Goal: Task Accomplishment & Management: Use online tool/utility

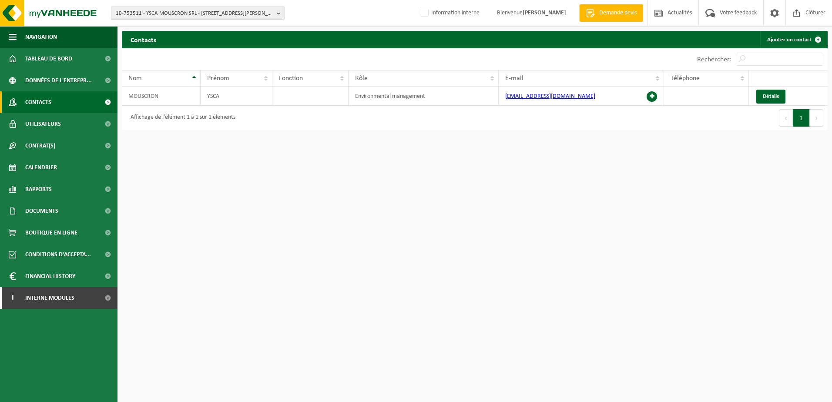
click at [197, 10] on span "10-753511 - YSCA MOUSCRON SRL - 7700 LUINGNE, BOULEVARD DES ALLIES 296" at bounding box center [195, 13] width 158 height 13
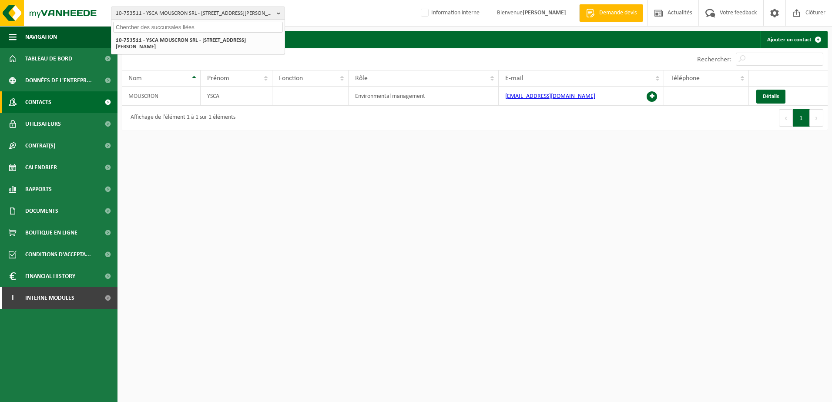
click at [186, 24] on input "text" at bounding box center [198, 27] width 170 height 11
type input "10-592765"
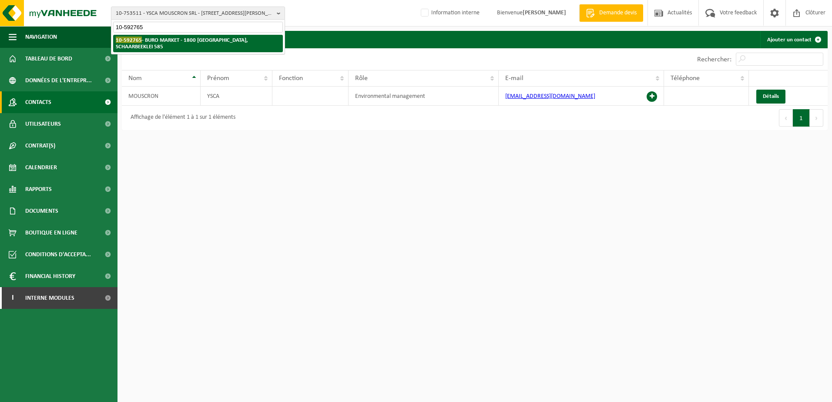
click at [181, 37] on strong "10-592765 - BURO MARKET - 1800 VILVOORDE, SCHAARBEEKLEI 585" at bounding box center [182, 43] width 132 height 13
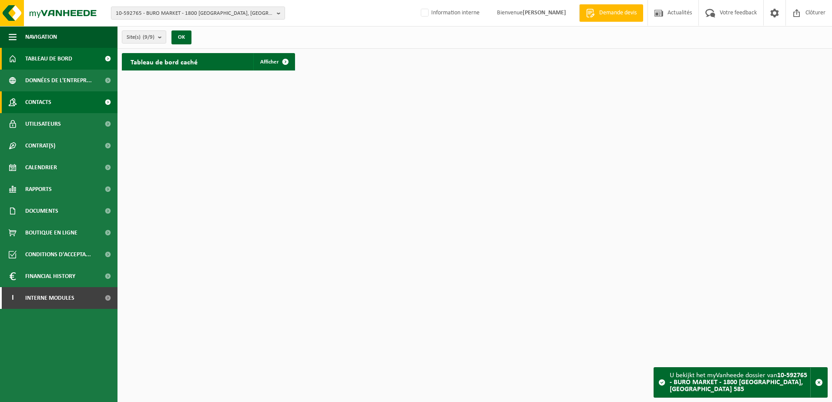
click at [69, 109] on link "Contacts" at bounding box center [59, 102] width 118 height 22
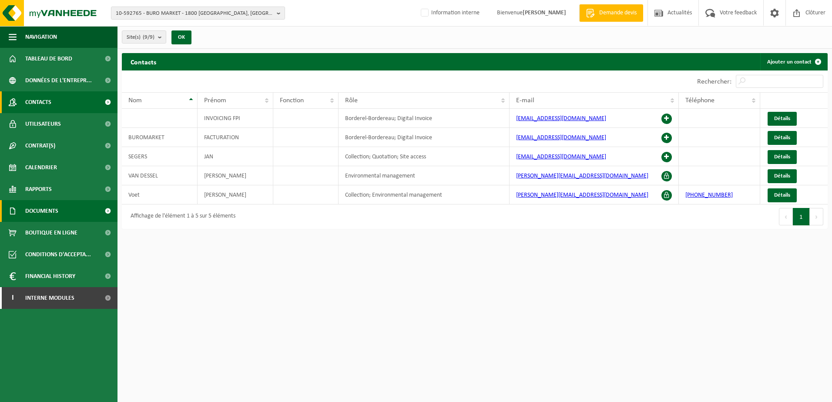
click at [55, 202] on span "Documents" at bounding box center [41, 211] width 33 height 22
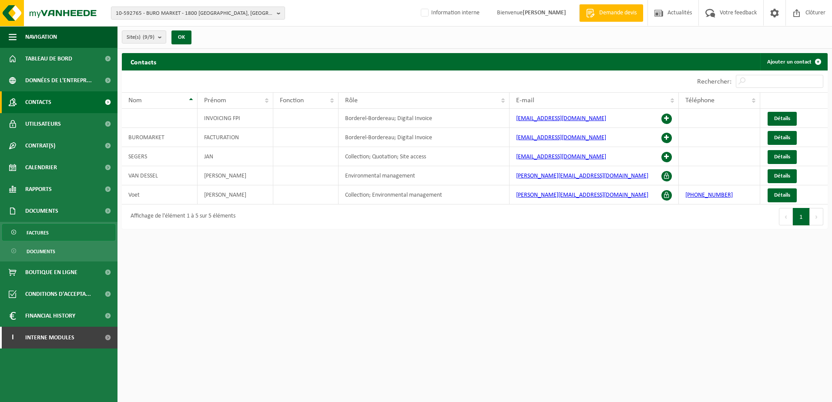
click at [58, 227] on link "Factures" at bounding box center [58, 232] width 113 height 17
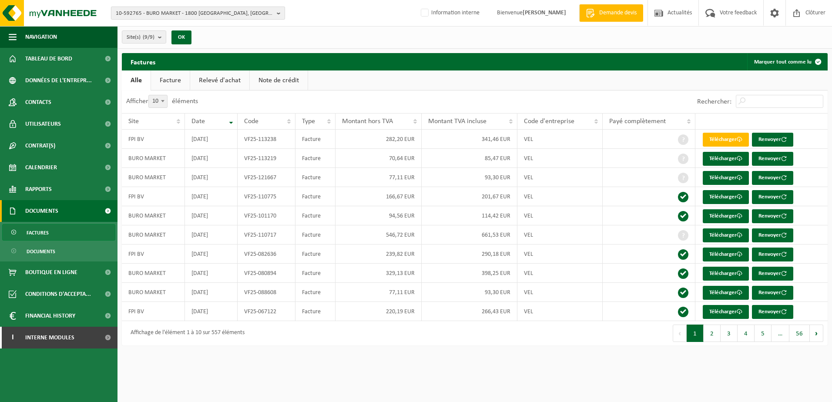
click at [154, 17] on span "10-592765 - BURO MARKET - 1800 [GEOGRAPHIC_DATA], [GEOGRAPHIC_DATA] 585" at bounding box center [195, 13] width 158 height 13
type input "10-916423"
click at [223, 39] on li "10-916423 - MANIAK PADOUE - 1190 FOREST, RUE DES MOINES 26" at bounding box center [198, 40] width 170 height 11
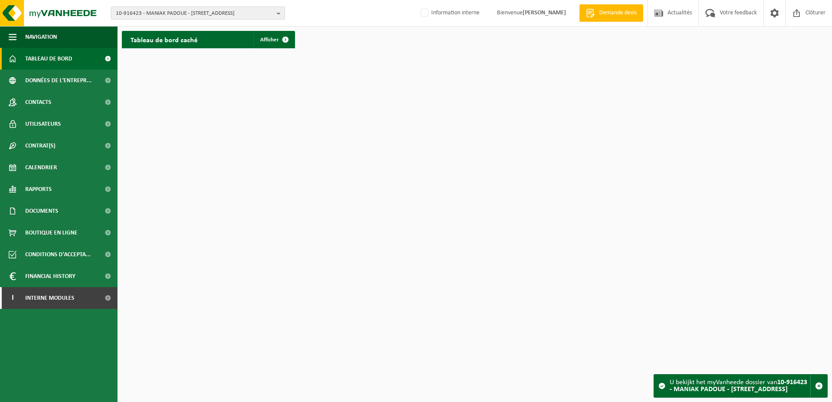
click at [260, 16] on span "10-916423 - MANIAK PADOUE - [STREET_ADDRESS]" at bounding box center [195, 13] width 158 height 13
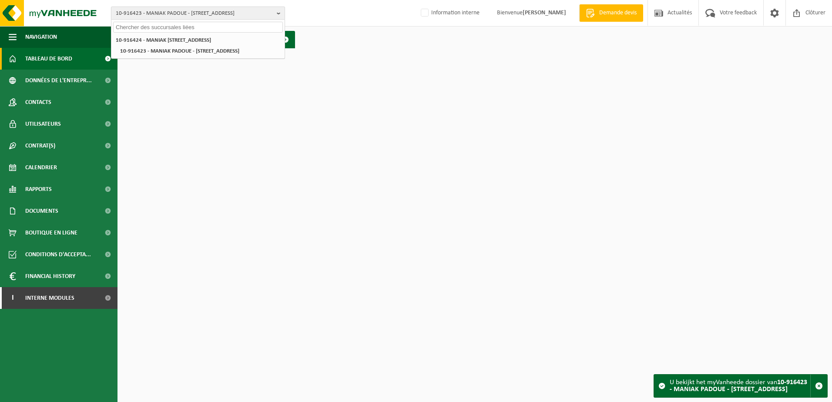
click at [256, 16] on span "10-916423 - MANIAK PADOUE - [STREET_ADDRESS]" at bounding box center [195, 13] width 158 height 13
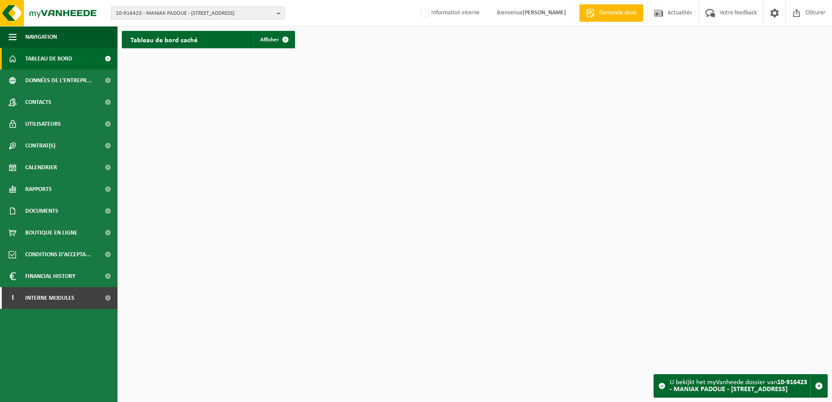
click at [273, 14] on span "10-916423 - MANIAK PADOUE - [STREET_ADDRESS]" at bounding box center [195, 13] width 158 height 13
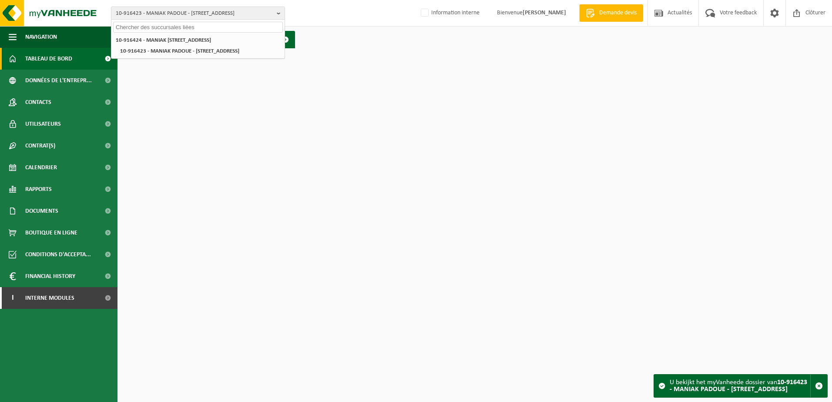
click at [331, 13] on div "10-916423 - MANIAK PADOUE - 1190 FOREST, RUE DES MOINES 26 10-916424 - MANIAK P…" at bounding box center [416, 13] width 832 height 27
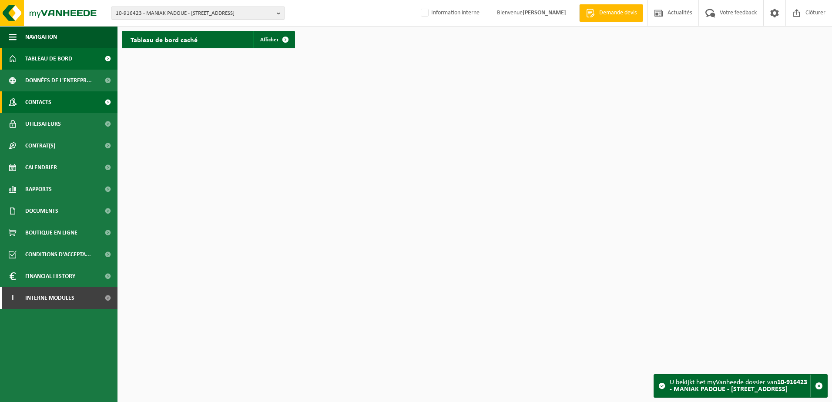
click at [77, 96] on link "Contacts" at bounding box center [59, 102] width 118 height 22
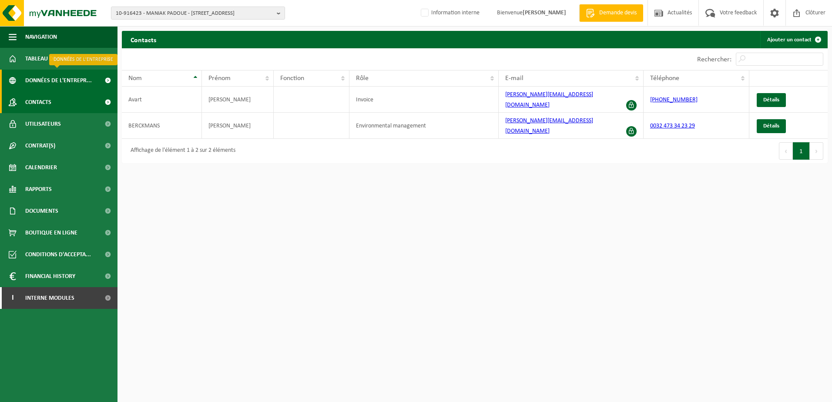
click at [43, 81] on span "Données de l'entrepr..." at bounding box center [58, 81] width 67 height 22
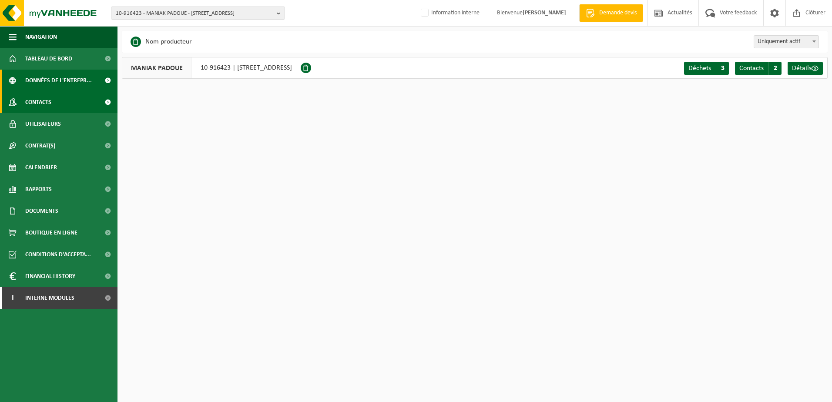
click at [51, 98] on span "Contacts" at bounding box center [38, 102] width 26 height 22
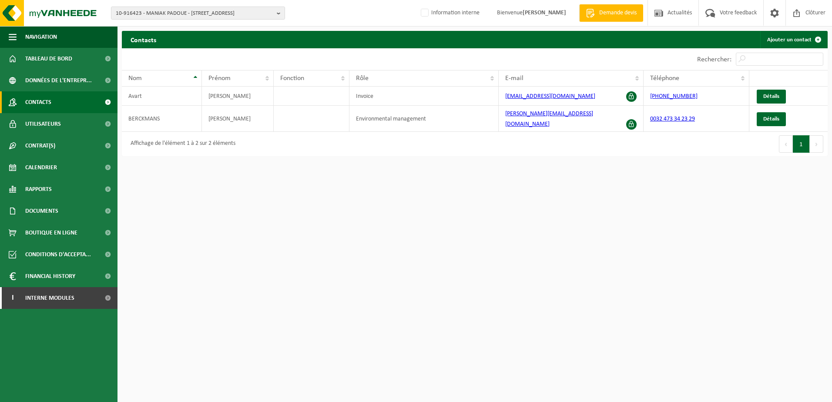
click at [261, 208] on html "10-916423 - MANIAK PADOUE - [STREET_ADDRESS] - 1180 UCCLE, [STREET_ADDRESS] - […" at bounding box center [416, 201] width 832 height 402
click at [68, 102] on link "Contacts" at bounding box center [59, 102] width 118 height 22
click at [183, 201] on html "10-916423 - MANIAK PADOUE - [STREET_ADDRESS] - 1180 UCCLE, [STREET_ADDRESS] - […" at bounding box center [416, 201] width 832 height 402
click at [125, 10] on span "10-916423 - MANIAK PADOUE - [STREET_ADDRESS]" at bounding box center [195, 13] width 158 height 13
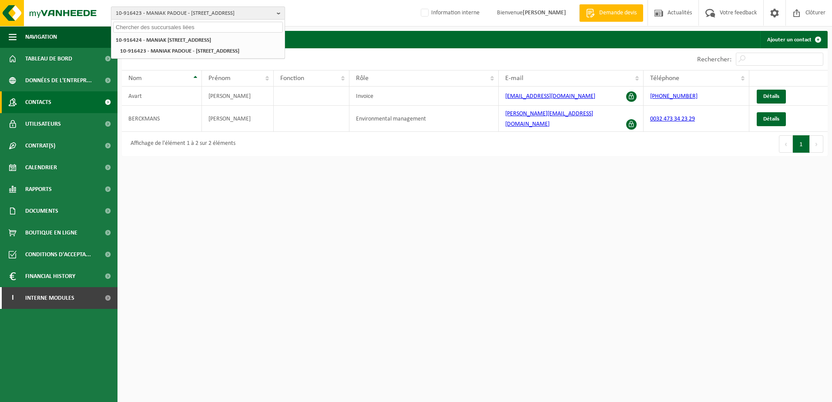
click at [125, 10] on span "10-916423 - MANIAK PADOUE - [STREET_ADDRESS]" at bounding box center [195, 13] width 158 height 13
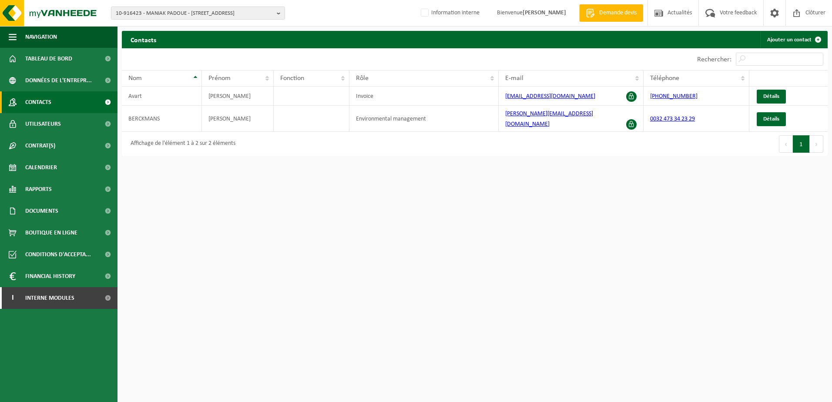
click at [47, 104] on span "Contacts" at bounding box center [38, 102] width 26 height 22
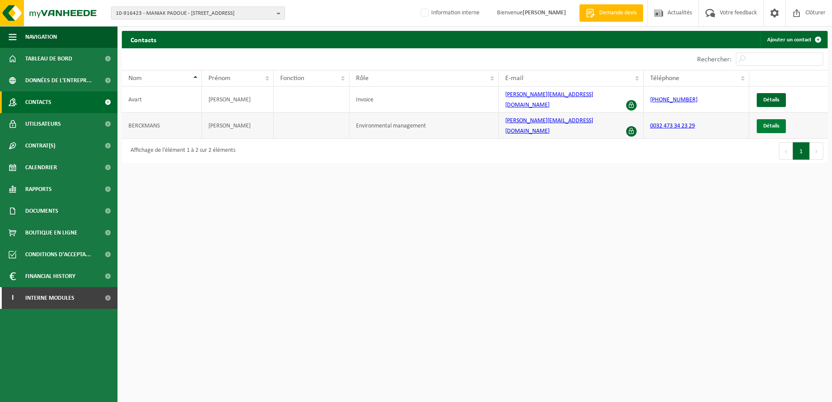
click at [767, 123] on span "Détails" at bounding box center [771, 126] width 16 height 6
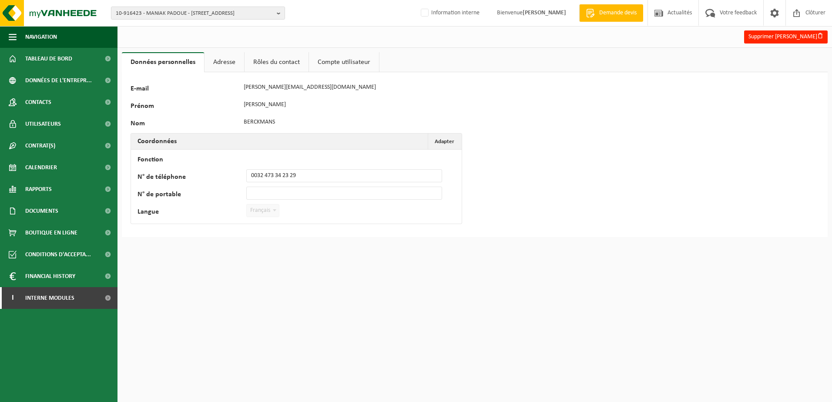
click at [217, 63] on link "Adresse" at bounding box center [225, 62] width 40 height 20
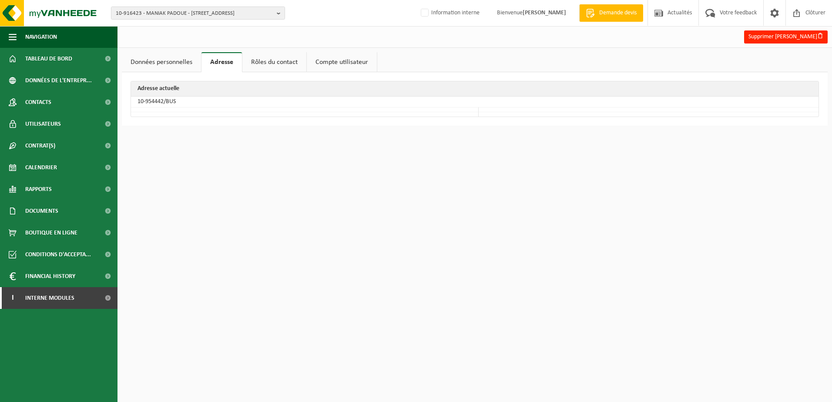
click at [261, 62] on link "Rôles du contact" at bounding box center [274, 62] width 64 height 20
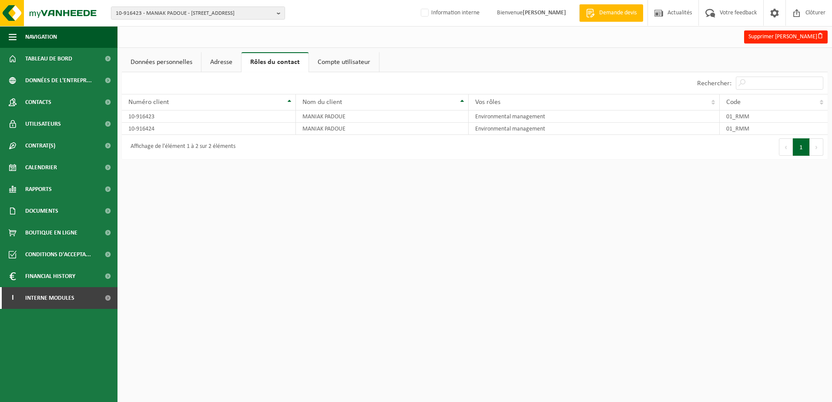
click at [218, 59] on link "Adresse" at bounding box center [222, 62] width 40 height 20
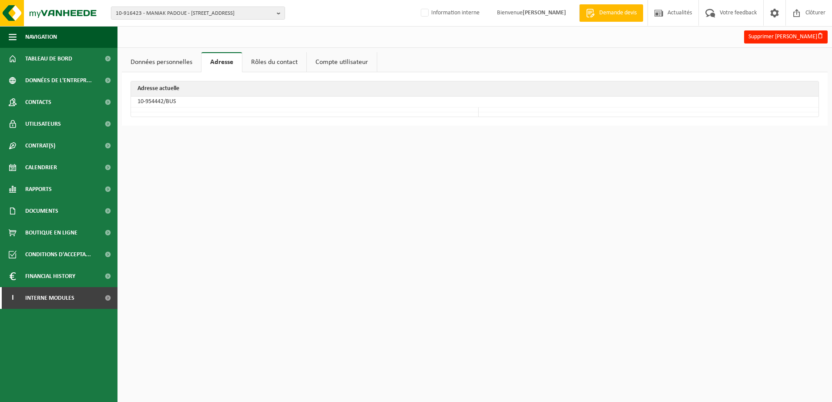
click at [185, 58] on link "Données personnelles" at bounding box center [161, 62] width 79 height 20
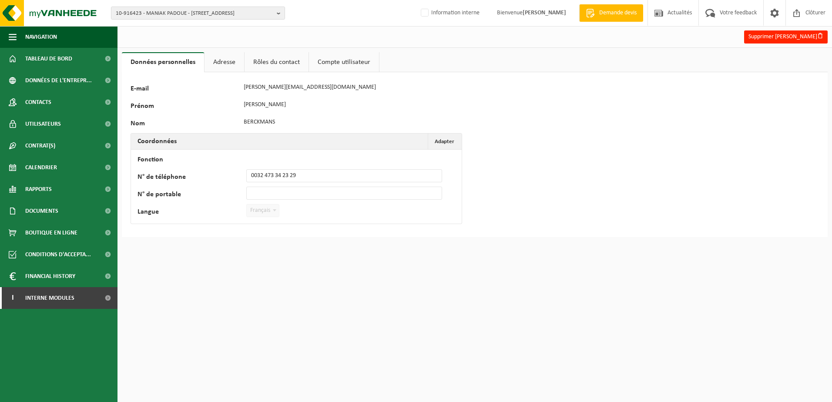
click at [231, 62] on link "Adresse" at bounding box center [225, 62] width 40 height 20
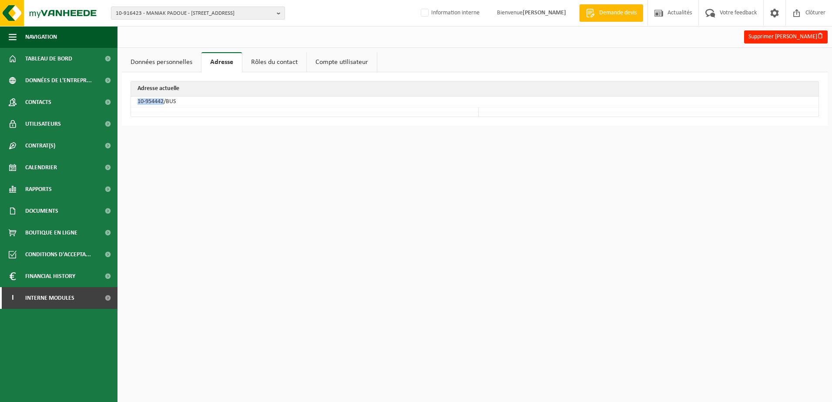
drag, startPoint x: 164, startPoint y: 102, endPoint x: 135, endPoint y: 103, distance: 28.3
click at [135, 103] on td "10-954442/BUS" at bounding box center [475, 102] width 688 height 11
copy td "10-954442"
click at [145, 62] on link "Données personnelles" at bounding box center [161, 62] width 79 height 20
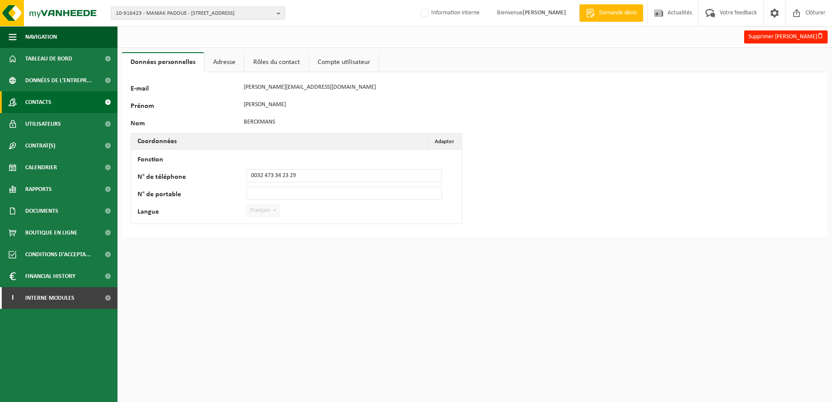
click at [57, 98] on link "Contacts" at bounding box center [59, 102] width 118 height 22
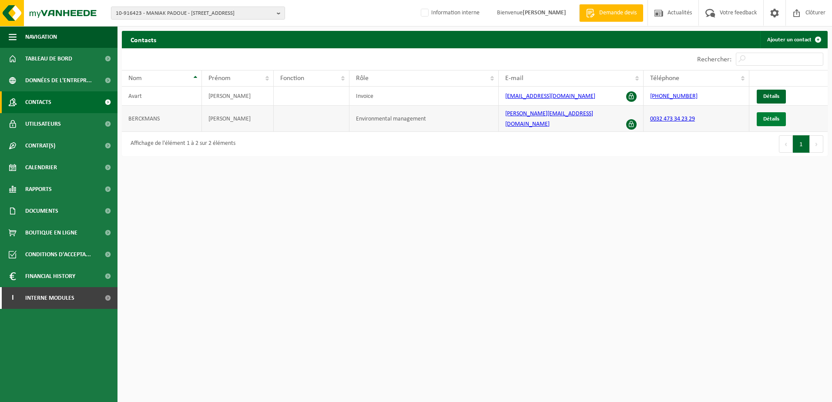
click at [772, 116] on span "Détails" at bounding box center [771, 119] width 16 height 6
drag, startPoint x: 137, startPoint y: 13, endPoint x: 142, endPoint y: 24, distance: 11.9
click at [137, 13] on span "10-916423 - MANIAK PADOUE - [STREET_ADDRESS]" at bounding box center [195, 13] width 158 height 13
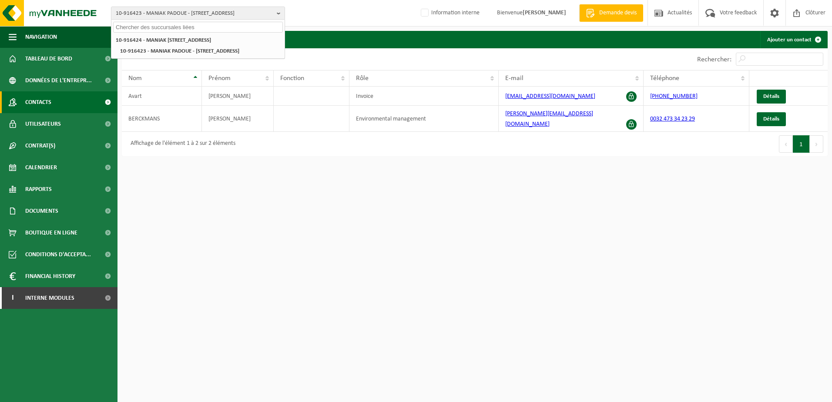
click at [144, 31] on input "text" at bounding box center [198, 27] width 170 height 11
type input "10-805450"
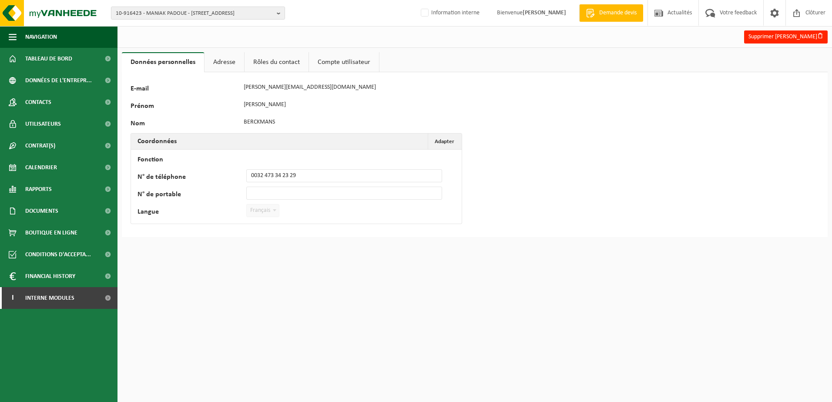
click at [226, 68] on link "Adresse" at bounding box center [225, 62] width 40 height 20
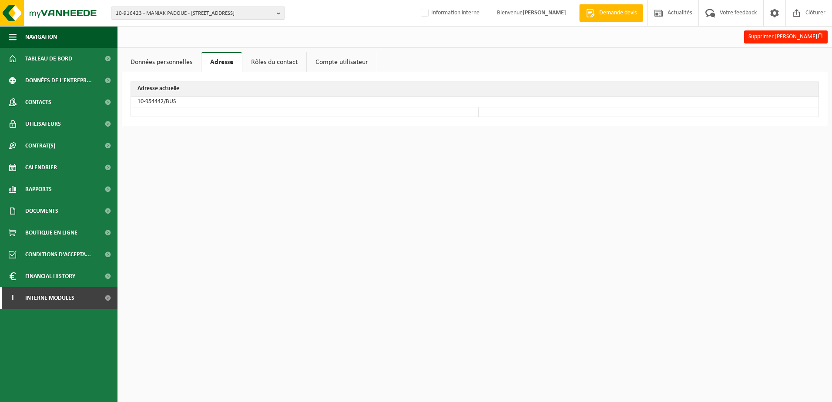
click at [258, 60] on link "Rôles du contact" at bounding box center [274, 62] width 64 height 20
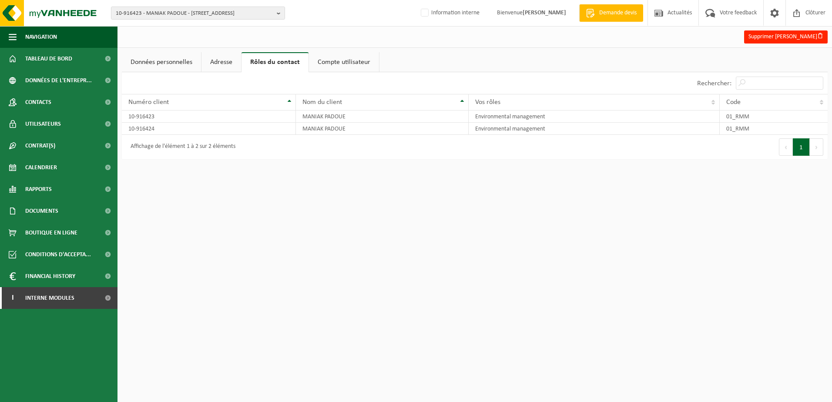
click at [345, 63] on link "Compte utilisateur" at bounding box center [344, 62] width 70 height 20
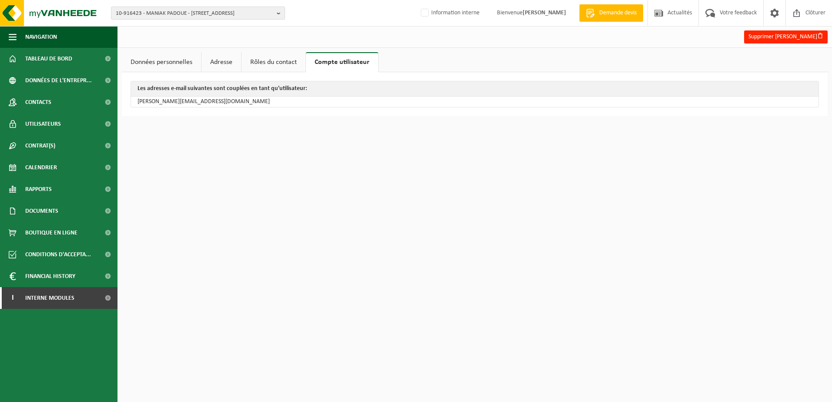
click at [190, 67] on link "Données personnelles" at bounding box center [161, 62] width 79 height 20
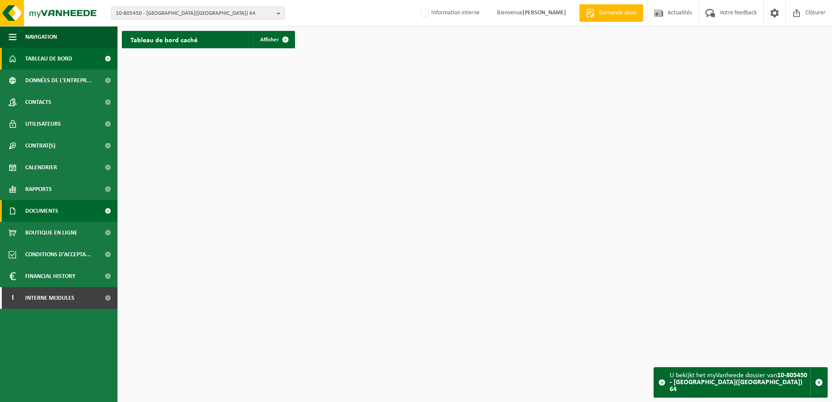
click at [64, 215] on link "Documents" at bounding box center [59, 211] width 118 height 22
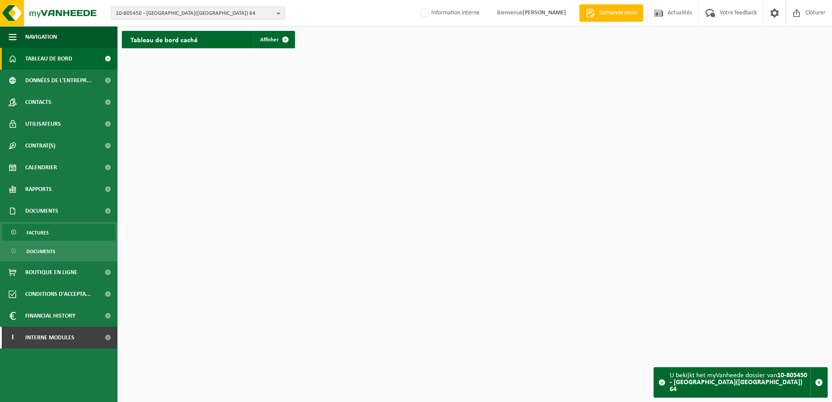
click at [63, 230] on link "Factures" at bounding box center [58, 232] width 113 height 17
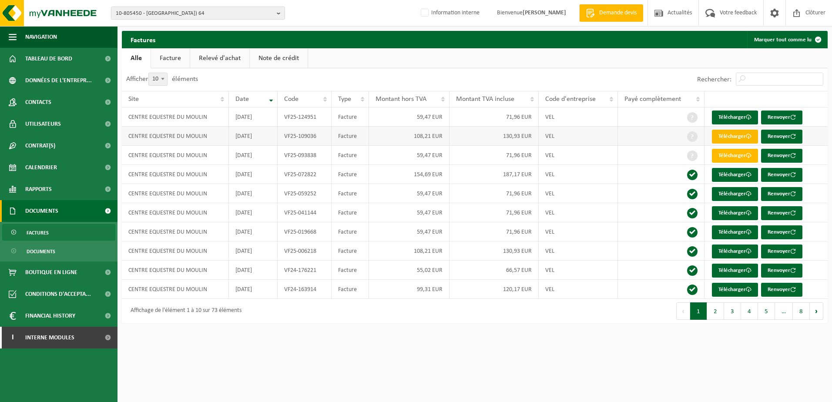
click at [731, 134] on link "Télécharger" at bounding box center [735, 137] width 46 height 14
click at [736, 156] on link "Télécharger" at bounding box center [735, 156] width 46 height 14
click at [717, 115] on link "Télécharger" at bounding box center [735, 118] width 46 height 14
click at [179, 13] on span "10-805450 - CENTRE EQUESTRE DU MOULIN - 5600 PHILIPPEVILLE, RUE D'HAMELOT(ROM) …" at bounding box center [195, 13] width 158 height 13
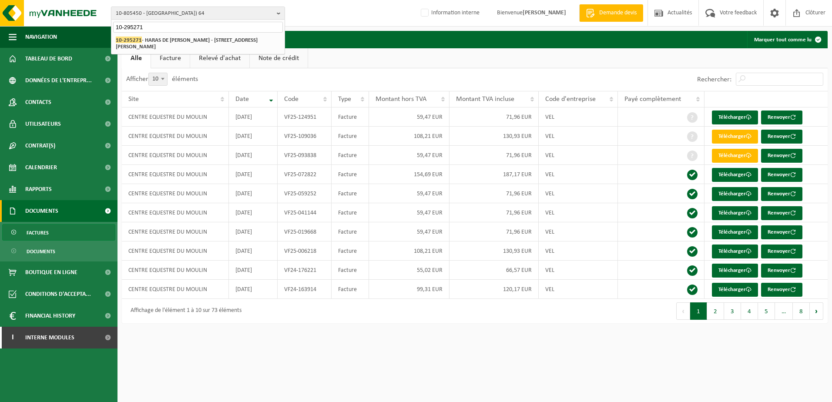
type input "10-295271"
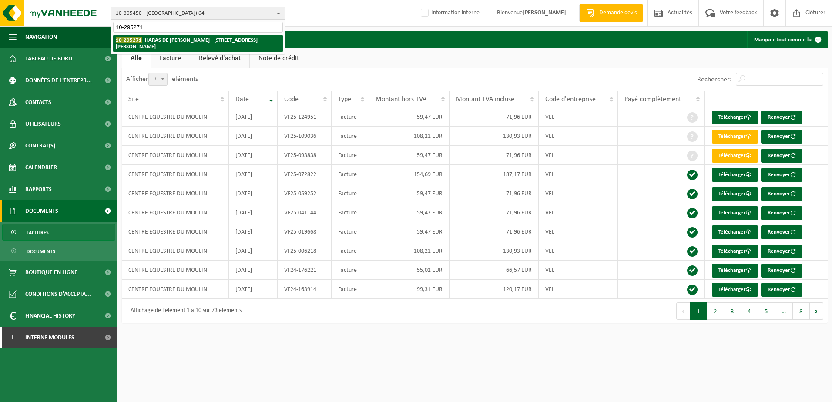
click at [192, 40] on strong "10-295271 - HARAS DE LA ROQUE - 1460 ITTRE, RUE DE LA ROQUE 4" at bounding box center [187, 43] width 142 height 13
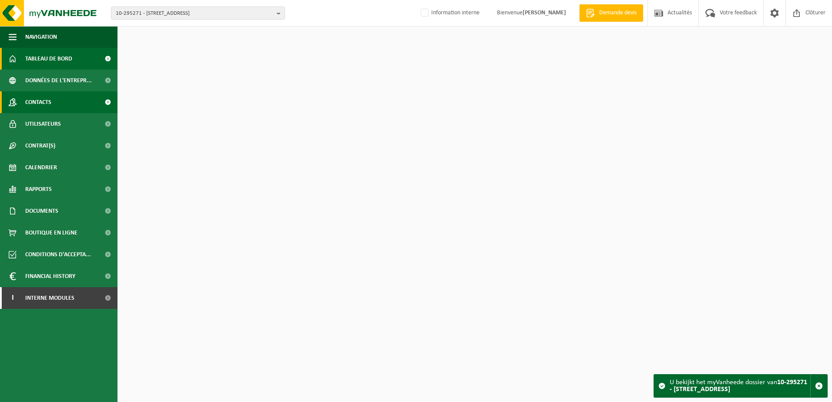
click at [73, 99] on link "Contacts" at bounding box center [59, 102] width 118 height 22
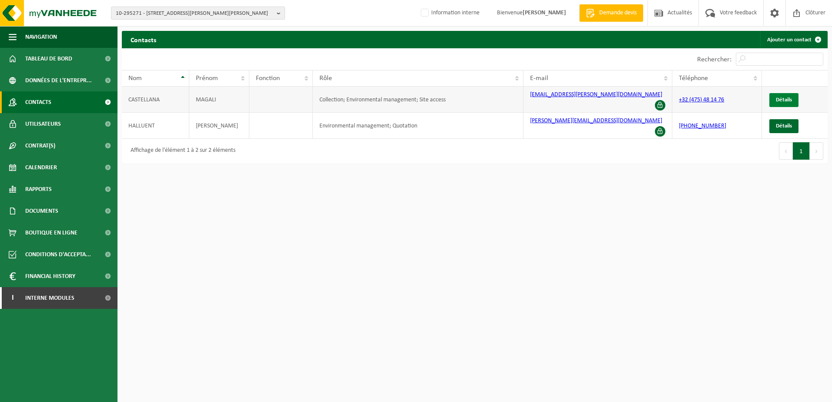
click at [771, 95] on link "Détails" at bounding box center [783, 100] width 29 height 14
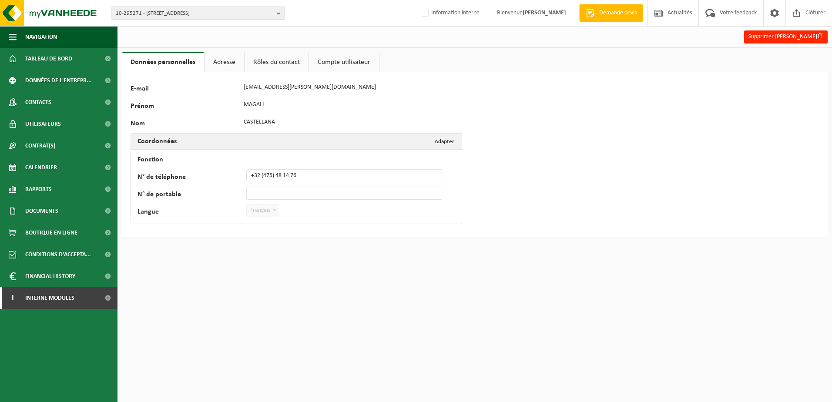
click at [212, 65] on link "Adresse" at bounding box center [225, 62] width 40 height 20
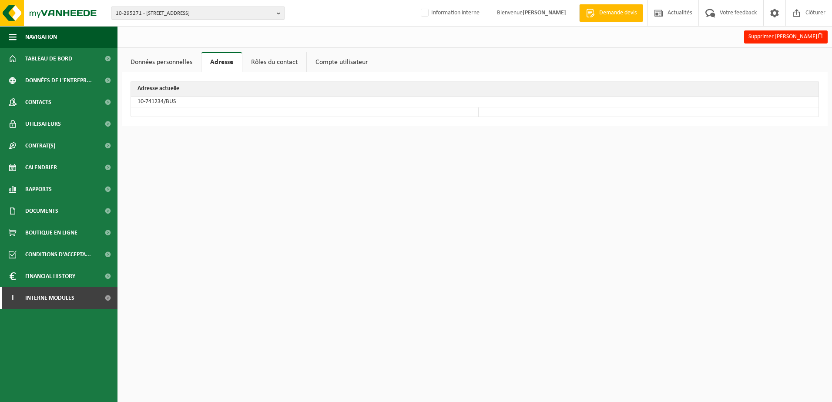
click at [271, 64] on link "Rôles du contact" at bounding box center [274, 62] width 64 height 20
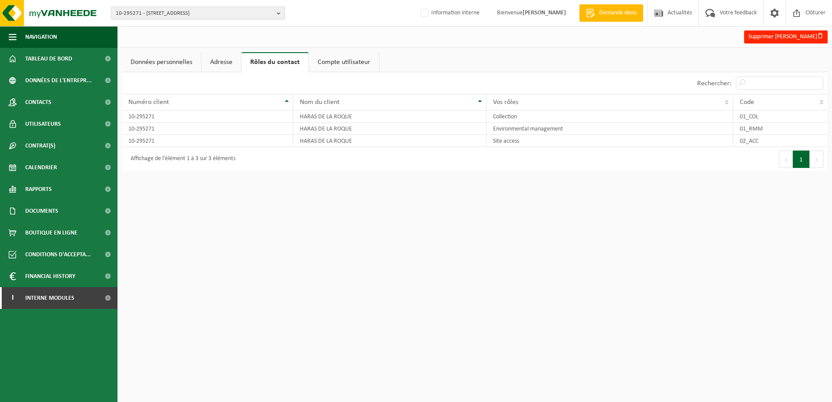
click at [180, 58] on link "Données personnelles" at bounding box center [161, 62] width 79 height 20
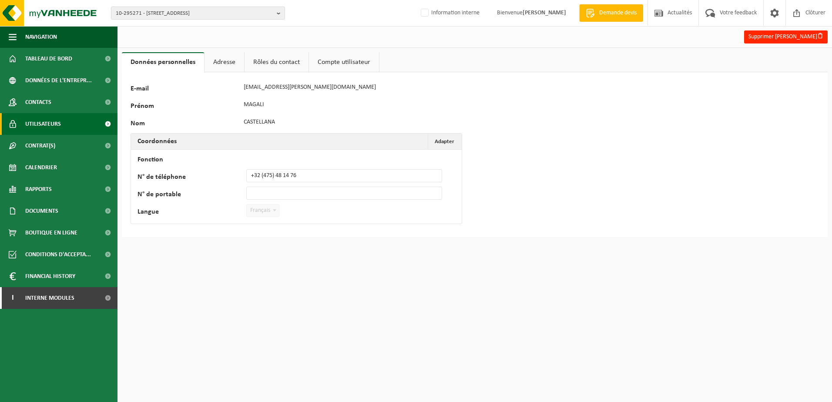
click at [53, 114] on span "Utilisateurs" at bounding box center [43, 124] width 36 height 22
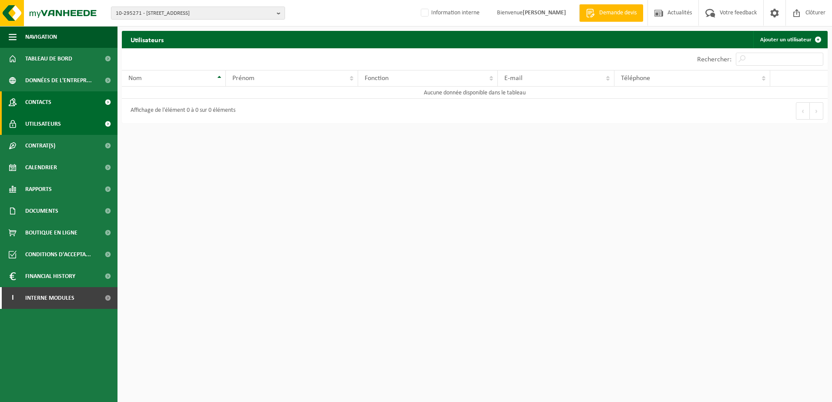
click at [50, 107] on span "Contacts" at bounding box center [38, 102] width 26 height 22
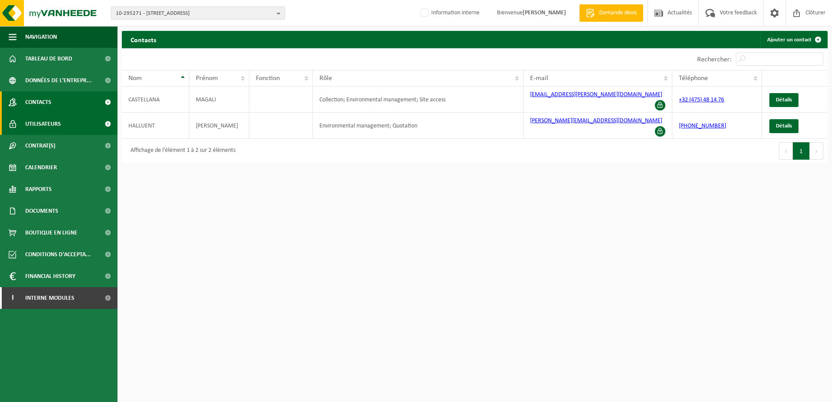
click at [34, 122] on span "Utilisateurs" at bounding box center [43, 124] width 36 height 22
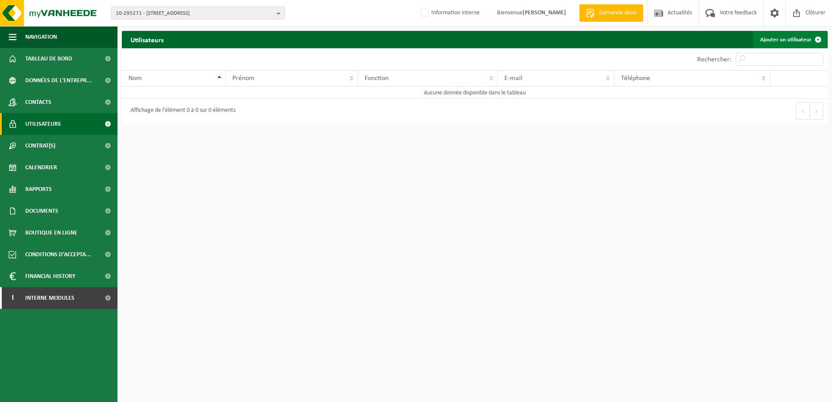
click at [787, 40] on link "Ajouter un utilisateur" at bounding box center [790, 39] width 74 height 17
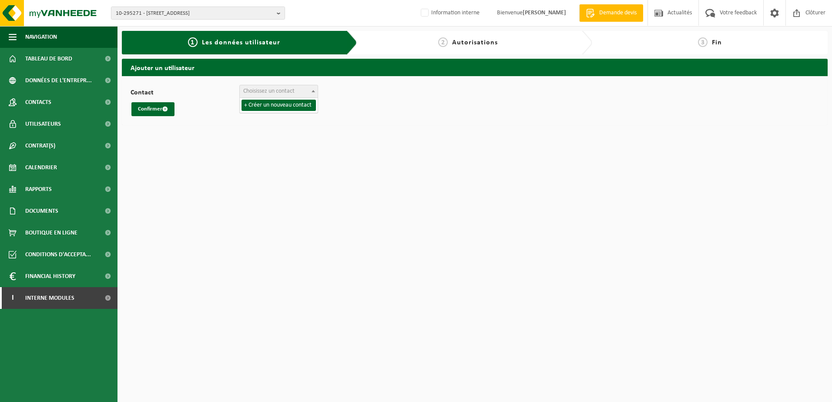
click at [267, 91] on span "Choisissez un contact" at bounding box center [268, 91] width 51 height 7
click at [144, 111] on button "Confirmer" at bounding box center [152, 109] width 43 height 14
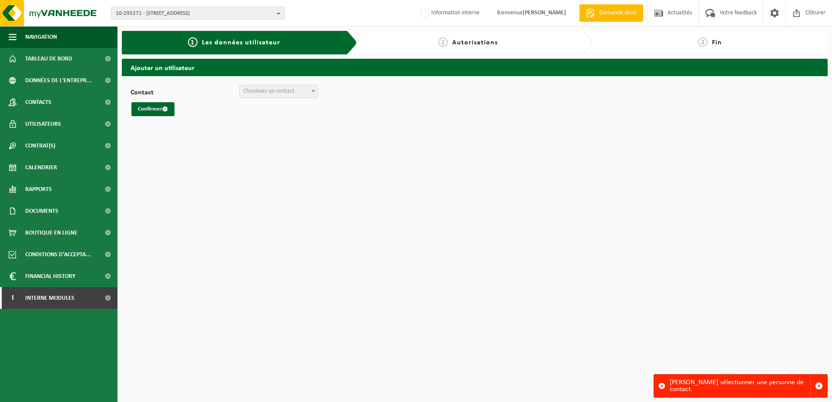
click at [323, 91] on div "Contact + Créer un nouveau contact [PERSON_NAME] un contact" at bounding box center [229, 91] width 196 height 13
click at [291, 92] on span "Choisissez un contact" at bounding box center [268, 91] width 51 height 7
select select "0"
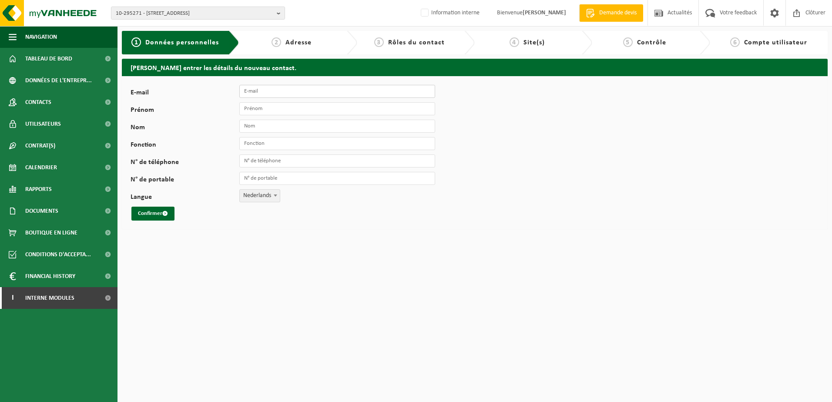
click at [267, 92] on input "E-mail" at bounding box center [337, 91] width 196 height 13
paste input "castellana.magali@gmail.com"
type input "castellana.magali@gmail.com"
click at [277, 104] on input "Prénom" at bounding box center [337, 108] width 196 height 13
type input "Magali"
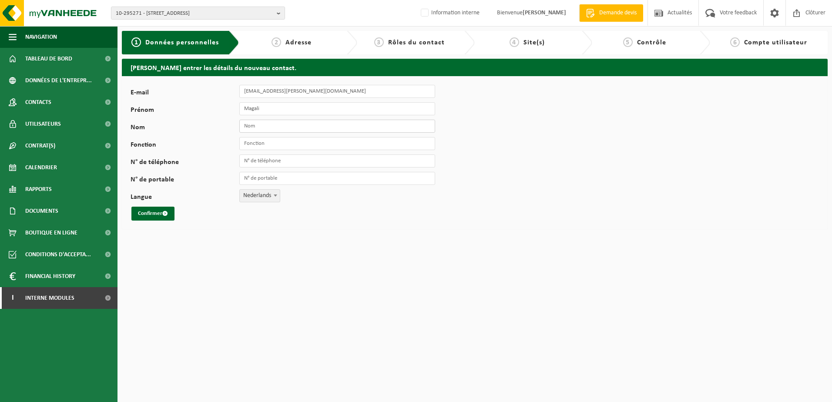
click at [269, 126] on input "Nom" at bounding box center [337, 126] width 196 height 13
type input "Castellana"
click at [279, 146] on input "Fonction" at bounding box center [337, 143] width 196 height 13
type input "Responsable Collection"
click at [272, 195] on span at bounding box center [275, 195] width 9 height 11
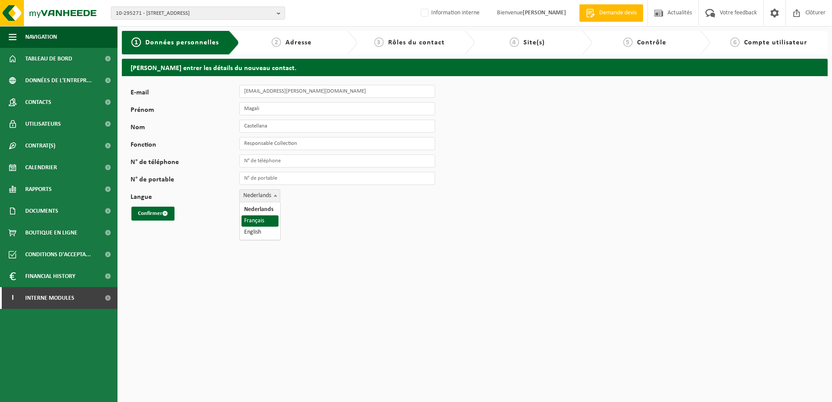
select select "1"
click at [162, 216] on button "Confirmer" at bounding box center [152, 214] width 43 height 14
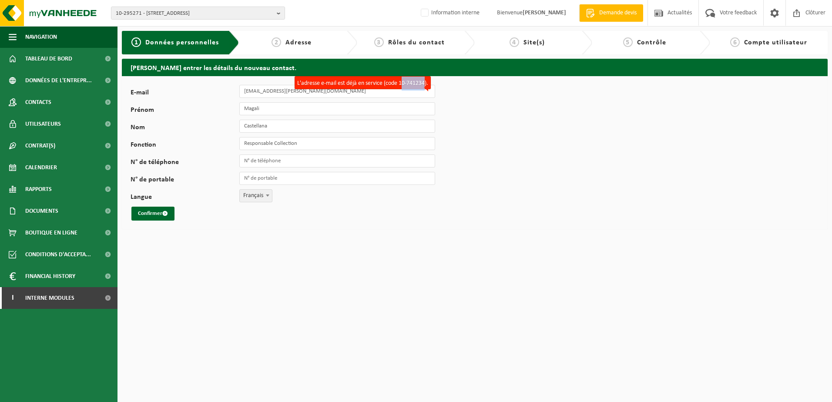
drag, startPoint x: 400, startPoint y: 83, endPoint x: 424, endPoint y: 86, distance: 24.1
click at [424, 86] on label "L'adresse e-mail est déjà en service (code 10-741234)." at bounding box center [363, 82] width 136 height 13
drag, startPoint x: 424, startPoint y: 86, endPoint x: 399, endPoint y: 85, distance: 25.3
click at [399, 85] on label "L'adresse e-mail est déjà en service (code 10-741234)." at bounding box center [363, 82] width 136 height 13
click at [399, 85] on input "[EMAIL_ADDRESS][PERSON_NAME][DOMAIN_NAME]" at bounding box center [337, 91] width 196 height 13
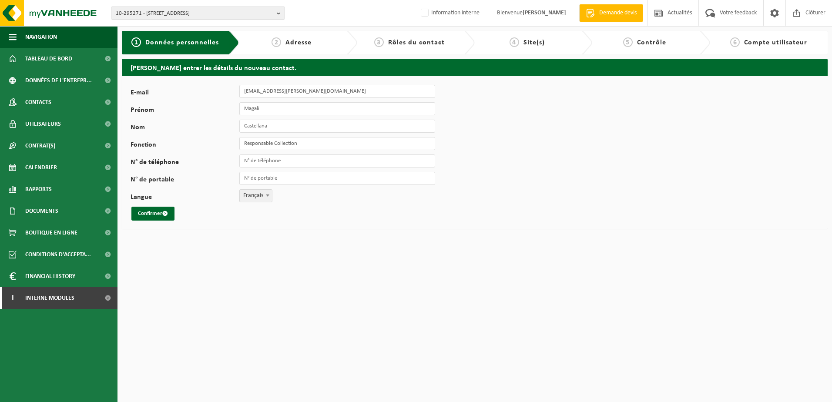
drag, startPoint x: 397, startPoint y: 83, endPoint x: 404, endPoint y: 84, distance: 7.0
click at [404, 84] on div "E-mail castellana.magali@gmail.com Prénom Magali Nom Castellana Fonction Respon…" at bounding box center [475, 152] width 706 height 153
click at [56, 99] on link "Contacts" at bounding box center [59, 102] width 118 height 22
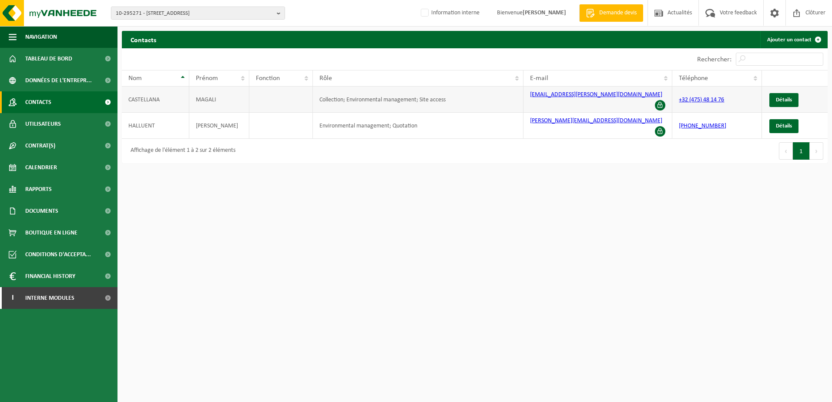
click at [661, 100] on span at bounding box center [660, 105] width 10 height 10
click at [776, 97] on span "Détails" at bounding box center [784, 100] width 16 height 6
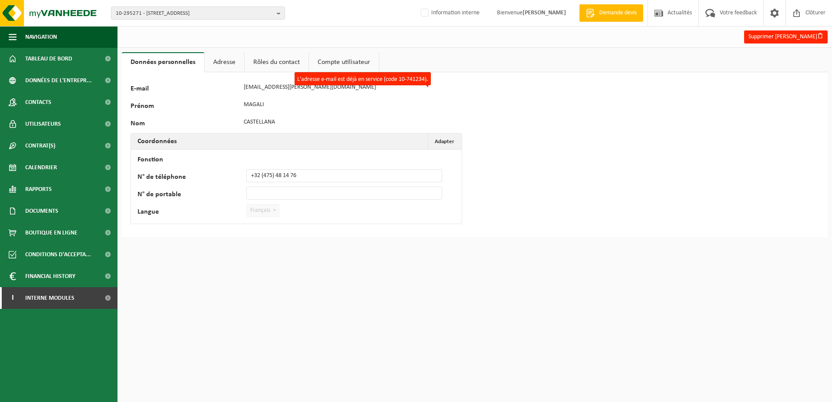
click at [229, 66] on link "Adresse" at bounding box center [225, 62] width 40 height 20
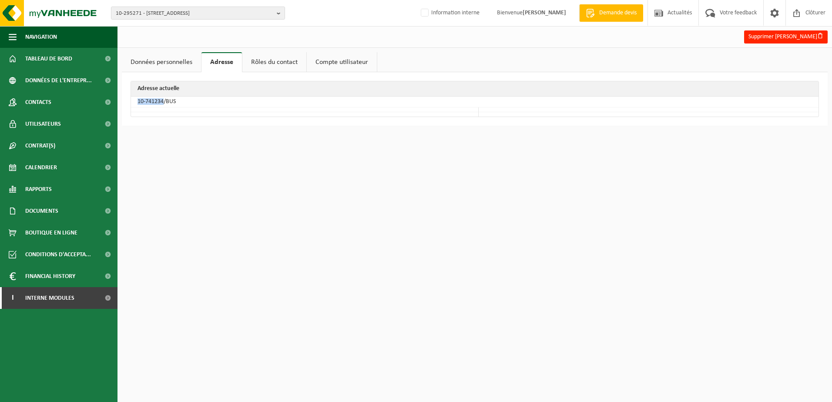
drag, startPoint x: 139, startPoint y: 101, endPoint x: 163, endPoint y: 100, distance: 24.4
click at [163, 100] on td "10-741234/BUS" at bounding box center [475, 102] width 688 height 11
copy td "10-741234"
click at [164, 101] on td "10-741234/BUS" at bounding box center [475, 102] width 688 height 11
drag, startPoint x: 163, startPoint y: 101, endPoint x: 138, endPoint y: 104, distance: 24.5
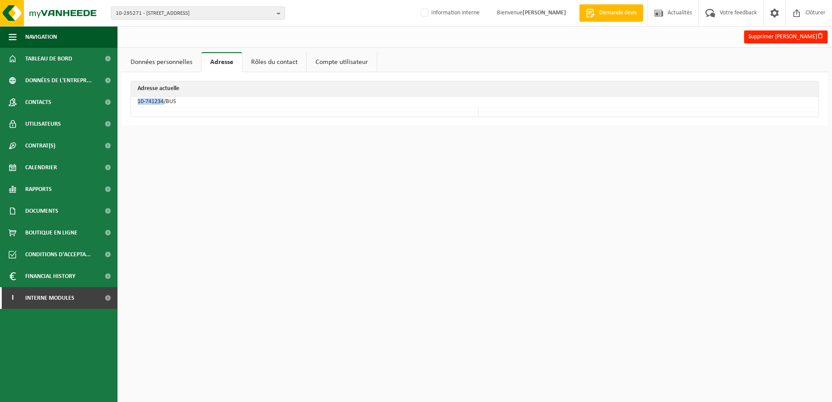
click at [138, 104] on td "10-741234/BUS" at bounding box center [475, 102] width 688 height 11
copy td "10-741234"
click at [223, 205] on html "10-295271 - HARAS DE LA ROQUE - 1460 ITTRE, RUE DE LA ROQUE 4 10-295271 - HARAS…" at bounding box center [416, 201] width 832 height 402
drag, startPoint x: 138, startPoint y: 101, endPoint x: 164, endPoint y: 100, distance: 26.1
click at [164, 100] on td "10-741234/BUS" at bounding box center [475, 102] width 688 height 11
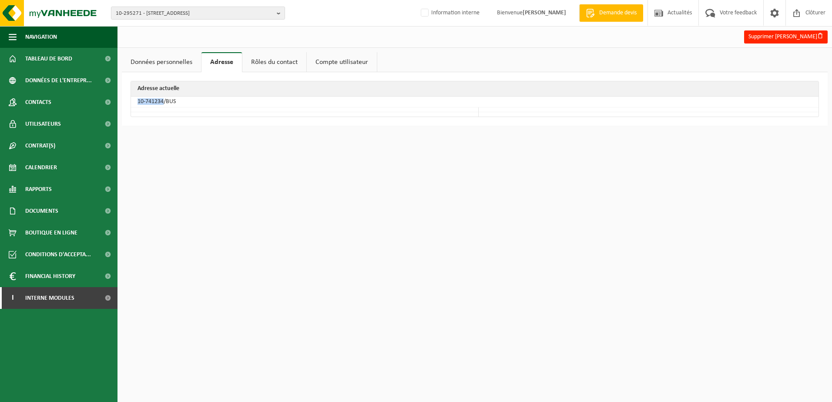
drag, startPoint x: 164, startPoint y: 100, endPoint x: 168, endPoint y: 67, distance: 33.0
click at [168, 67] on link "Données personnelles" at bounding box center [161, 62] width 79 height 20
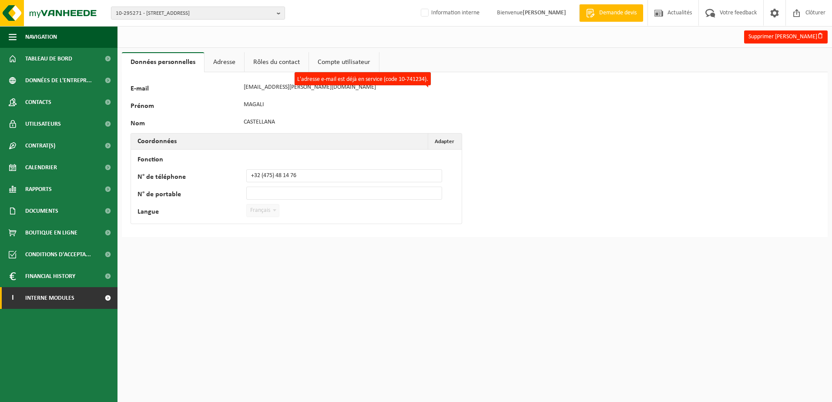
click at [62, 296] on span "Interne modules" at bounding box center [49, 298] width 49 height 22
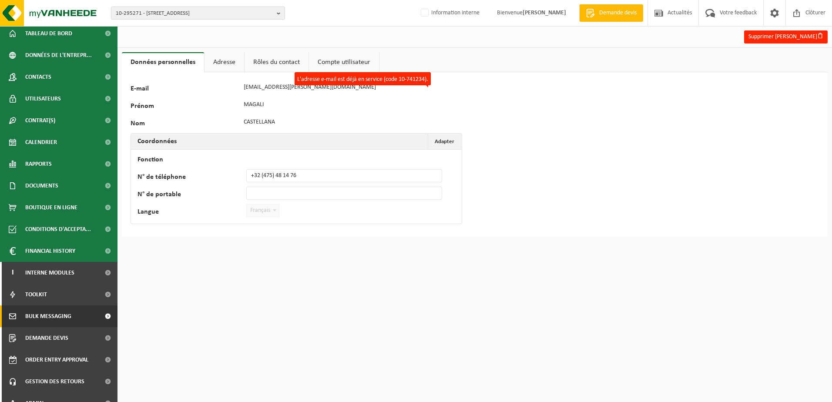
scroll to position [37, 0]
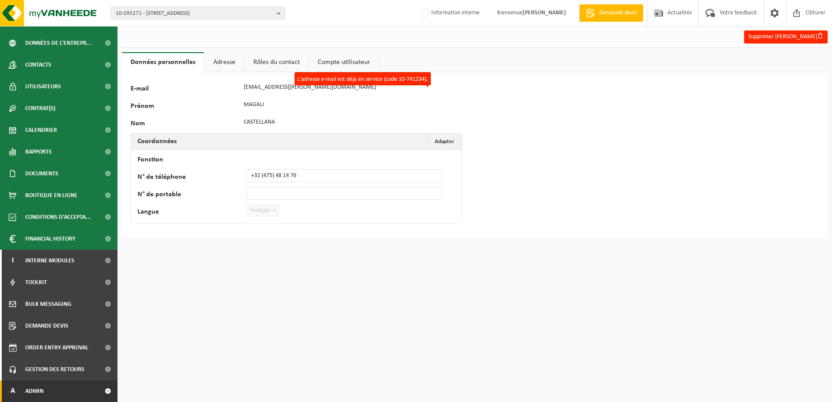
click at [57, 389] on link "A Admin" at bounding box center [59, 391] width 118 height 22
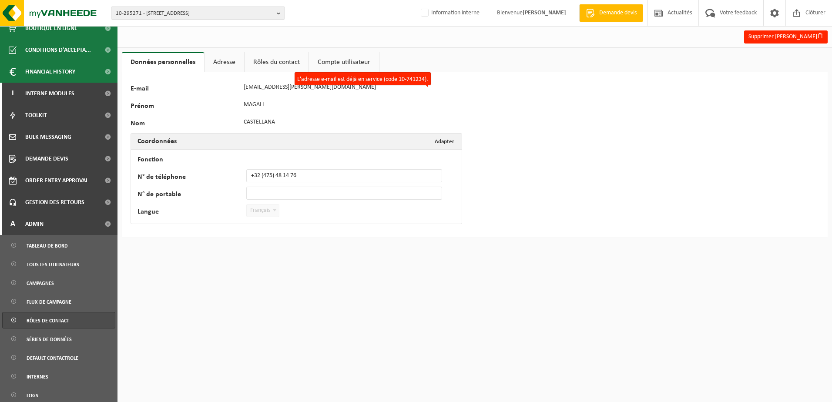
scroll to position [255, 0]
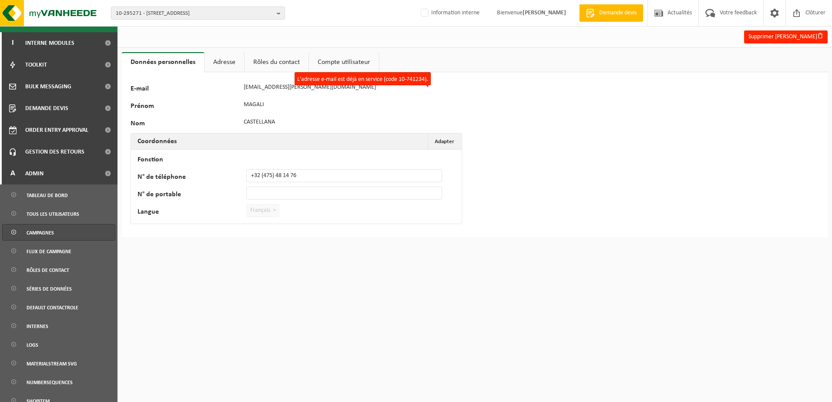
click at [47, 225] on span "Campagnes" at bounding box center [40, 233] width 27 height 17
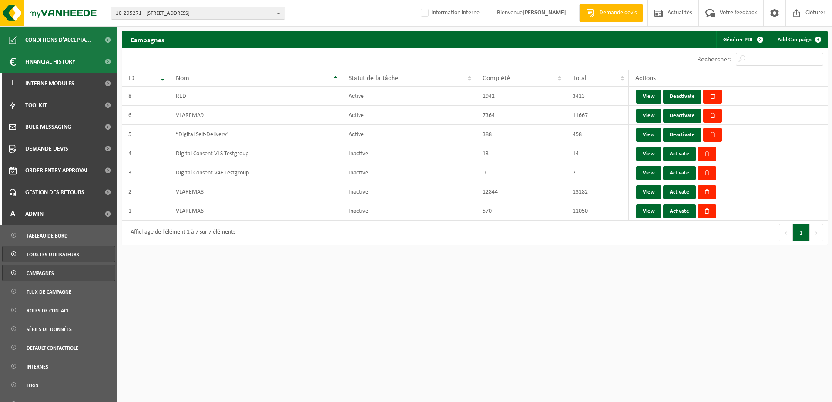
scroll to position [218, 0]
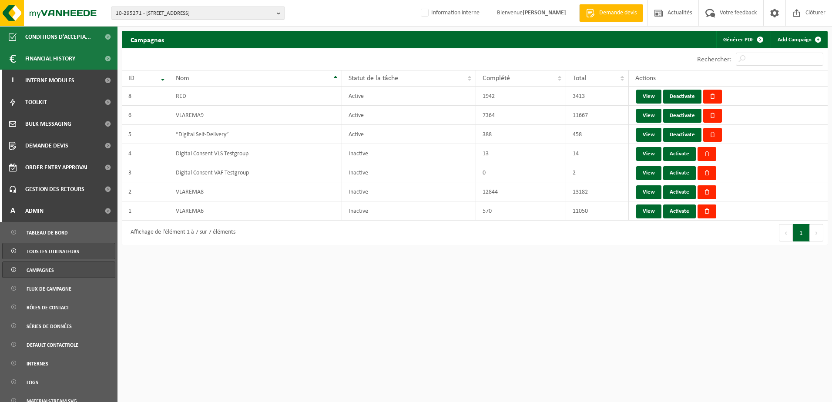
click at [48, 255] on span "Tous les utilisateurs" at bounding box center [53, 251] width 53 height 17
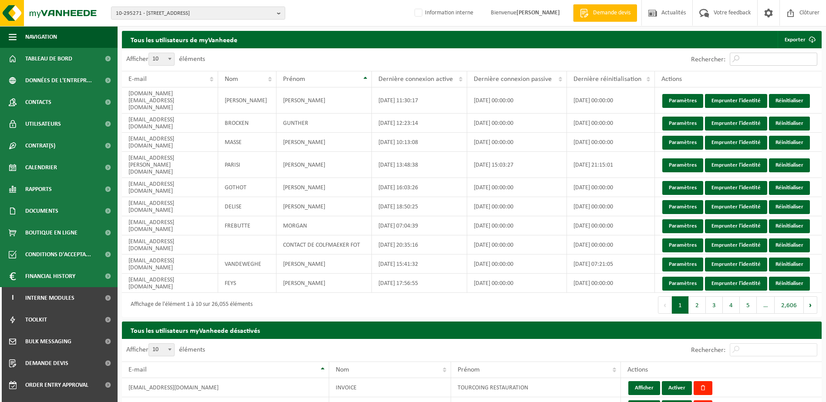
click at [763, 57] on input "Rechercher:" at bounding box center [772, 59] width 87 height 13
paste input "[EMAIL_ADDRESS][PERSON_NAME][DOMAIN_NAME]"
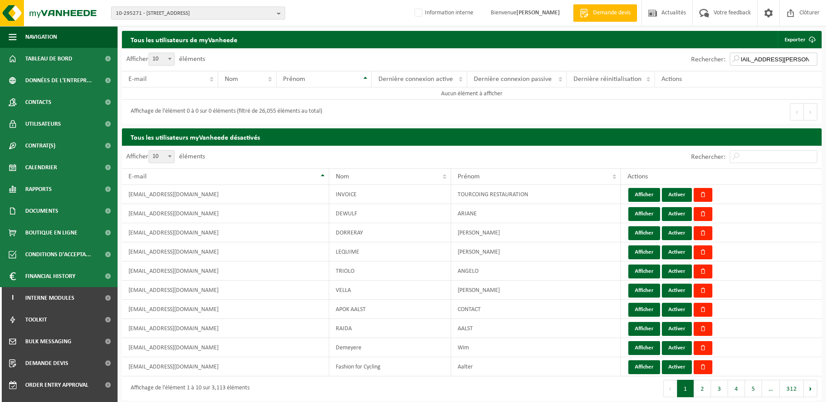
click at [780, 59] on input "[EMAIL_ADDRESS][PERSON_NAME][DOMAIN_NAME]" at bounding box center [772, 59] width 87 height 13
drag, startPoint x: 778, startPoint y: 59, endPoint x: 709, endPoint y: 66, distance: 69.6
click at [709, 66] on div "Rechercher: castellana.magali@gmail.com" at bounding box center [753, 59] width 135 height 23
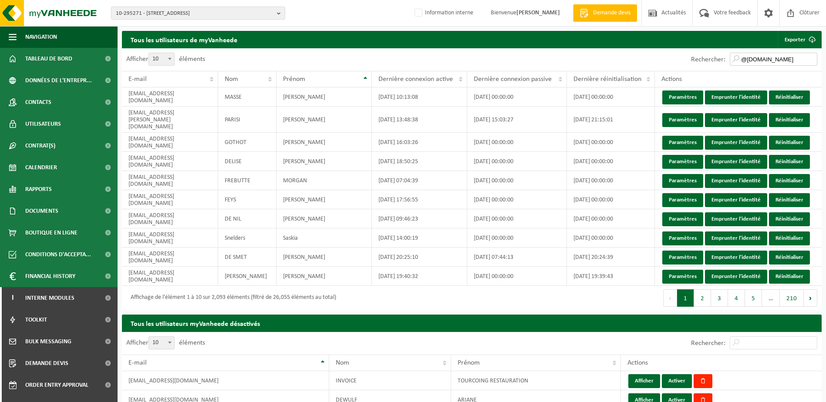
drag, startPoint x: 774, startPoint y: 57, endPoint x: 718, endPoint y: 64, distance: 56.1
click at [718, 64] on div "Rechercher: @gmail.com" at bounding box center [753, 59] width 135 height 23
paste input "castellana.magali"
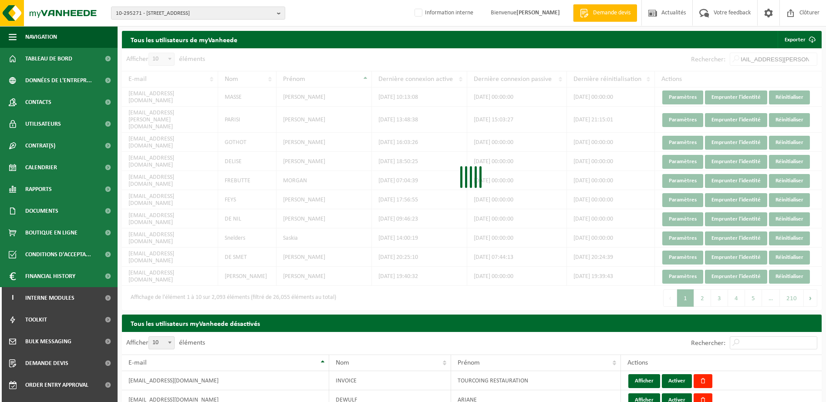
click at [745, 59] on div at bounding box center [471, 179] width 699 height 262
click at [742, 58] on div "Afficher 10 25 50 100 10 éléments Rechercher: castellana.magali@gmail.com E-mai…" at bounding box center [471, 179] width 699 height 262
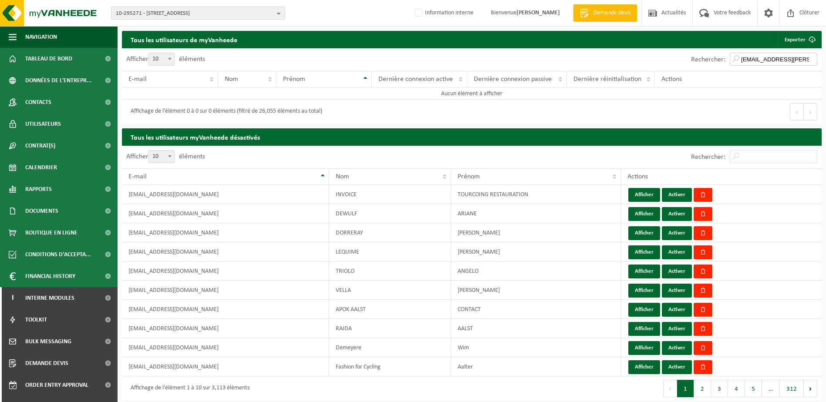
click at [742, 59] on input "castellana.magali@gmail.com" at bounding box center [772, 59] width 87 height 13
drag, startPoint x: 769, startPoint y: 60, endPoint x: 707, endPoint y: 50, distance: 63.1
click at [707, 50] on div "Rechercher: castellana.magali@gmail.com" at bounding box center [753, 59] width 135 height 23
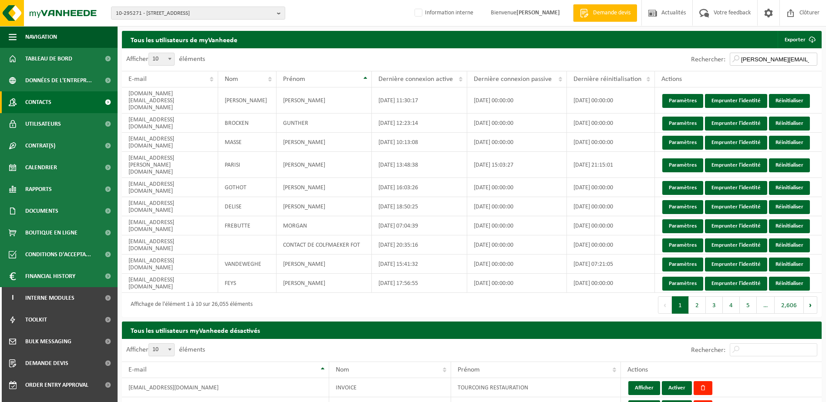
type input "magali@gmail.com"
click at [40, 106] on span "Contacts" at bounding box center [38, 102] width 26 height 22
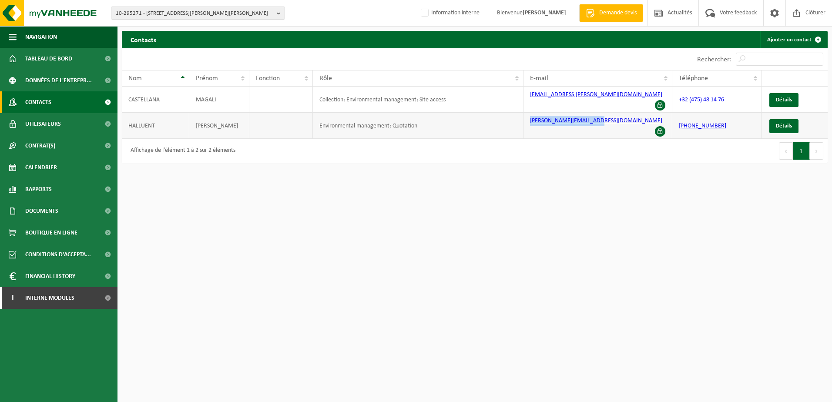
drag, startPoint x: 525, startPoint y: 116, endPoint x: 592, endPoint y: 123, distance: 67.9
click at [592, 123] on td "philippe.halluent@skynet.be" at bounding box center [598, 126] width 149 height 26
drag, startPoint x: 592, startPoint y: 123, endPoint x: 602, endPoint y: 124, distance: 10.1
click at [602, 124] on td "philippe.halluent@skynet.be" at bounding box center [598, 126] width 149 height 26
click at [612, 118] on td "philippe.halluent@skynet.be" at bounding box center [598, 126] width 149 height 26
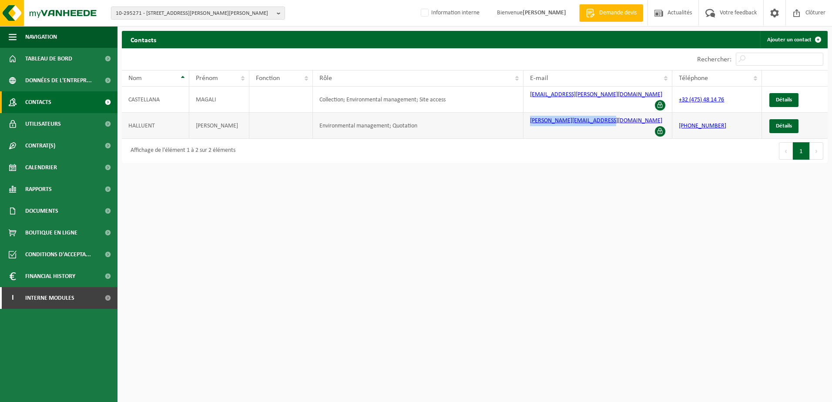
drag, startPoint x: 527, startPoint y: 114, endPoint x: 604, endPoint y: 124, distance: 77.1
click at [604, 124] on td "philippe.halluent@skynet.be" at bounding box center [598, 126] width 149 height 26
copy link "philippe.halluent@skynet.be"
click at [59, 300] on span "Interne modules" at bounding box center [49, 298] width 49 height 22
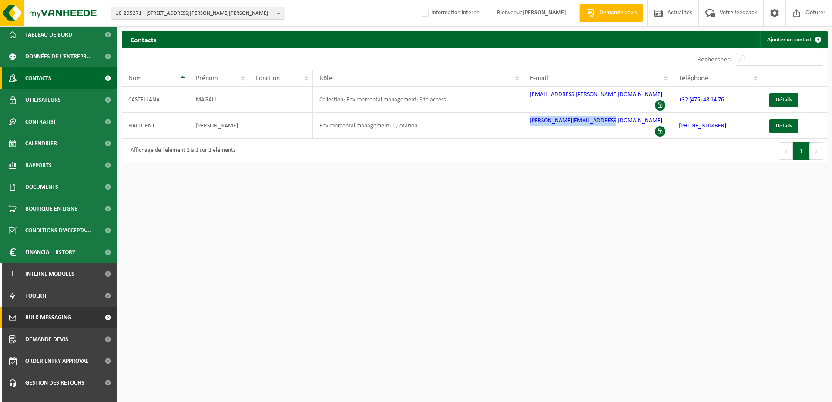
scroll to position [37, 0]
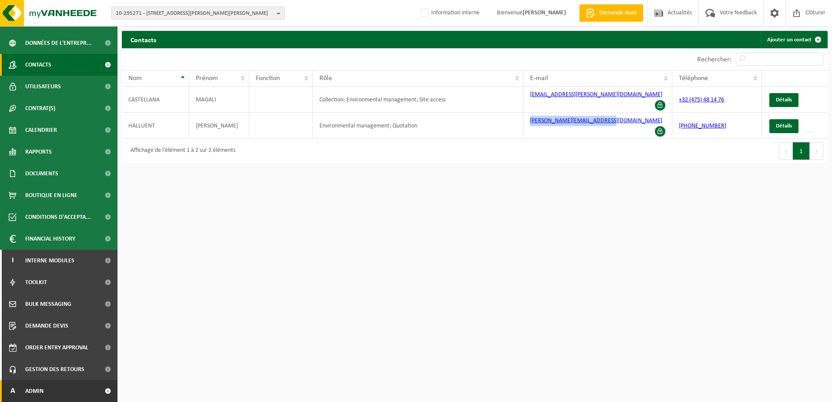
click at [57, 397] on link "A Admin" at bounding box center [59, 391] width 118 height 22
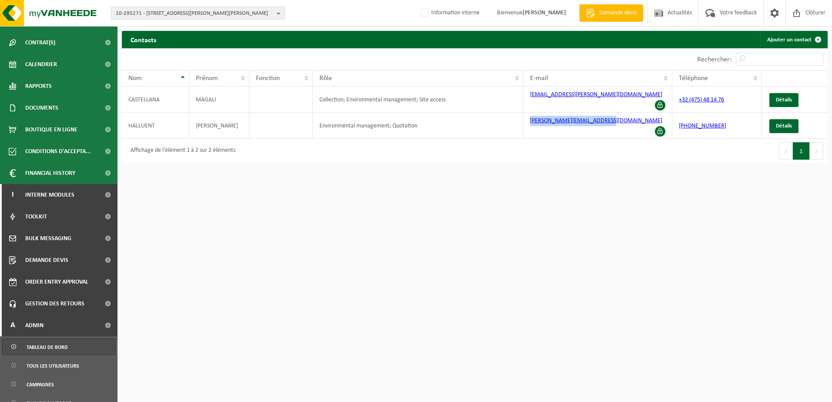
scroll to position [255, 0]
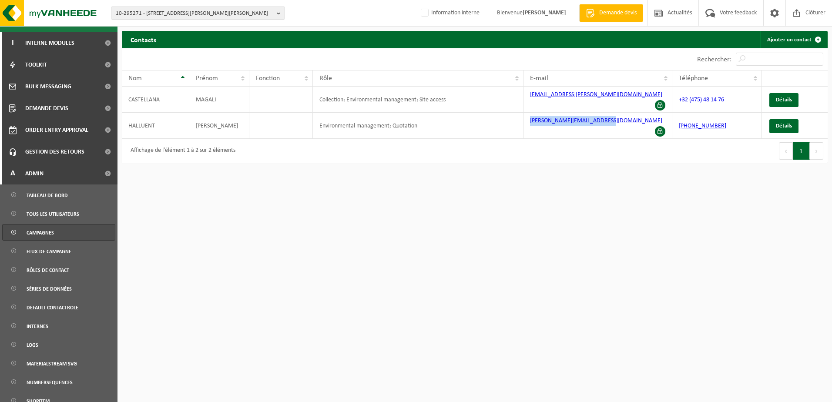
click at [65, 226] on link "Campagnes" at bounding box center [58, 232] width 113 height 17
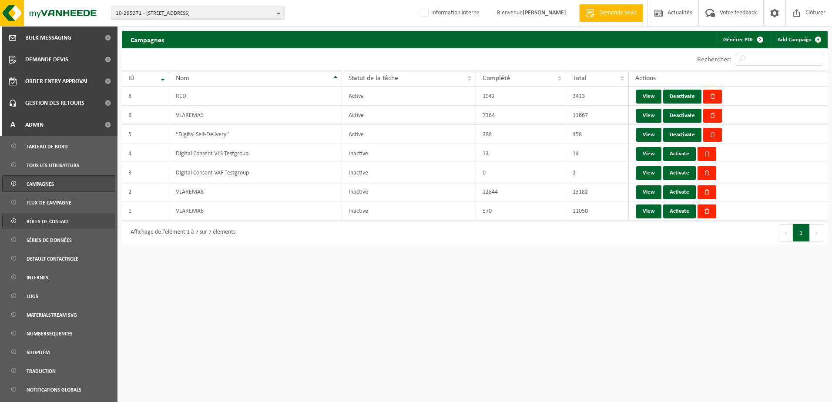
scroll to position [305, 0]
click at [46, 170] on span "Tous les utilisateurs" at bounding box center [53, 164] width 53 height 17
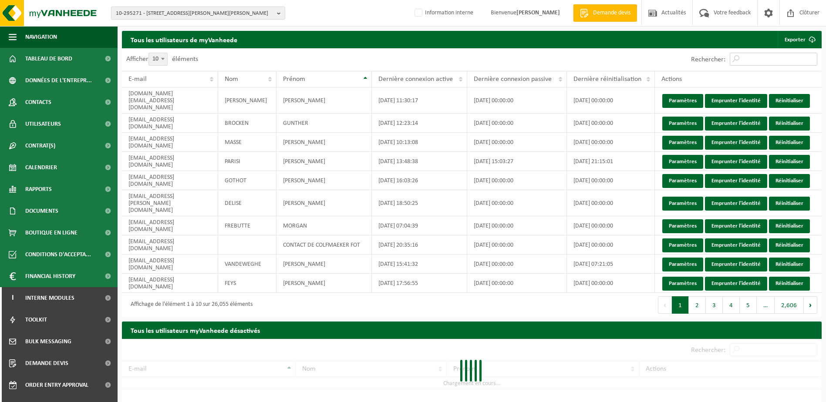
click at [751, 60] on input "Rechercher:" at bounding box center [772, 59] width 87 height 13
paste input "[PERSON_NAME][EMAIL_ADDRESS][DOMAIN_NAME]"
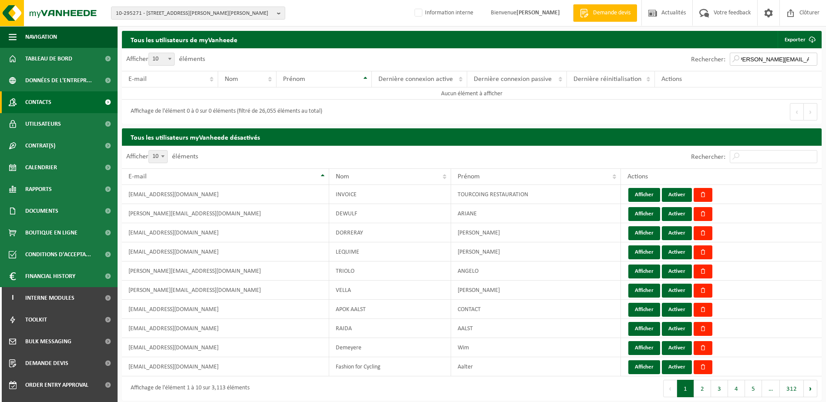
type input "[PERSON_NAME][EMAIL_ADDRESS][DOMAIN_NAME]"
click at [68, 108] on link "Contacts" at bounding box center [59, 102] width 118 height 22
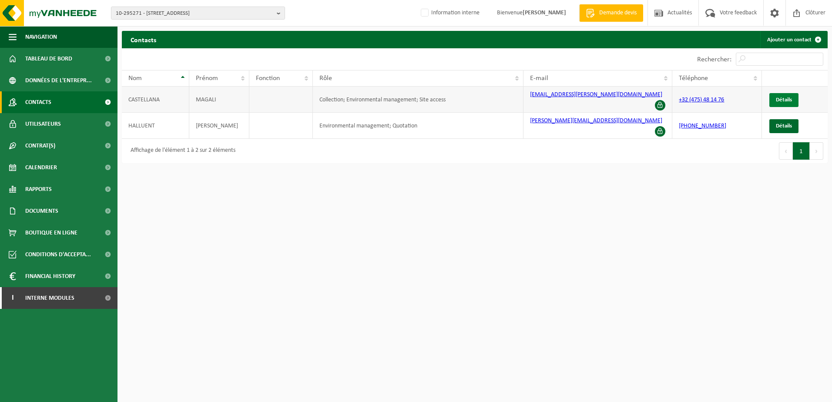
click at [783, 97] on span "Détails" at bounding box center [784, 100] width 16 height 6
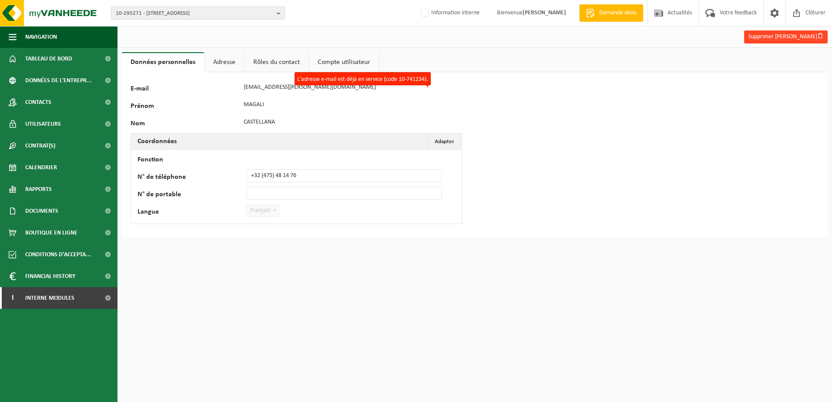
click at [756, 36] on button "Supprimer Magali Castellana" at bounding box center [786, 36] width 84 height 13
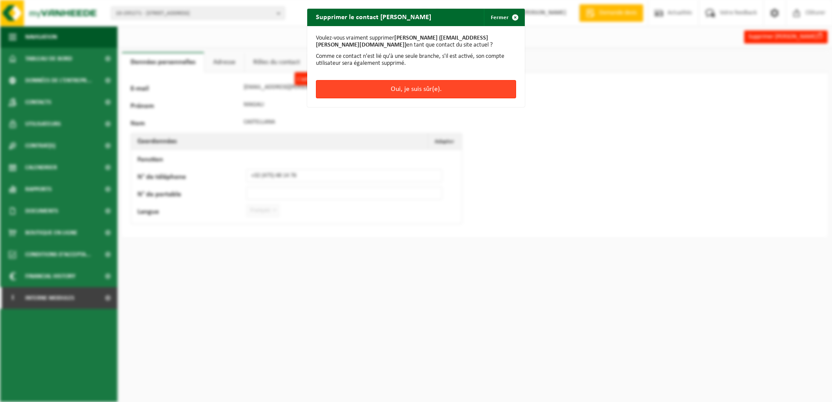
click at [430, 87] on button "Oui, je suis sûr(e)." at bounding box center [416, 89] width 200 height 18
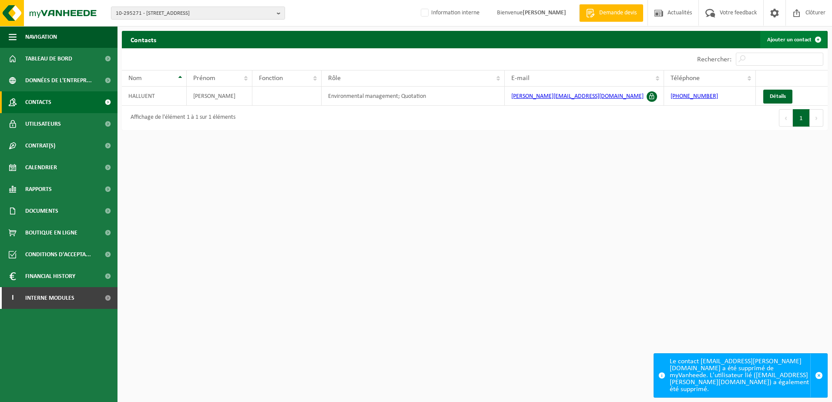
click at [797, 35] on link "Ajouter un contact" at bounding box center [793, 39] width 67 height 17
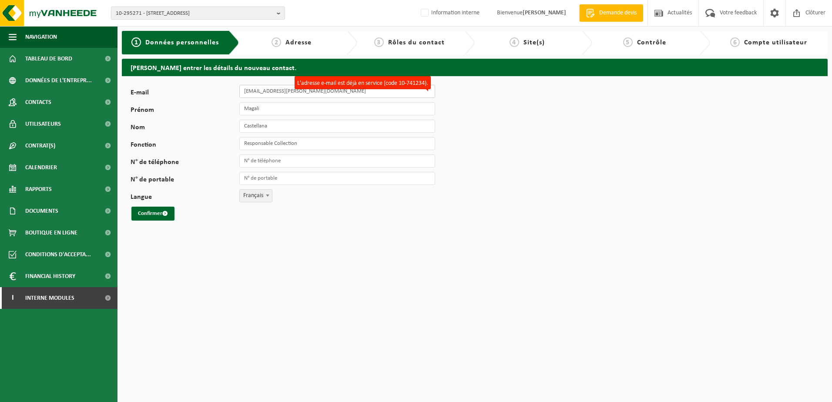
click at [265, 94] on input "[EMAIL_ADDRESS][PERSON_NAME][DOMAIN_NAME]" at bounding box center [337, 91] width 196 height 13
drag, startPoint x: 245, startPoint y: 108, endPoint x: 250, endPoint y: 110, distance: 5.3
click at [245, 108] on input "Magali" at bounding box center [337, 108] width 196 height 13
drag, startPoint x: 252, startPoint y: 158, endPoint x: 256, endPoint y: 161, distance: 5.0
click at [252, 158] on input "N° de téléphone" at bounding box center [337, 161] width 196 height 13
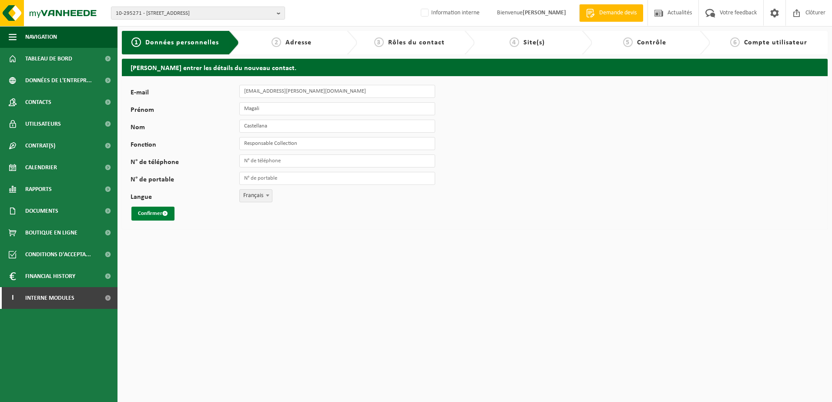
click at [151, 212] on button "Confirmer" at bounding box center [152, 214] width 43 height 14
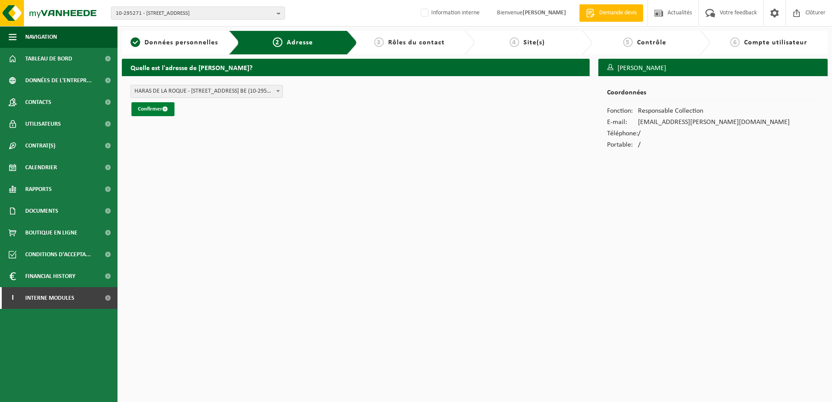
click at [147, 109] on button "Confirmer" at bounding box center [152, 109] width 43 height 14
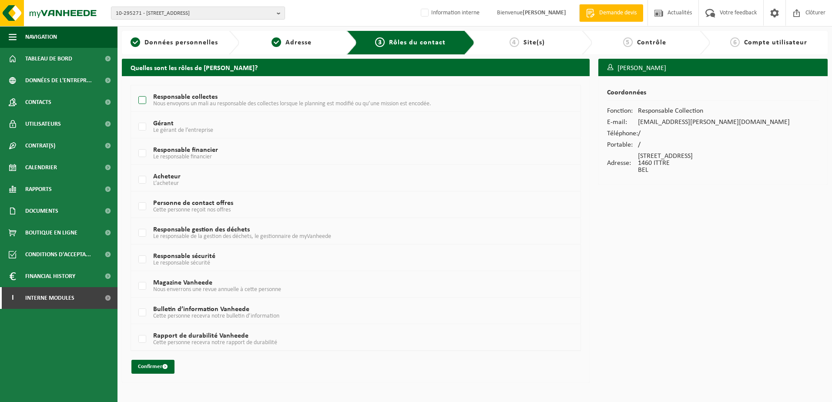
click at [141, 96] on label "Responsable collectes Nous envoyons un mali au responsable des collectes lorsqu…" at bounding box center [337, 100] width 400 height 13
click at [135, 90] on input "Responsable collectes Nous envoyons un mali au responsable des collectes lorsqu…" at bounding box center [135, 89] width 0 height 0
checkbox input "true"
click at [142, 127] on label "Gérant Le gérant de l’entreprise" at bounding box center [337, 127] width 400 height 13
click at [135, 116] on input "Gérant Le gérant de l’entreprise" at bounding box center [135, 116] width 0 height 0
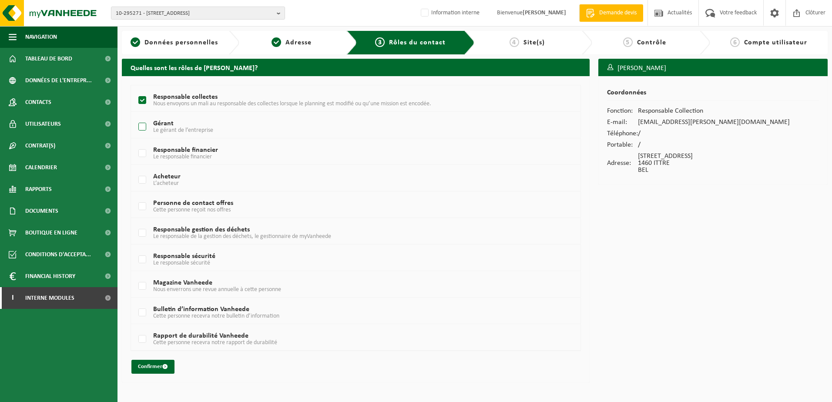
checkbox input "true"
click at [141, 153] on label "Responsable financier Le responsable financier" at bounding box center [337, 153] width 400 height 13
click at [135, 143] on input "Responsable financier Le responsable financier" at bounding box center [135, 142] width 0 height 0
checkbox input "true"
click at [146, 230] on label "Responsable gestion des déchets Le responsable de la gestion des déchets, le ge…" at bounding box center [337, 233] width 400 height 13
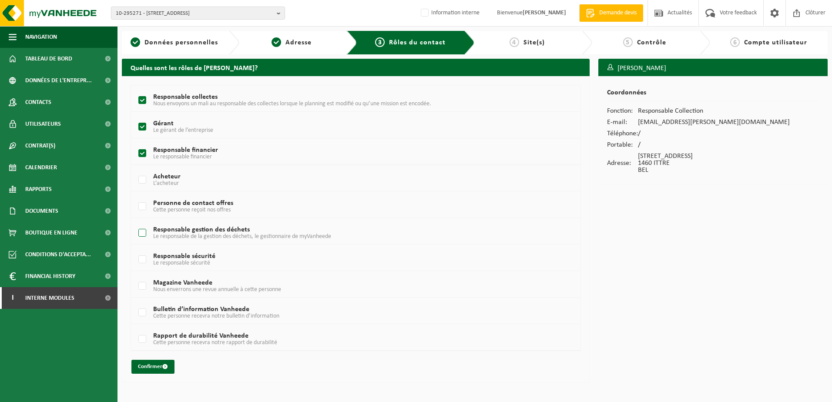
click at [135, 222] on input "Responsable gestion des déchets Le responsable de la gestion des déchets, le ge…" at bounding box center [135, 222] width 0 height 0
checkbox input "true"
click at [159, 365] on button "Confirmer" at bounding box center [152, 367] width 43 height 14
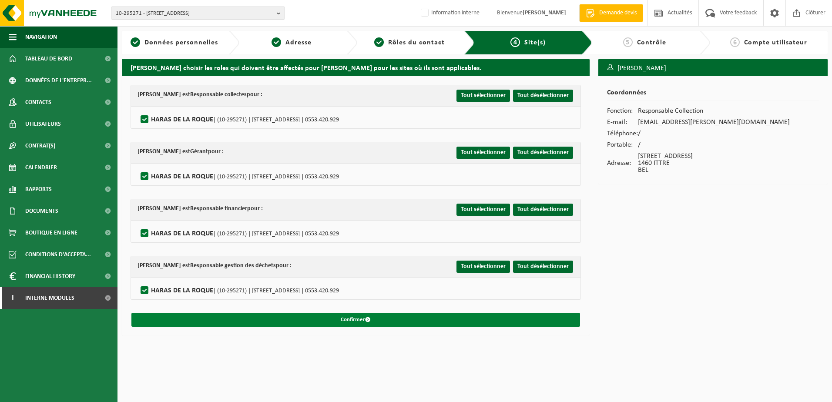
click at [392, 315] on button "Confirmer" at bounding box center [355, 320] width 449 height 14
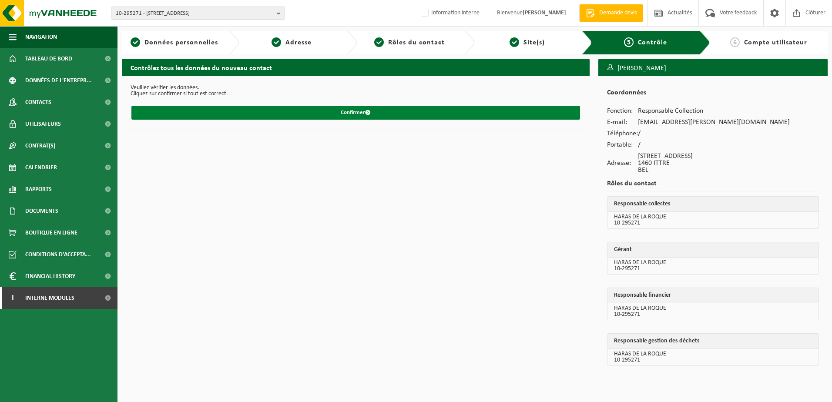
click at [392, 118] on button "Confirmer" at bounding box center [355, 113] width 449 height 14
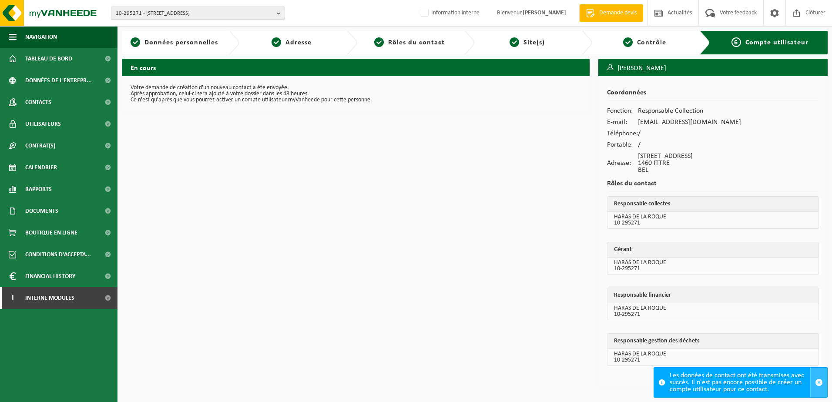
click at [818, 384] on span "button" at bounding box center [819, 383] width 8 height 8
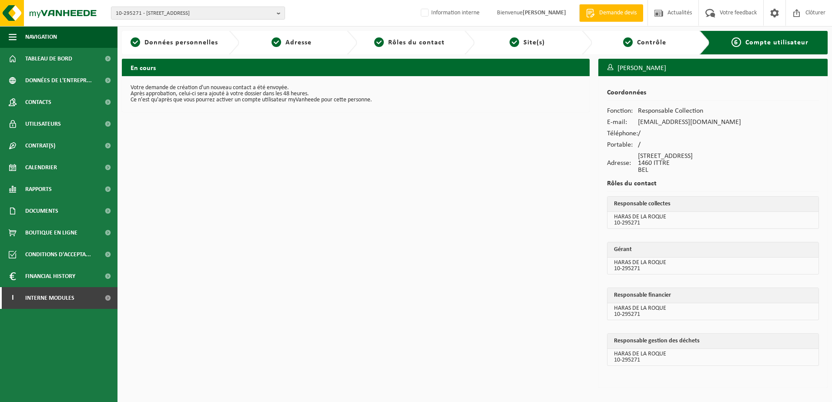
click at [411, 270] on div "En cours Votre demande de création d'un nouveau contact a été envoyée. Après ap…" at bounding box center [356, 225] width 477 height 333
click at [144, 13] on span "10-295271 - [STREET_ADDRESS]" at bounding box center [195, 13] width 158 height 13
type input "10-805450"
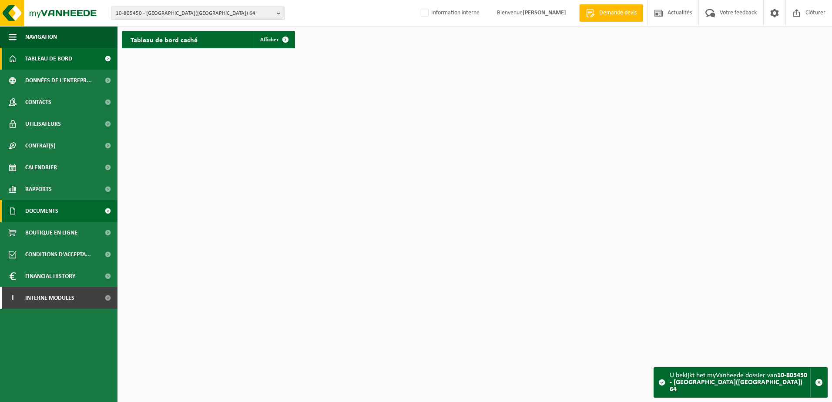
click at [50, 206] on span "Documents" at bounding box center [41, 211] width 33 height 22
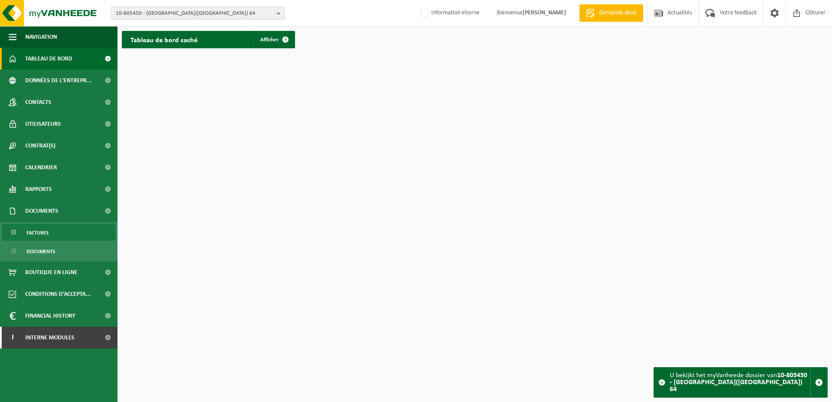
click at [54, 229] on link "Factures" at bounding box center [58, 232] width 113 height 17
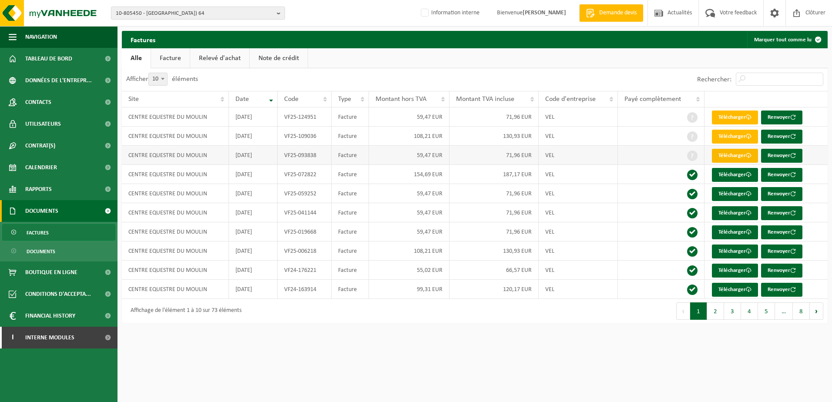
click at [725, 157] on link "Télécharger" at bounding box center [735, 156] width 46 height 14
click at [731, 134] on link "Télécharger" at bounding box center [735, 137] width 46 height 14
drag, startPoint x: 316, startPoint y: 156, endPoint x: 300, endPoint y: 159, distance: 16.8
click at [300, 159] on td "VF25-093838" at bounding box center [305, 155] width 54 height 19
copy td "093838"
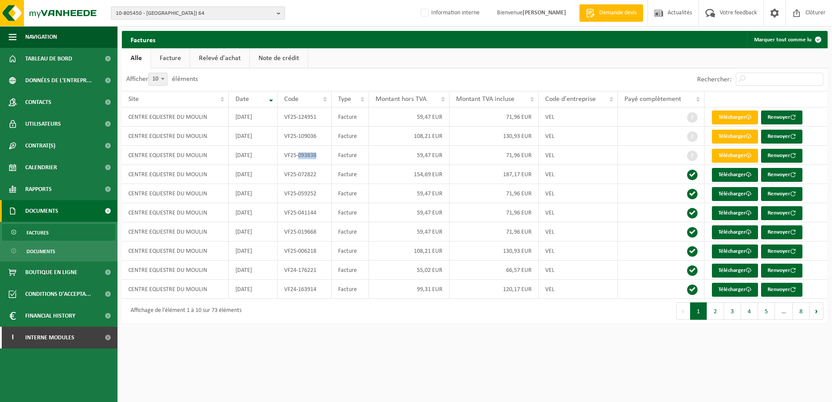
click at [143, 14] on span "10-805450 - [GEOGRAPHIC_DATA]) 64" at bounding box center [195, 13] width 158 height 13
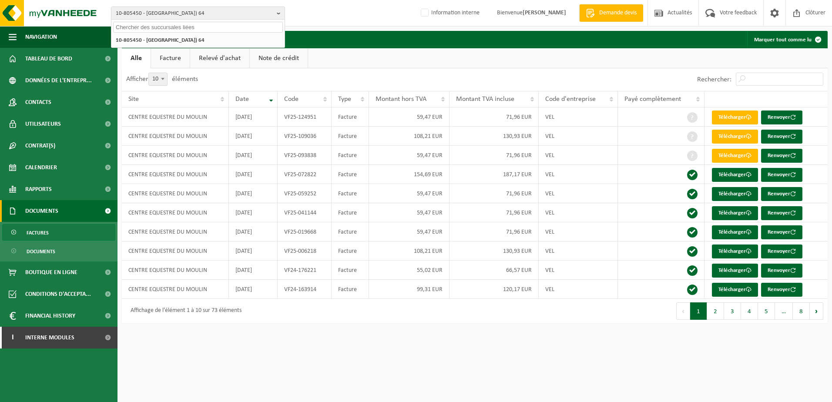
click at [126, 24] on input "text" at bounding box center [198, 27] width 170 height 11
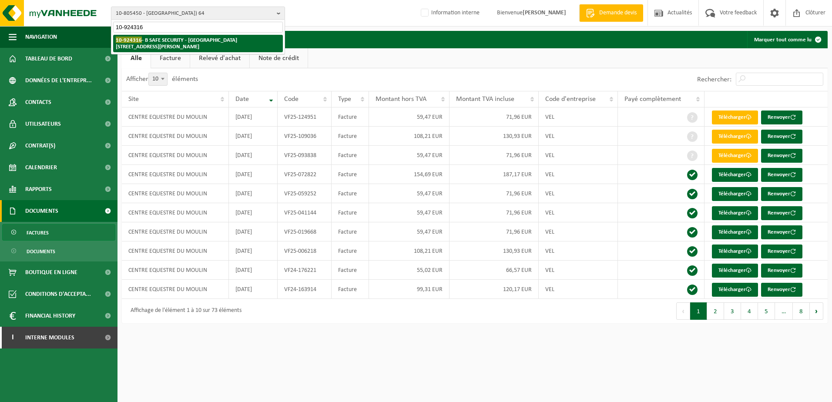
type input "10-924316"
click at [239, 36] on li "10-924316 - B SAFE SECURITY - [GEOGRAPHIC_DATA][STREET_ADDRESS][PERSON_NAME]" at bounding box center [198, 43] width 170 height 17
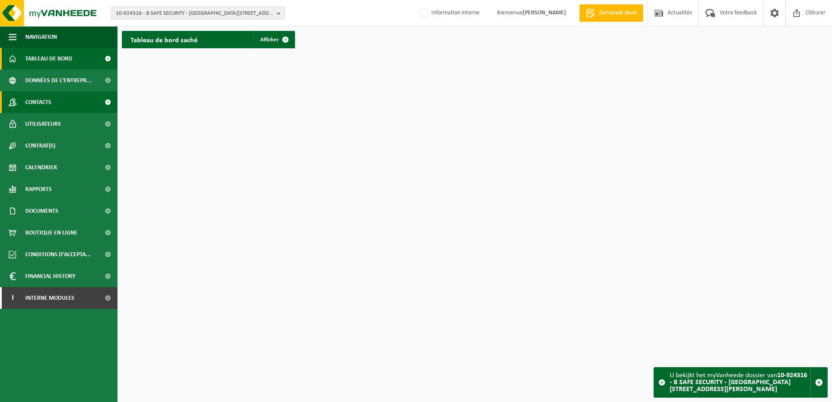
click at [86, 96] on link "Contacts" at bounding box center [59, 102] width 118 height 22
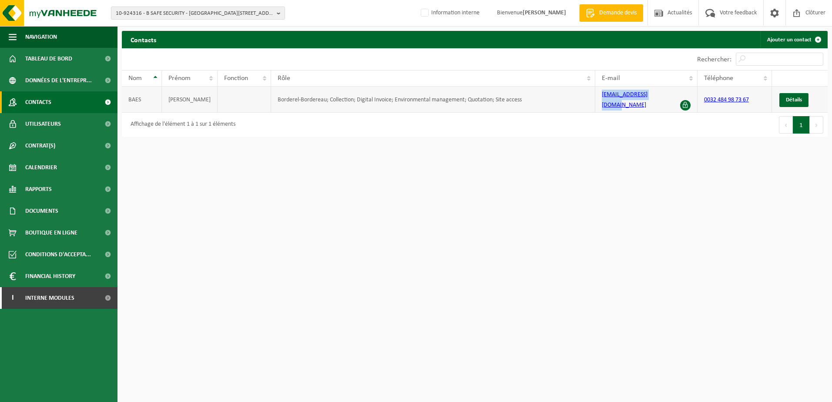
drag, startPoint x: 658, startPoint y: 95, endPoint x: 599, endPoint y: 103, distance: 59.7
click at [599, 103] on td "info@bsafesecurity.be" at bounding box center [646, 100] width 102 height 26
copy link "info@bsafesecurity.be"
click at [146, 13] on span "10-924316 - B SAFE SECURITY - 1474 WAYS, RUE ÉLOI BOUVIER 2" at bounding box center [195, 13] width 158 height 13
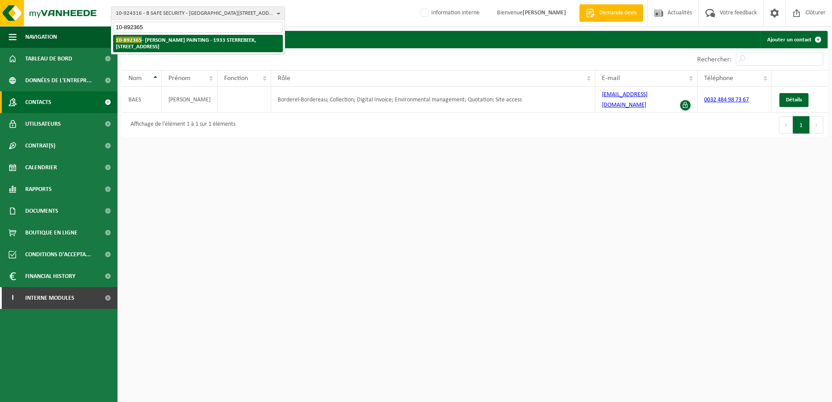
type input "10-892365"
click at [195, 39] on strong "10-892365 - MIKE PAINTING - 1933 STERREBEEK, MECHELSESTEENWEG 47" at bounding box center [186, 43] width 140 height 13
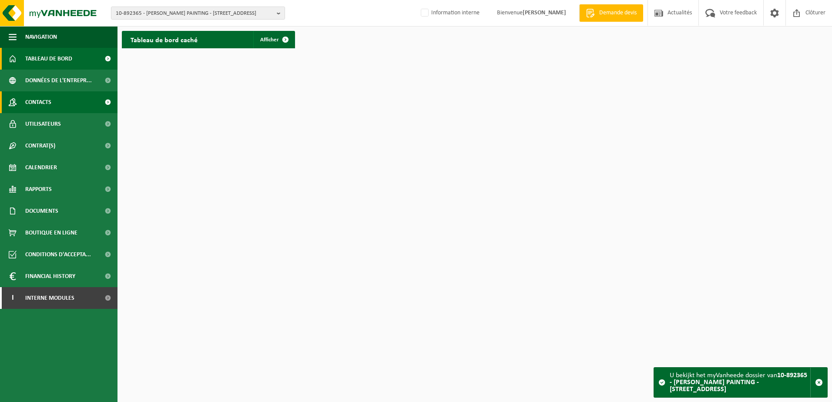
click at [74, 94] on link "Contacts" at bounding box center [59, 102] width 118 height 22
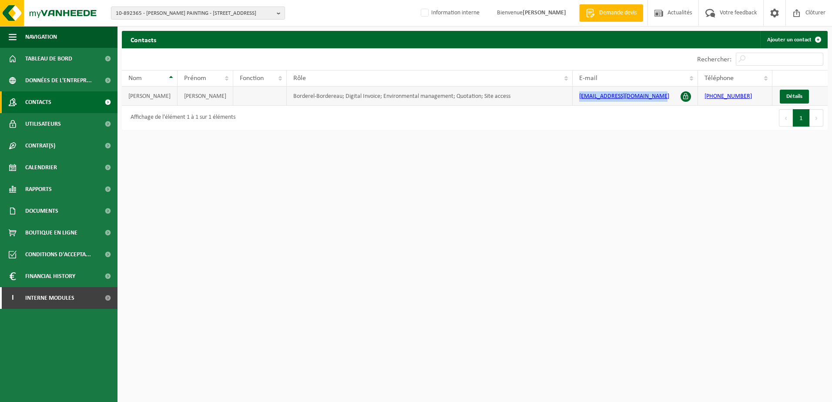
drag, startPoint x: 661, startPoint y: 95, endPoint x: 562, endPoint y: 98, distance: 98.4
click at [562, 98] on tr "[PERSON_NAME]; Digital Invoice; Environmental management; Quotation; Site acces…" at bounding box center [475, 96] width 706 height 19
copy tr "[EMAIL_ADDRESS][DOMAIN_NAME]"
click at [177, 12] on span "10-892365 - [PERSON_NAME] PAINTING - [STREET_ADDRESS]" at bounding box center [195, 13] width 158 height 13
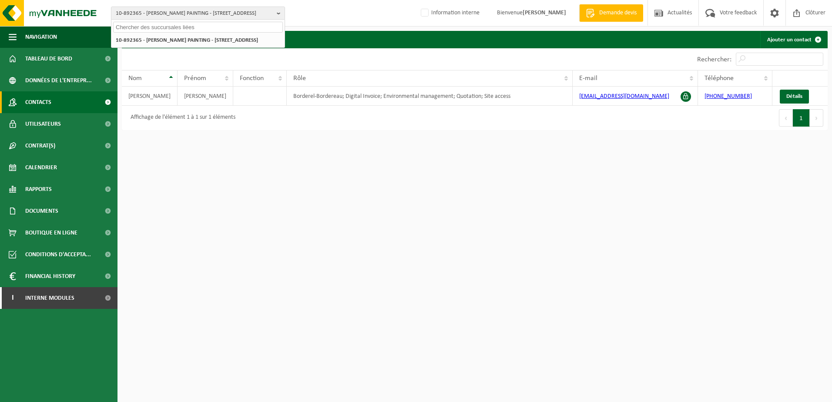
click at [172, 20] on div at bounding box center [197, 26] width 173 height 13
click at [174, 26] on input "text" at bounding box center [198, 27] width 170 height 11
type input "10-737401"
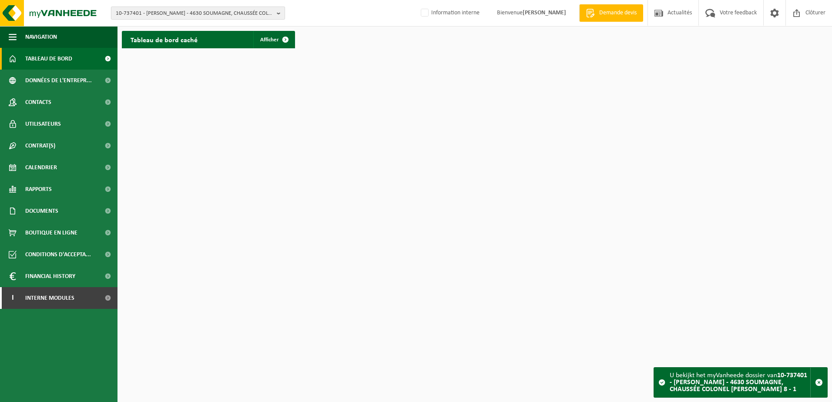
click at [182, 14] on span "10-737401 - OLIVIER HANNECART - 4630 SOUMAGNE, CHAUSSÉE COLONEL JOSET 8 - 1" at bounding box center [195, 13] width 158 height 13
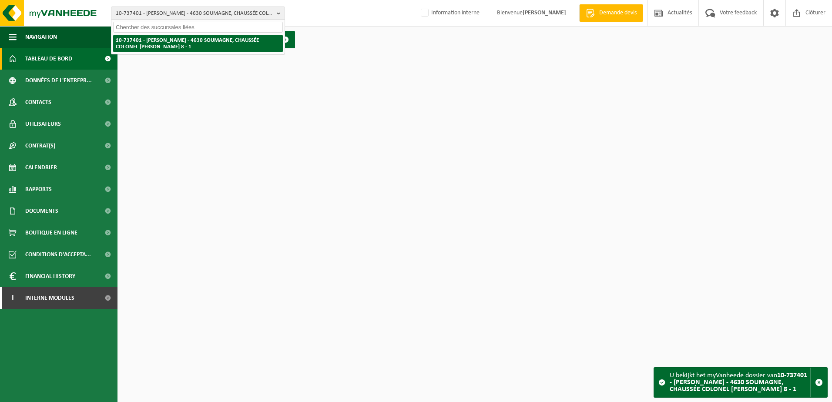
click at [182, 46] on li "10-737401 - OLIVIER HANNECART - 4630 SOUMAGNE, CHAUSSÉE COLONEL JOSET 8 - 1" at bounding box center [198, 43] width 170 height 17
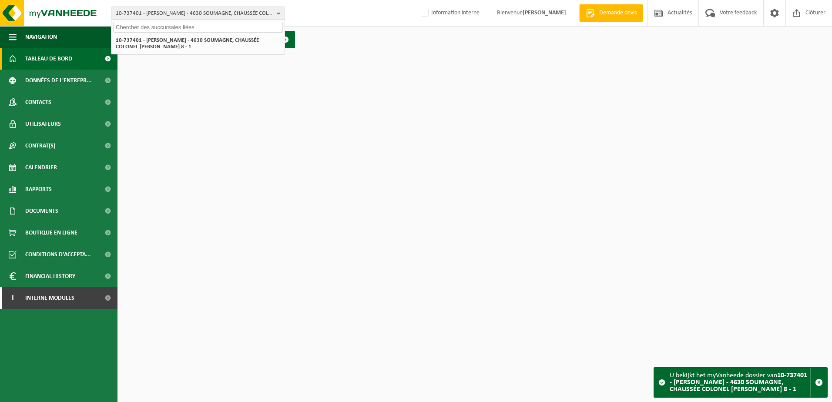
click at [231, 81] on html "10-737401 - OLIVIER HANNECART - 4630 SOUMAGNE, CHAUSSÉE COLONEL JOSET 8 - 1 10-…" at bounding box center [416, 201] width 832 height 402
click at [64, 79] on span "Données de l'entrepr..." at bounding box center [58, 81] width 67 height 22
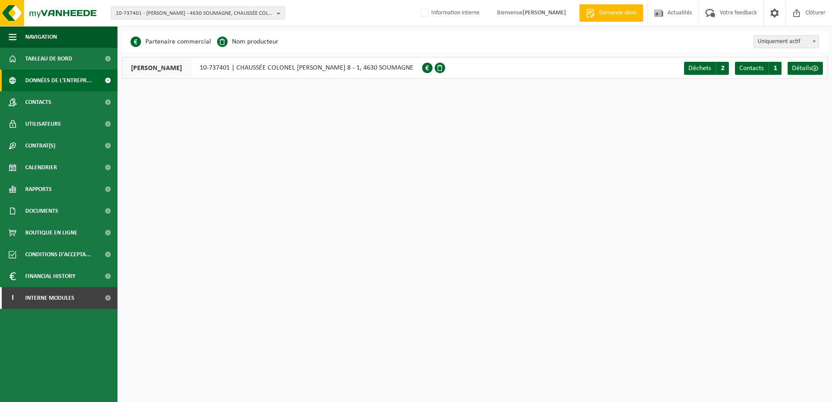
click at [681, 67] on div "OLIVIER HANNECART 10-737401 | CHAUSSÉE COLONEL JOSET 8 - 1, 4630 SOUMAGNE Déche…" at bounding box center [475, 68] width 706 height 22
click at [695, 68] on span "Déchets" at bounding box center [700, 68] width 23 height 7
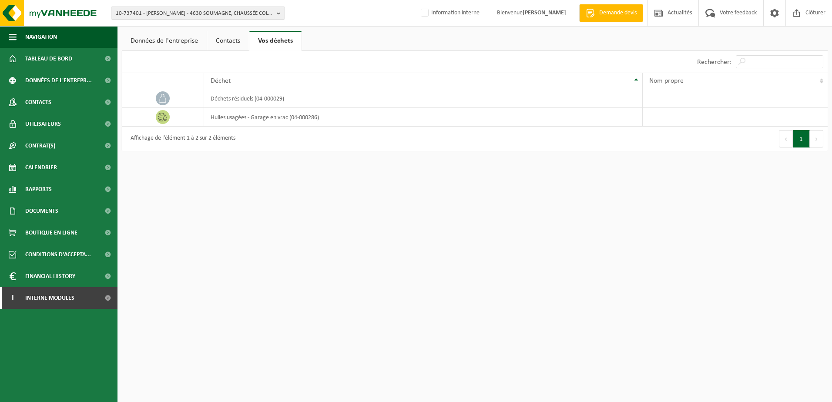
click at [201, 35] on link "Données de l'entreprise" at bounding box center [164, 41] width 85 height 20
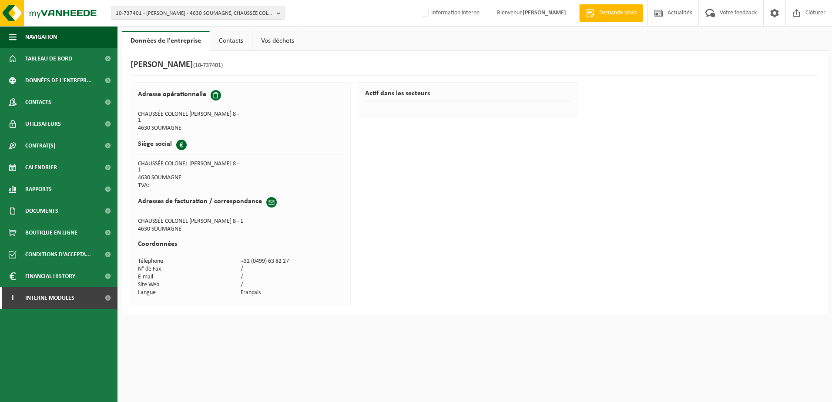
click at [182, 140] on span at bounding box center [181, 145] width 10 height 10
click at [225, 44] on link "Contacts" at bounding box center [231, 41] width 42 height 20
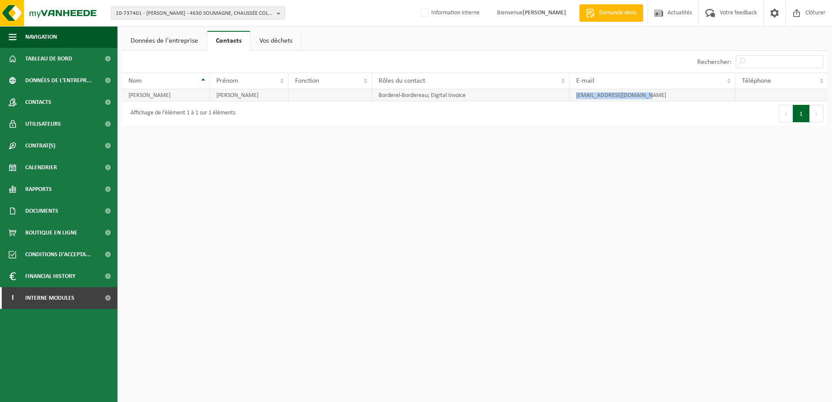
drag, startPoint x: 656, startPoint y: 98, endPoint x: 575, endPoint y: 100, distance: 81.0
click at [575, 100] on td "agneshannecart@gmail.com" at bounding box center [653, 95] width 166 height 12
click at [164, 11] on span "10-737401 - OLIVIER HANNECART - 4630 SOUMAGNE, CHAUSSÉE COLONEL JOSET 8 - 1" at bounding box center [195, 13] width 158 height 13
click at [161, 25] on input "text" at bounding box center [198, 27] width 170 height 11
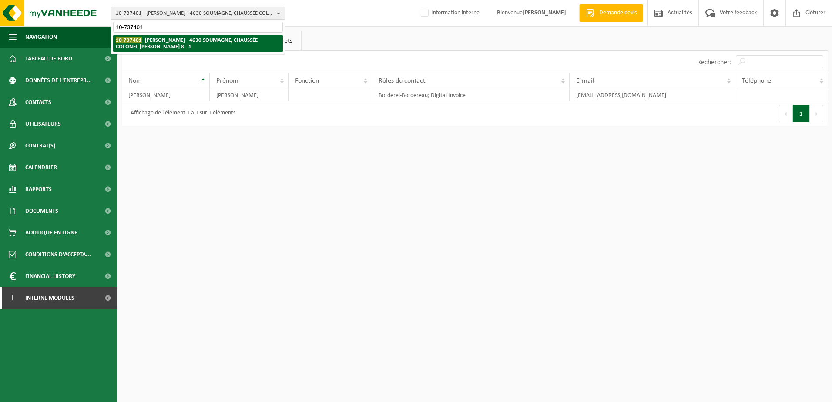
type input "10-737401"
click at [186, 41] on strong "10-737401 - OLIVIER HANNECART - 4630 SOUMAGNE, CHAUSSÉE COLONEL JOSET 8 - 1" at bounding box center [187, 43] width 142 height 13
click at [182, 46] on li "10-737401 - OLIVIER HANNECART - 4630 SOUMAGNE, CHAUSSÉE COLONEL JOSET 8 - 1" at bounding box center [198, 43] width 170 height 17
click at [183, 41] on strong "10-737401 - OLIVIER HANNECART - 4630 SOUMAGNE, CHAUSSÉE COLONEL JOSET 8 - 1" at bounding box center [187, 43] width 142 height 13
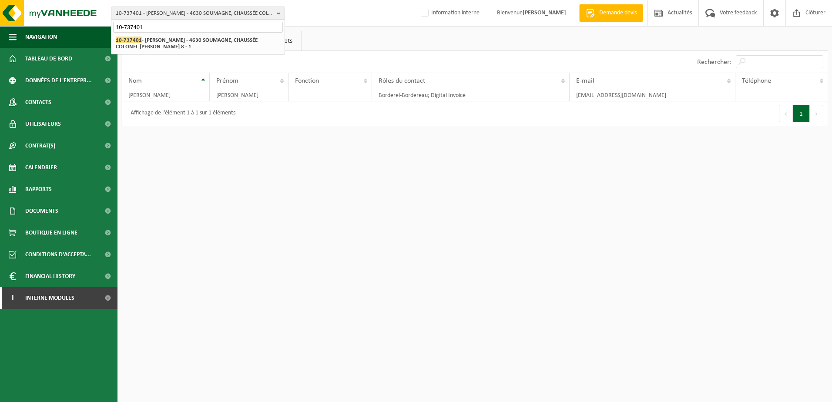
drag, startPoint x: 155, startPoint y: 22, endPoint x: 152, endPoint y: 26, distance: 4.6
click at [154, 23] on input "10-737401" at bounding box center [198, 27] width 170 height 11
drag, startPoint x: 152, startPoint y: 26, endPoint x: 107, endPoint y: 28, distance: 44.9
click at [109, 29] on div "10-737401 - OLIVIER HANNECART - 4630 SOUMAGNE, CHAUSSÉE COLONEL JOSET 8 - 1 10-…" at bounding box center [416, 67] width 832 height 134
click at [195, 16] on span "10-737401 - OLIVIER HANNECART - 4630 SOUMAGNE, CHAUSSÉE COLONEL JOSET 8 - 1" at bounding box center [195, 13] width 158 height 13
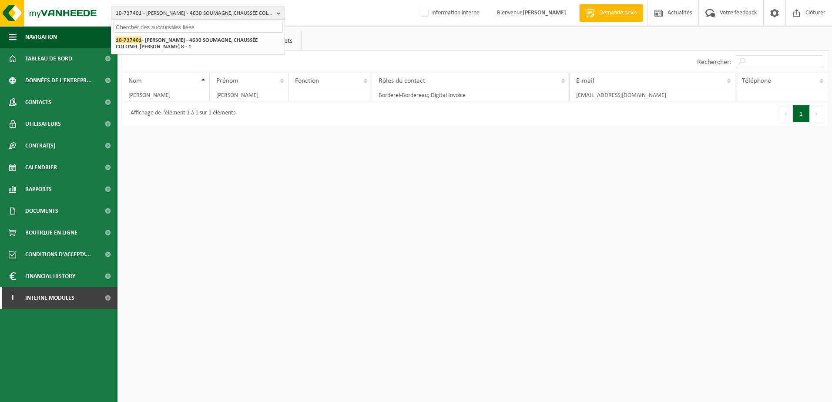
click at [142, 29] on input "text" at bounding box center [198, 27] width 170 height 11
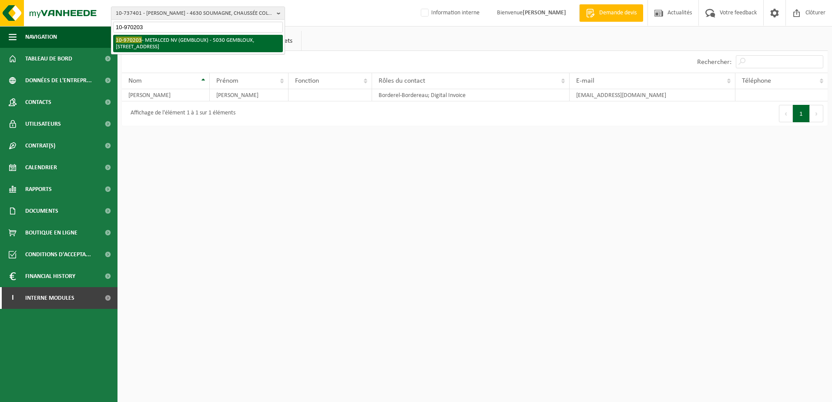
type input "10-970203"
click at [172, 48] on li "10-970203 - METALCED NV (GEMBLOUX) - 5030 GEMBLOUX, RUE DES PRAULES 1A" at bounding box center [198, 43] width 170 height 17
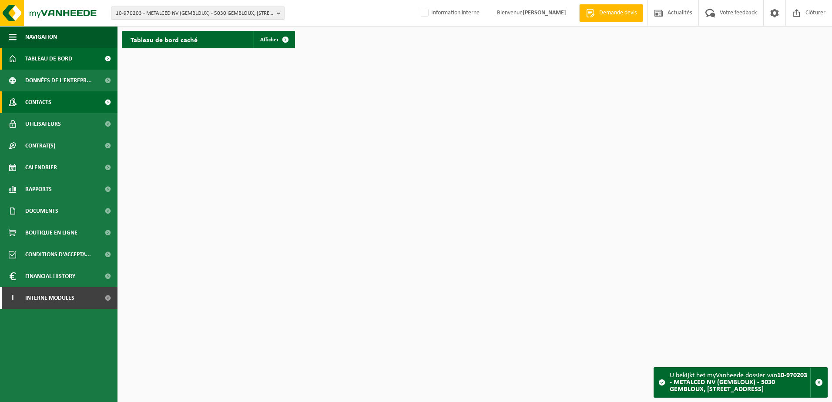
click at [76, 98] on link "Contacts" at bounding box center [59, 102] width 118 height 22
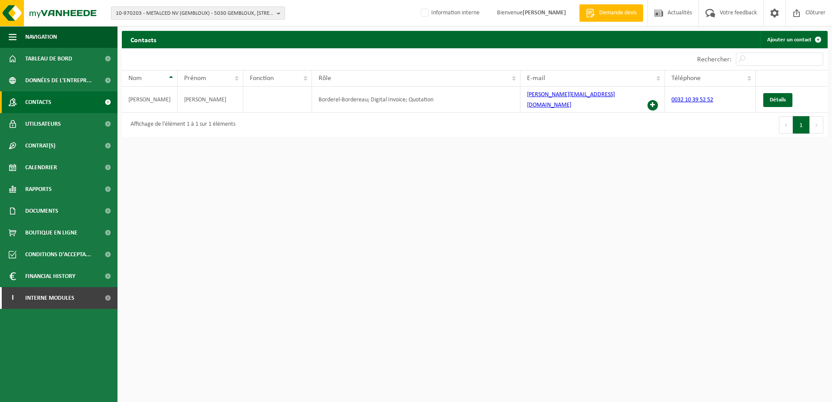
click at [282, 9] on b "button" at bounding box center [281, 13] width 8 height 12
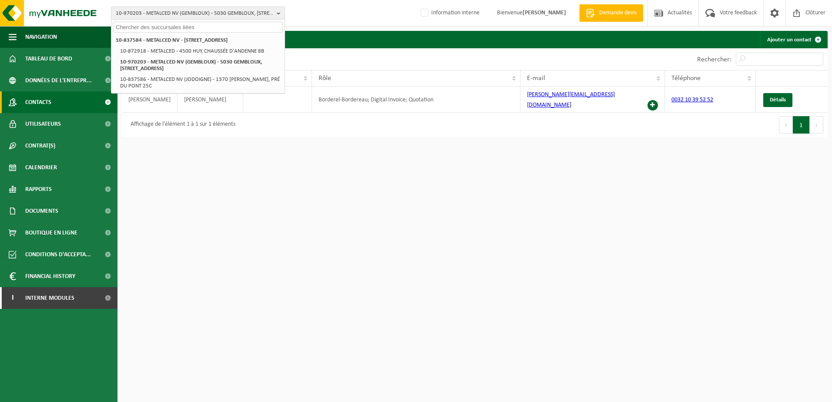
click at [150, 28] on input "text" at bounding box center [198, 27] width 170 height 11
click at [151, 11] on span "10-970203 - METALCED NV (GEMBLOUX) - 5030 GEMBLOUX, RUE DES PRAULES 1A" at bounding box center [195, 13] width 158 height 13
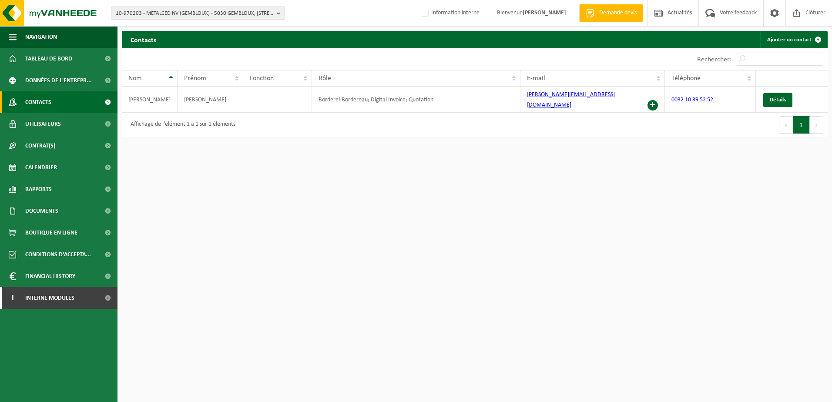
click at [151, 11] on span "10-970203 - METALCED NV (GEMBLOUX) - 5030 GEMBLOUX, RUE DES PRAULES 1A" at bounding box center [195, 13] width 158 height 13
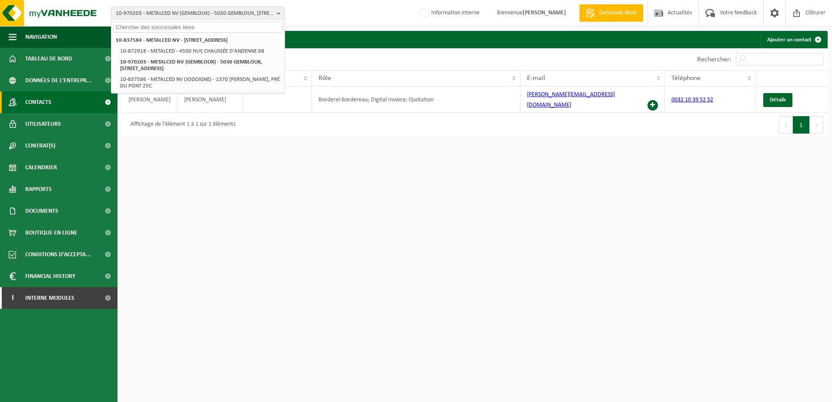
click at [151, 30] on input "text" at bounding box center [198, 27] width 170 height 11
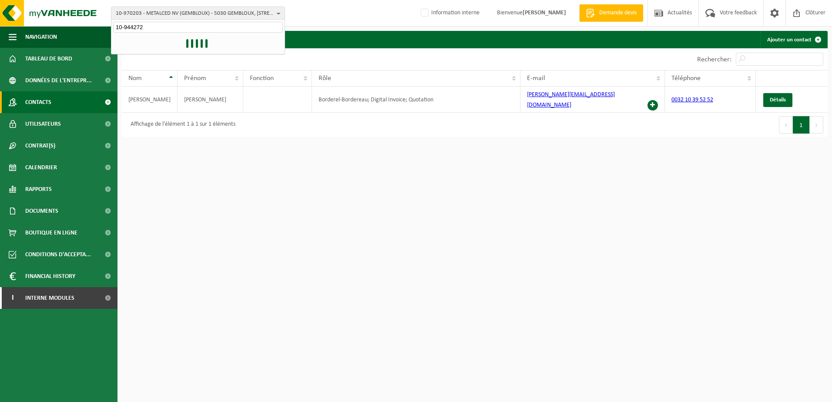
type input "10-944272"
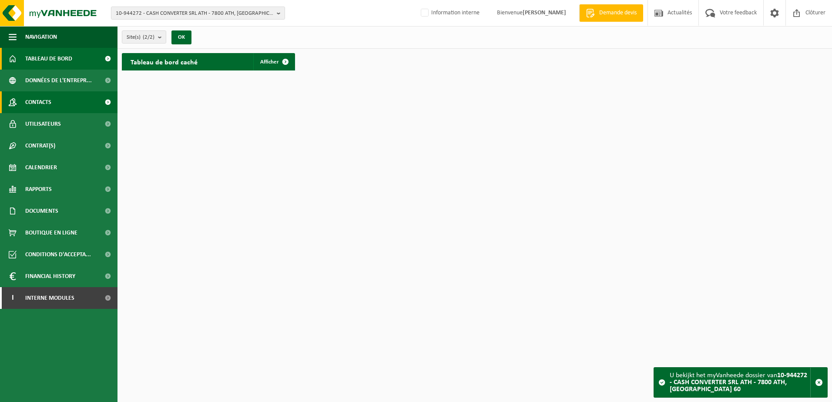
click at [70, 109] on link "Contacts" at bounding box center [59, 102] width 118 height 22
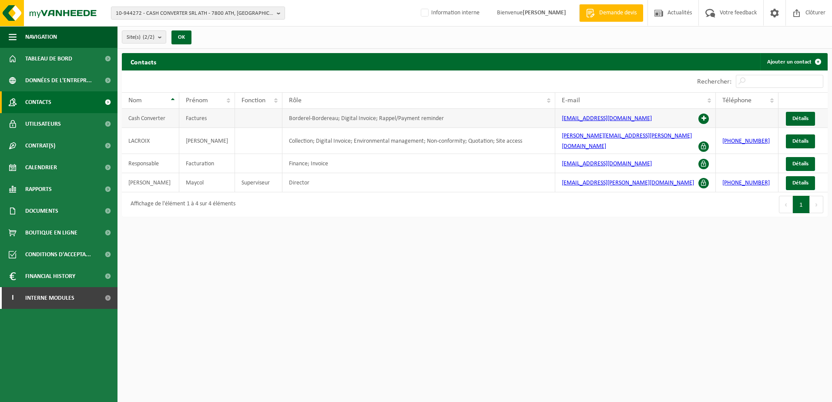
click at [703, 114] on span at bounding box center [704, 119] width 10 height 10
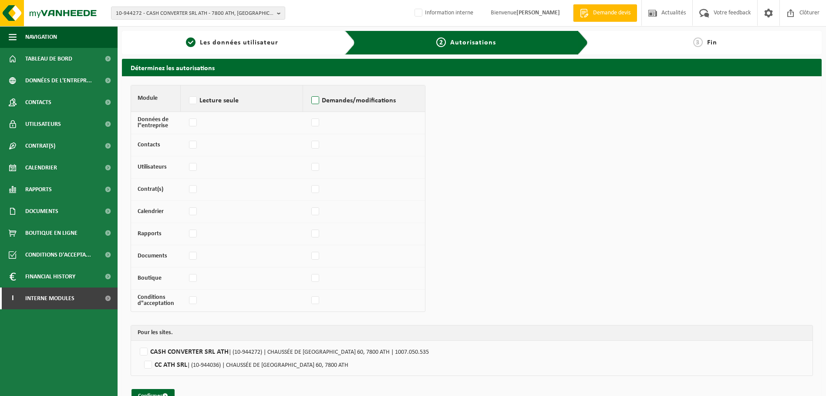
click at [317, 98] on label "Demandes/modifications" at bounding box center [363, 100] width 109 height 13
click at [309, 90] on input "Demandes/modifications" at bounding box center [309, 89] width 0 height 0
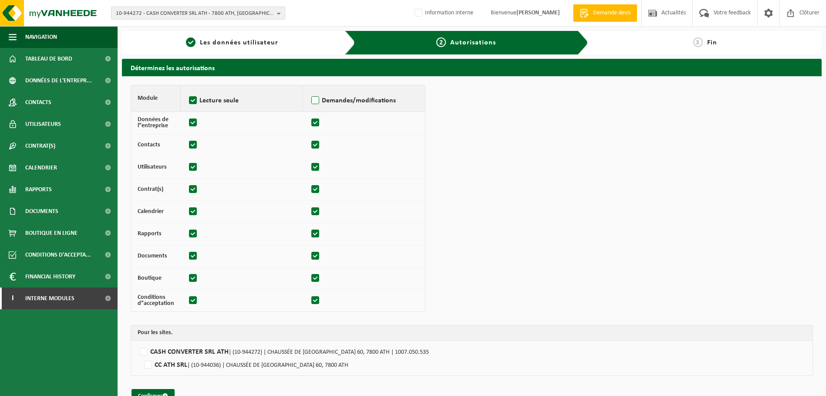
checkbox input "true"
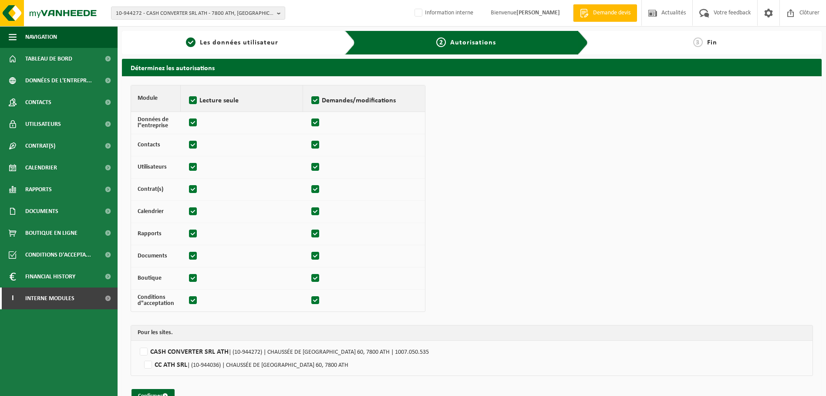
checkbox input "true"
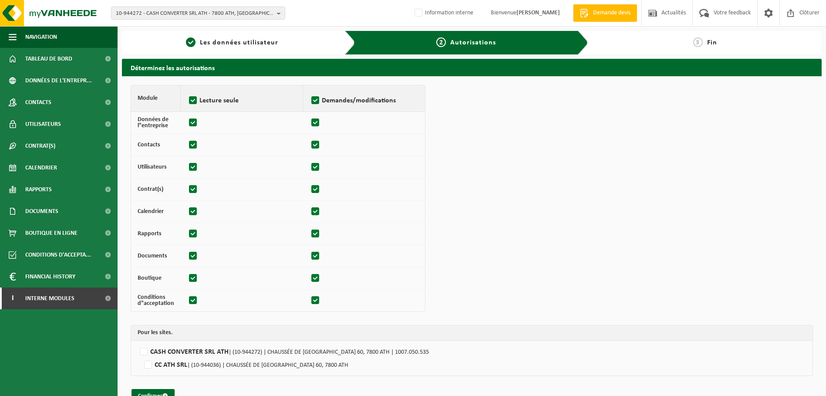
checkbox input "true"
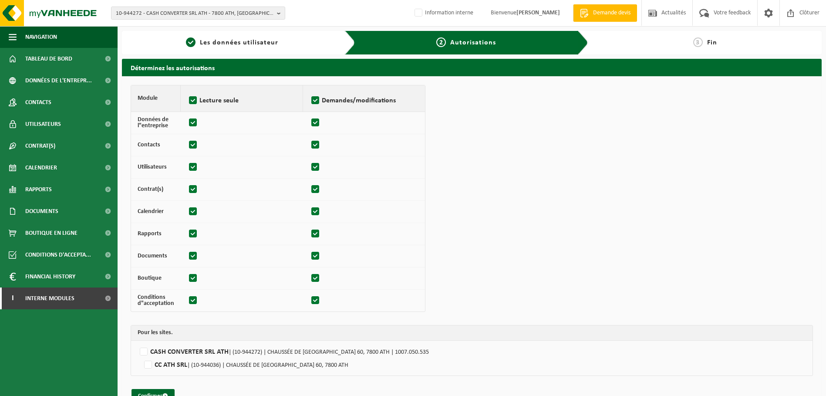
checkbox input "true"
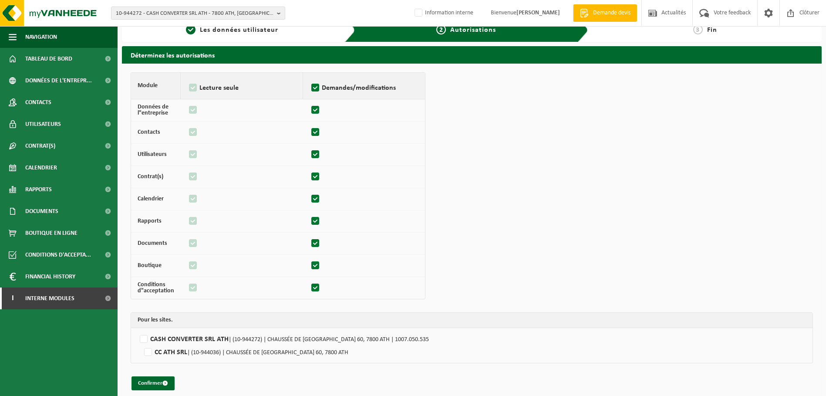
scroll to position [20, 0]
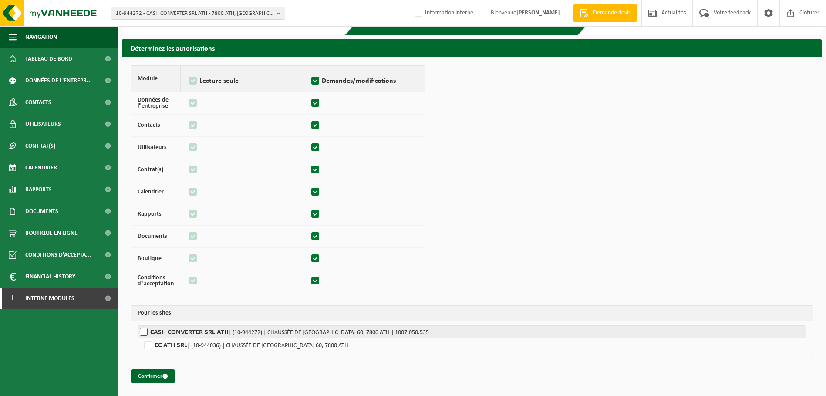
click at [148, 334] on label"] "CASH CONVERTER SRL ATH | (10-944272) | CHAUSSÉE DE BRUXELLES 60, 7800 ATH | 100…" at bounding box center [472, 331] width 668 height 13
click at [148, 334] on input "CASH CONVERTER SRL ATH | (10-944272) | CHAUSSÉE DE BRUXELLES 60, 7800 ATH | 100…" at bounding box center [551, 331] width 826 height 13
checkbox input "true"
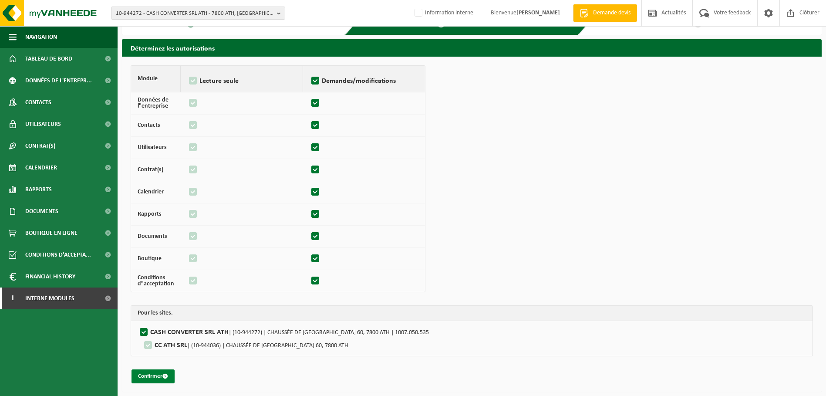
click at [160, 370] on button "Confirmer" at bounding box center [152, 376] width 43 height 14
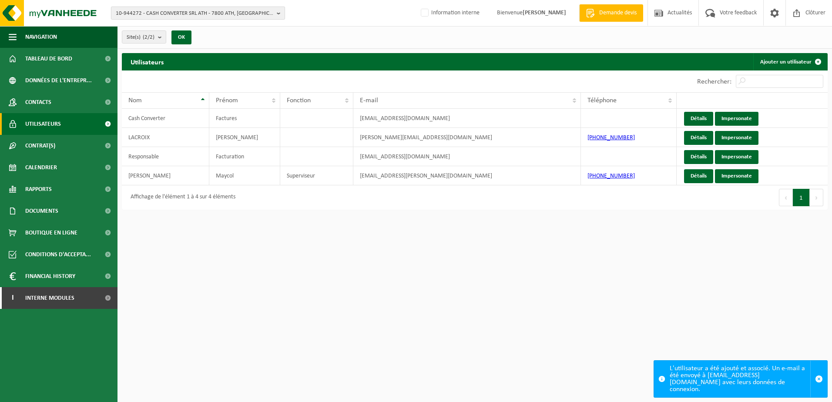
click at [165, 15] on span "10-944272 - CASH CONVERTER SRL ATH - 7800 ATH, [GEOGRAPHIC_DATA] 60" at bounding box center [195, 13] width 158 height 13
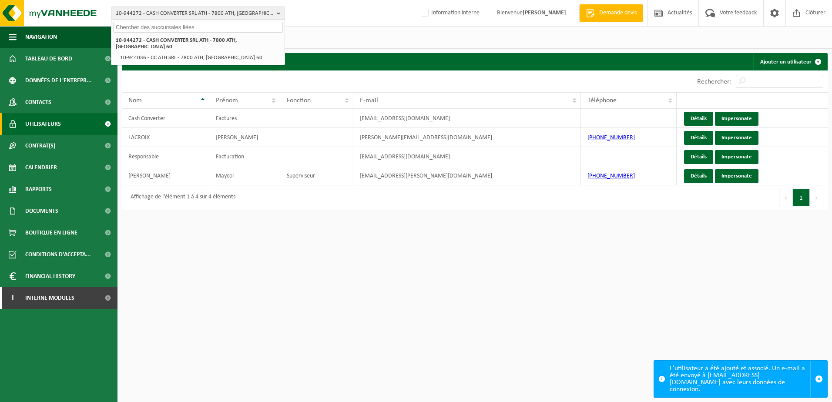
click at [164, 24] on input "text" at bounding box center [198, 27] width 170 height 11
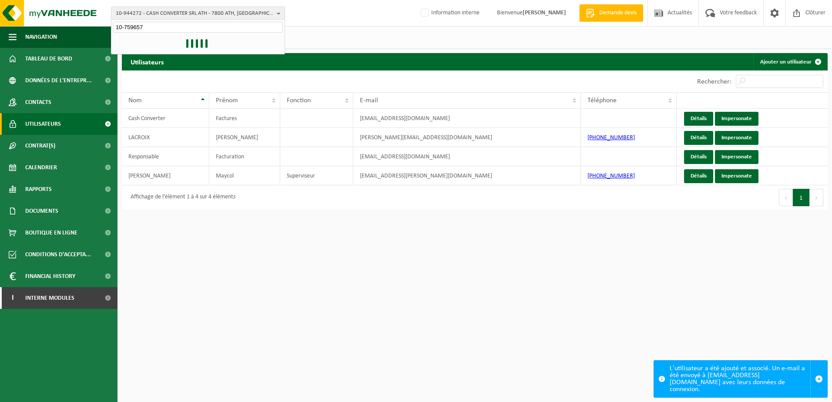
type input "10-759657"
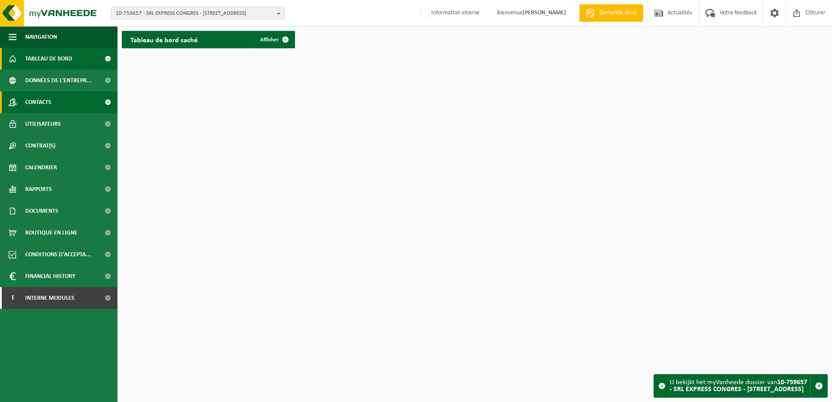
click at [45, 97] on span "Contacts" at bounding box center [38, 102] width 26 height 22
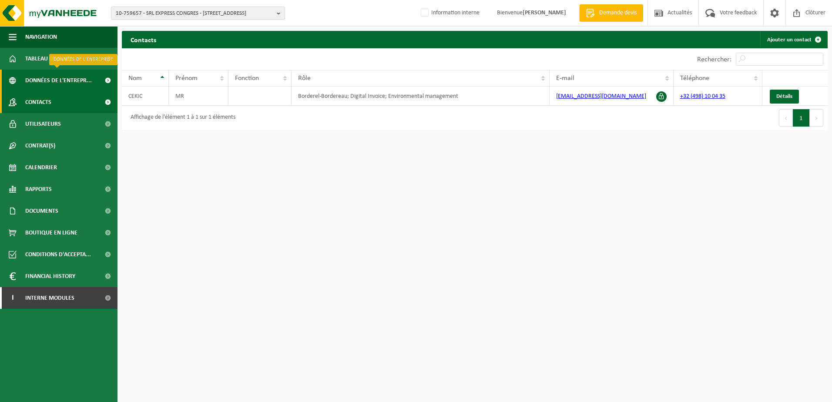
click at [72, 88] on span "Données de l'entrepr..." at bounding box center [58, 81] width 67 height 22
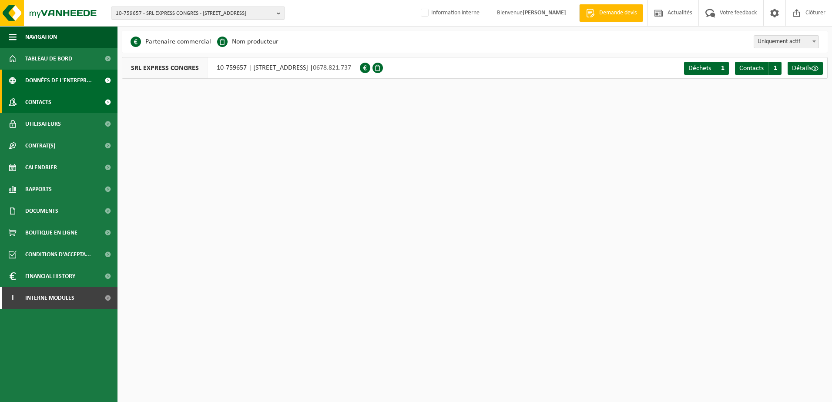
click at [66, 109] on link "Contacts" at bounding box center [59, 102] width 118 height 22
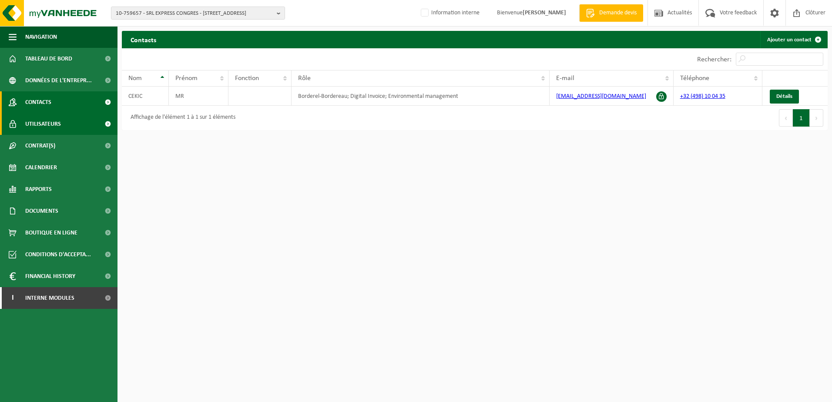
click at [44, 128] on span "Utilisateurs" at bounding box center [43, 124] width 36 height 22
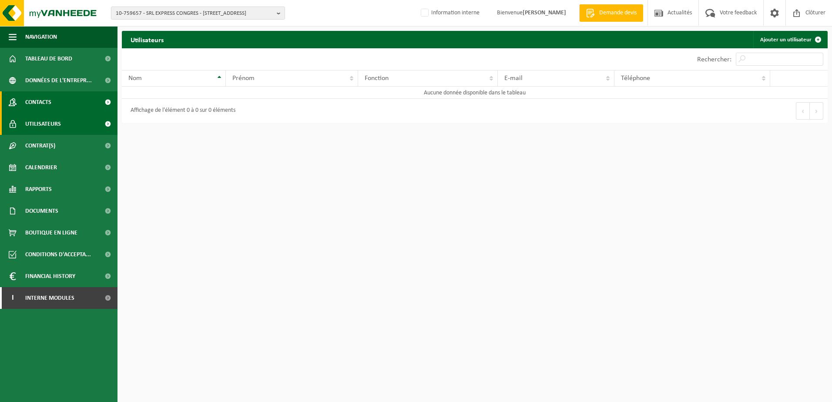
click at [42, 103] on span "Contacts" at bounding box center [38, 102] width 26 height 22
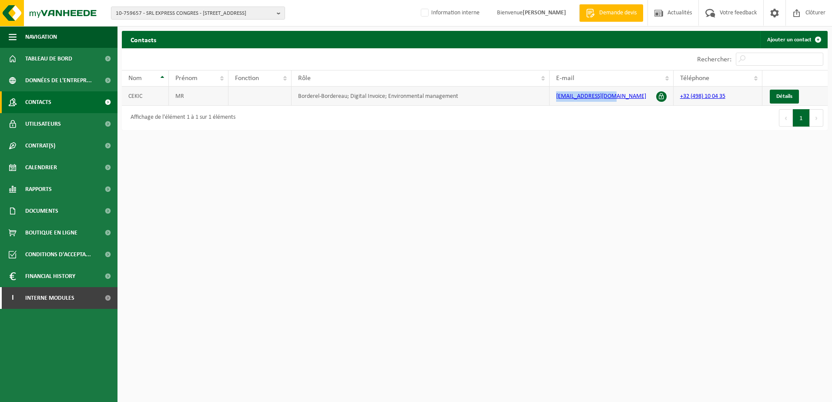
drag, startPoint x: 618, startPoint y: 97, endPoint x: 555, endPoint y: 104, distance: 63.0
click at [555, 104] on td "cekgugu@hotmail.com" at bounding box center [612, 96] width 124 height 19
copy link "cekgugu@hotmail.com"
click at [790, 38] on link "Ajouter un contact" at bounding box center [793, 39] width 67 height 17
drag, startPoint x: 666, startPoint y: 144, endPoint x: 662, endPoint y: 144, distance: 4.8
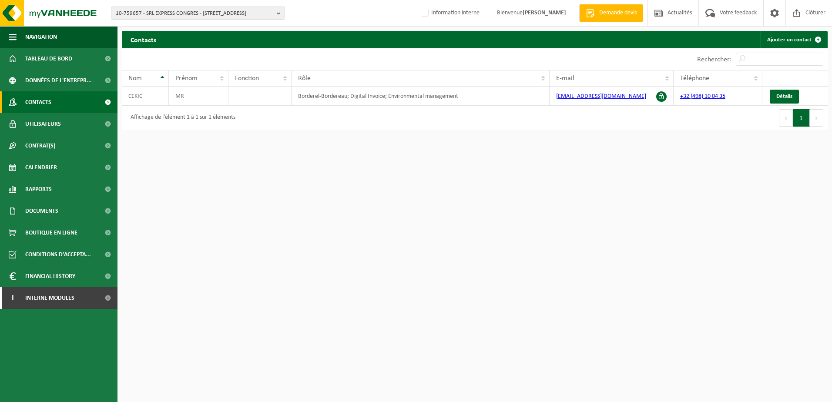
click at [666, 144] on html "10-759657 - SRL EXPRESS CONGRES - 1000 BRUXELLES, RUE ROYALE 49 10-759657 - SRL…" at bounding box center [416, 201] width 832 height 402
click at [50, 305] on span "Interne modules" at bounding box center [49, 298] width 49 height 22
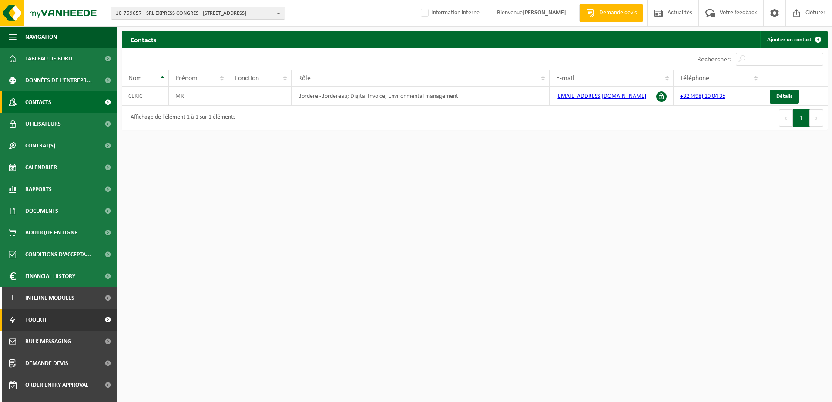
scroll to position [37, 0]
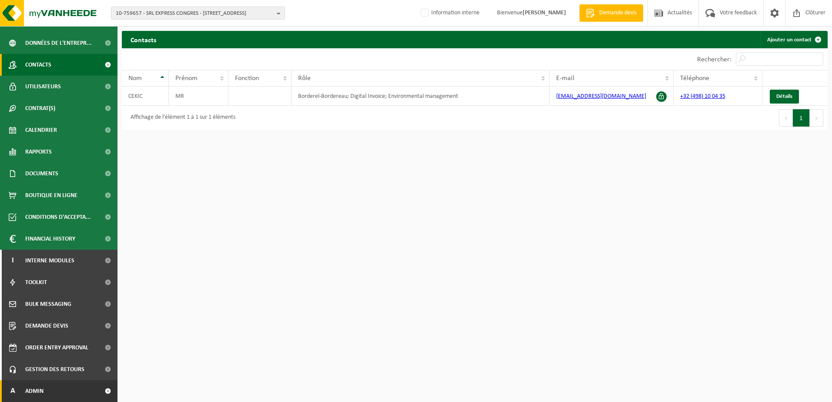
click at [49, 396] on link "A Admin" at bounding box center [59, 391] width 118 height 22
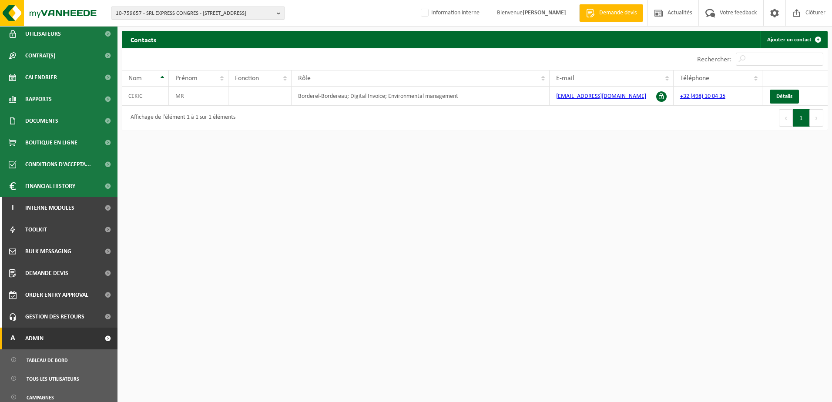
scroll to position [168, 0]
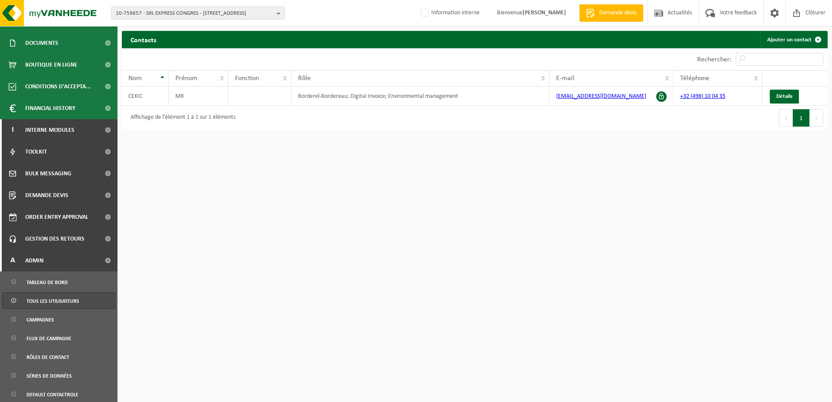
click at [61, 299] on span "Tous les utilisateurs" at bounding box center [53, 301] width 53 height 17
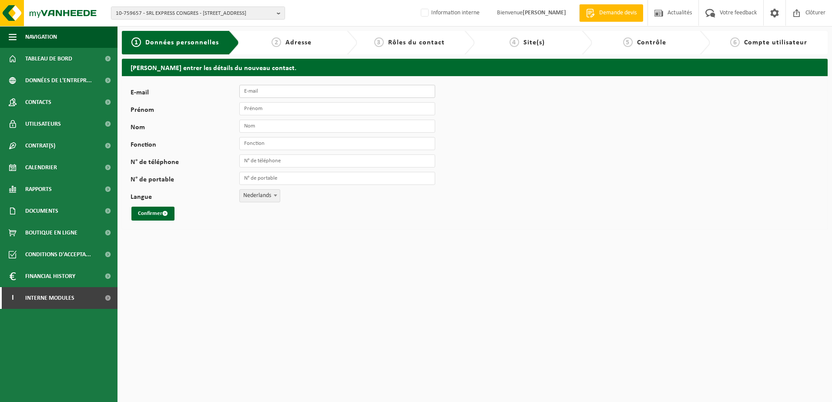
click at [268, 88] on input "E-mail" at bounding box center [337, 91] width 196 height 13
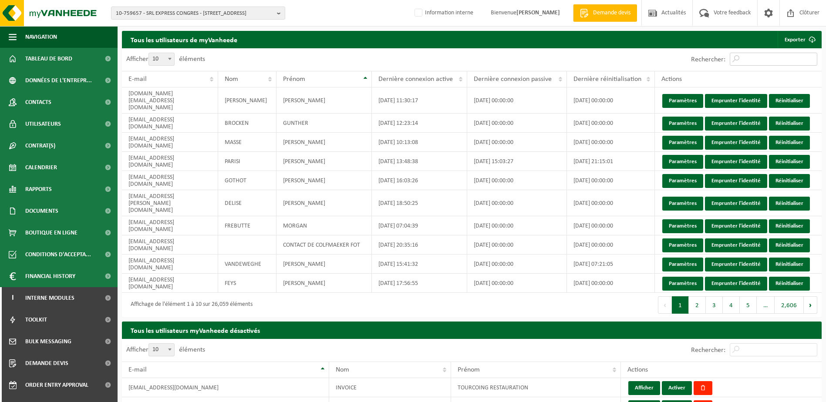
click at [749, 55] on input "Rechercher:" at bounding box center [772, 59] width 87 height 13
paste input "[EMAIL_ADDRESS][DOMAIN_NAME]"
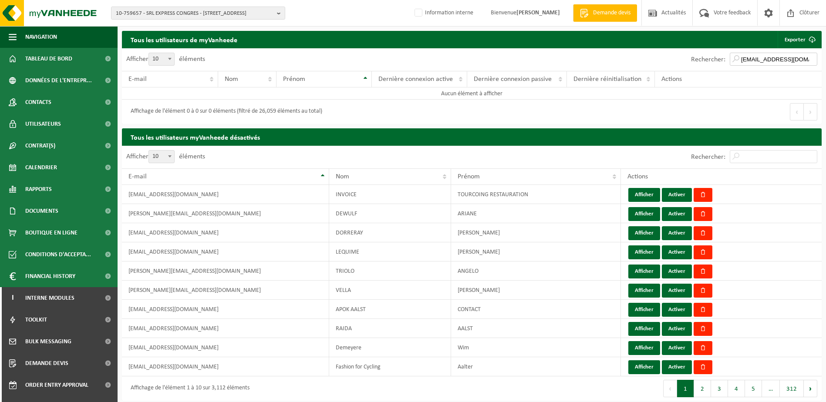
click at [749, 56] on input "[EMAIL_ADDRESS][DOMAIN_NAME]" at bounding box center [772, 59] width 87 height 13
click at [743, 57] on input "[EMAIL_ADDRESS][DOMAIN_NAME]" at bounding box center [772, 59] width 87 height 13
type input "[EMAIL_ADDRESS][DOMAIN_NAME]"
click at [43, 104] on span "Contacts" at bounding box center [38, 102] width 26 height 22
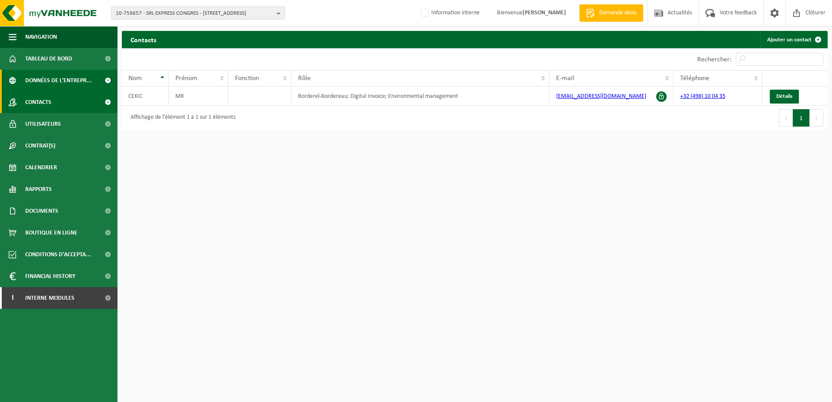
click at [43, 85] on span "Données de l'entrepr..." at bounding box center [58, 81] width 67 height 22
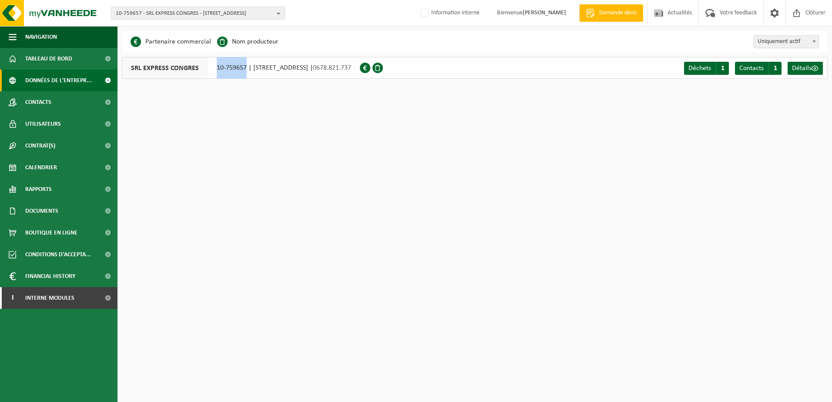
drag, startPoint x: 214, startPoint y: 67, endPoint x: 246, endPoint y: 70, distance: 31.9
click at [246, 70] on div "SRL EXPRESS CONGRES 10-759657 | RUE ROYALE 49, 1000 BRUXELLES | 0678.821.737" at bounding box center [241, 68] width 238 height 22
copy div "10-759657"
click at [351, 69] on span "0678.821.737" at bounding box center [332, 67] width 38 height 7
click at [147, 13] on span "10-759657 - SRL EXPRESS CONGRES - [STREET_ADDRESS]" at bounding box center [195, 13] width 158 height 13
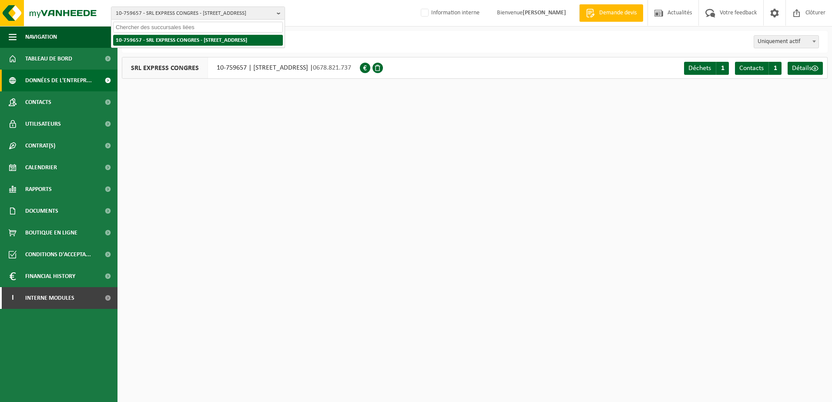
click at [149, 40] on strong "10-759657 - SRL EXPRESS CONGRES - [STREET_ADDRESS]" at bounding box center [181, 40] width 131 height 6
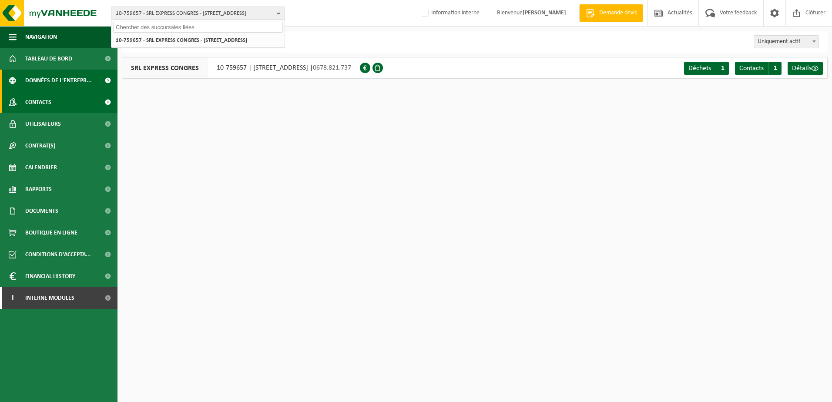
click at [55, 99] on link "Contacts" at bounding box center [59, 102] width 118 height 22
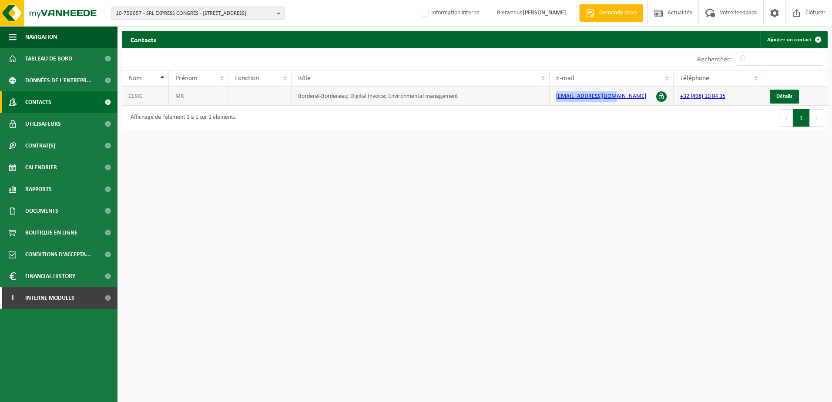
drag, startPoint x: 621, startPoint y: 97, endPoint x: 553, endPoint y: 101, distance: 68.0
click at [553, 101] on td "[EMAIL_ADDRESS][DOMAIN_NAME]" at bounding box center [612, 96] width 124 height 19
copy link "[EMAIL_ADDRESS][DOMAIN_NAME]"
click at [786, 97] on span "Détails" at bounding box center [784, 97] width 16 height 6
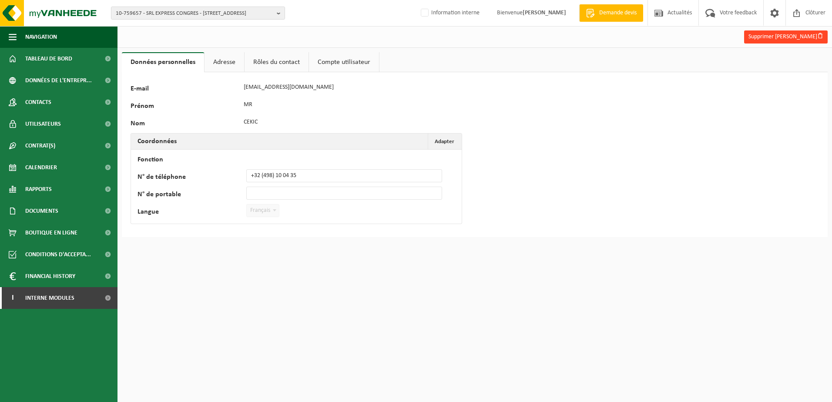
click at [802, 34] on button "Supprimer Mr Cekic" at bounding box center [786, 36] width 84 height 13
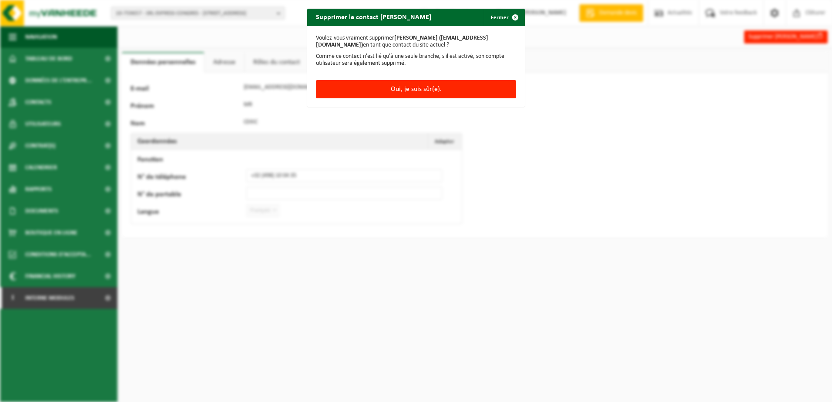
click at [436, 80] on div "Voulez-vous vraiment supprimer MR CEKIC (cekgugu@hotmail.com) en tant que conta…" at bounding box center [416, 53] width 218 height 54
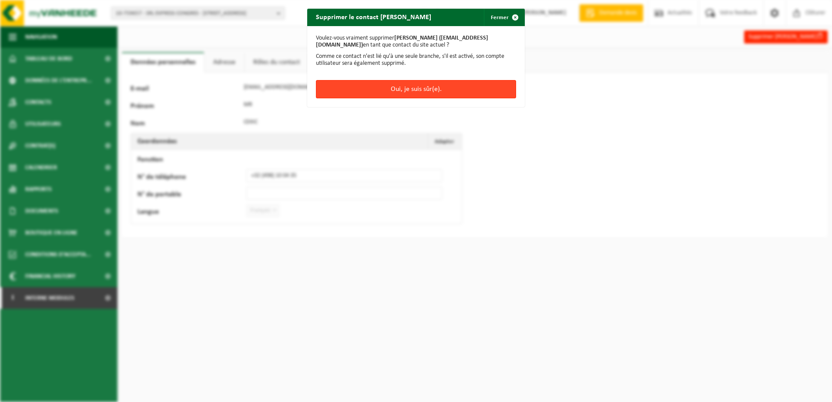
click at [436, 85] on button "Oui, je suis sûr(e)." at bounding box center [416, 89] width 200 height 18
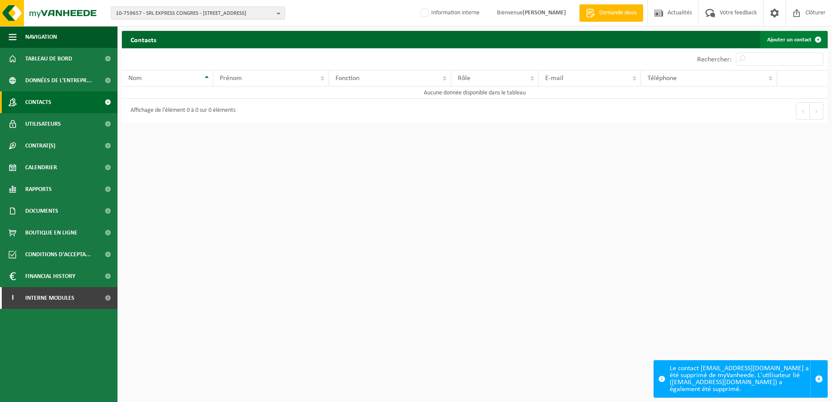
click at [791, 44] on link "Ajouter un contact" at bounding box center [793, 39] width 67 height 17
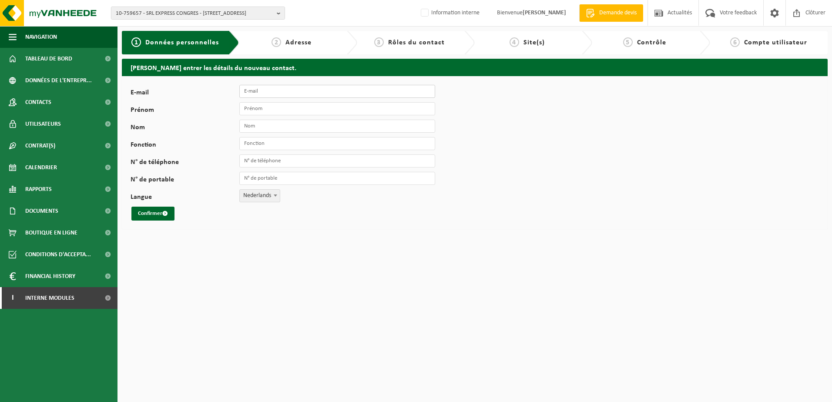
click at [306, 86] on input "E-mail" at bounding box center [337, 91] width 196 height 13
paste input "cekgugu@hotmail.com"
type input "cekgugu@hotmail.com"
type input "MR"
type input "Cekic"
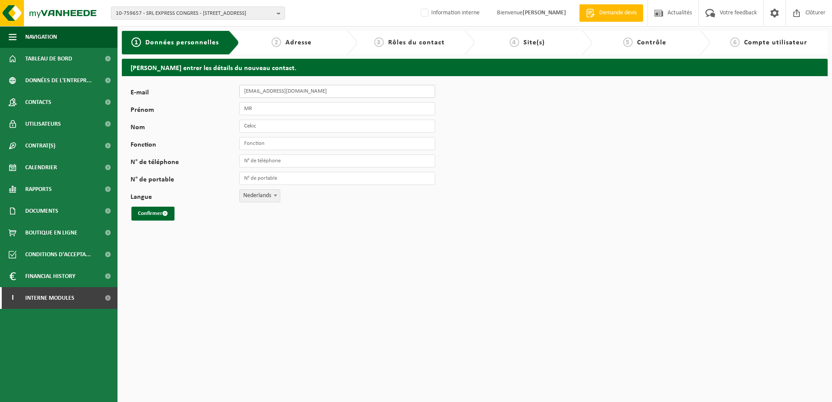
type input "cekgugu@hotmail.com"
click at [274, 143] on input "Fonction" at bounding box center [337, 143] width 196 height 13
type input "Responsable"
click at [266, 160] on input "N° de téléphone" at bounding box center [337, 161] width 196 height 13
click at [215, 182] on label "N° de portable" at bounding box center [185, 180] width 109 height 9
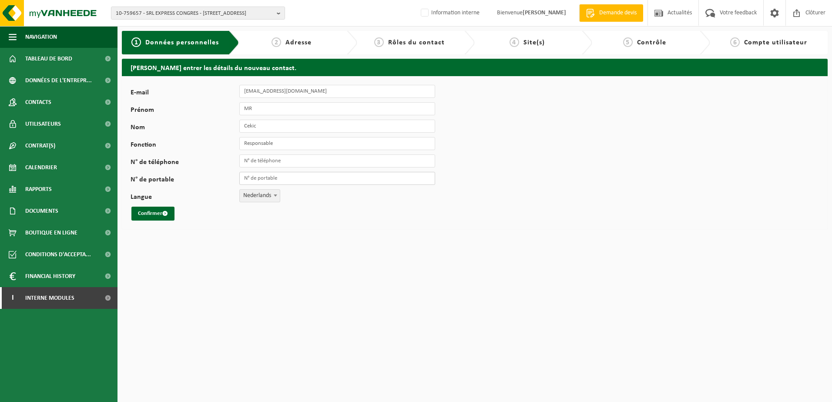
click at [239, 182] on input "N° de portable" at bounding box center [337, 178] width 196 height 13
click at [267, 198] on span "Nederlands" at bounding box center [260, 196] width 40 height 12
select select "1"
click at [170, 212] on button "Confirmer" at bounding box center [152, 214] width 43 height 14
drag, startPoint x: 398, startPoint y: 81, endPoint x: 427, endPoint y: 82, distance: 28.3
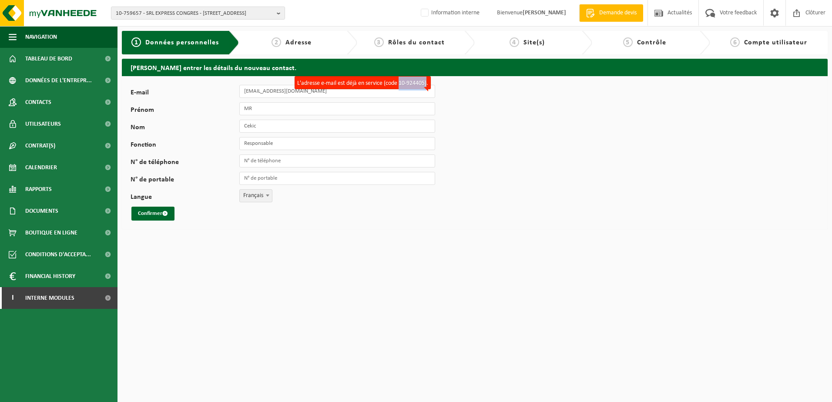
click at [427, 82] on label "L'adresse e-mail est déjà en service (code 10-924405)." at bounding box center [363, 82] width 136 height 13
copy label "10-924405)"
click at [65, 117] on link "Utilisateurs" at bounding box center [59, 124] width 118 height 22
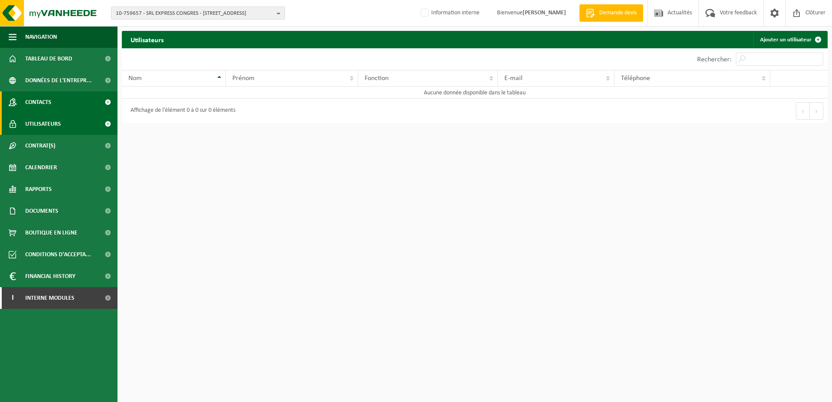
click at [64, 100] on link "Contacts" at bounding box center [59, 102] width 118 height 22
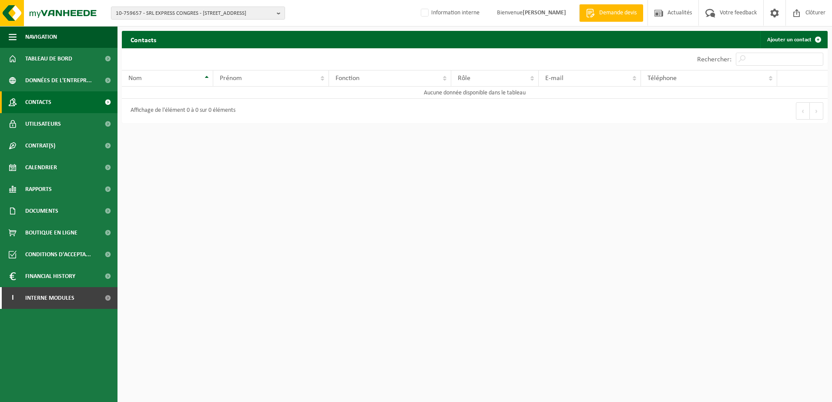
click at [71, 94] on link "Contacts" at bounding box center [59, 102] width 118 height 22
click at [216, 140] on html "10-759657 - SRL EXPRESS CONGRES - [GEOGRAPHIC_DATA][STREET_ADDRESS] 10-759657 -…" at bounding box center [416, 201] width 832 height 402
click at [328, 143] on html "10-759657 - SRL EXPRESS CONGRES - [GEOGRAPHIC_DATA][STREET_ADDRESS] 10-759657 -…" at bounding box center [416, 201] width 832 height 402
click at [48, 83] on span "Données de l'entrepr..." at bounding box center [58, 81] width 67 height 22
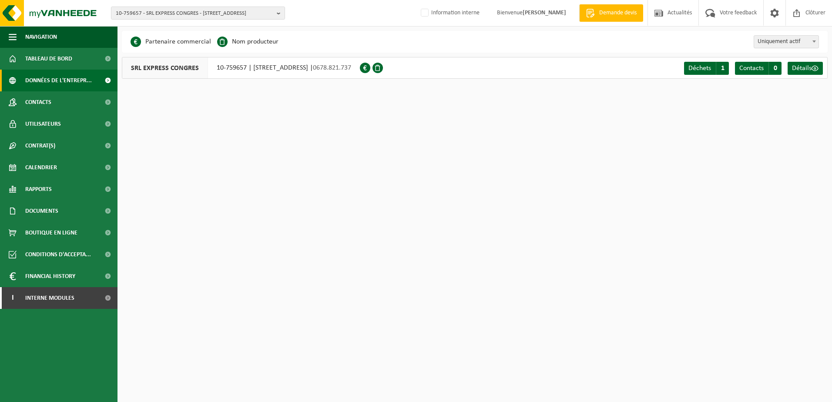
click at [174, 109] on html "10-759657 - SRL EXPRESS CONGRES - [GEOGRAPHIC_DATA][STREET_ADDRESS] 10-759657 -…" at bounding box center [416, 201] width 832 height 402
click at [66, 289] on span "Interne modules" at bounding box center [49, 298] width 49 height 22
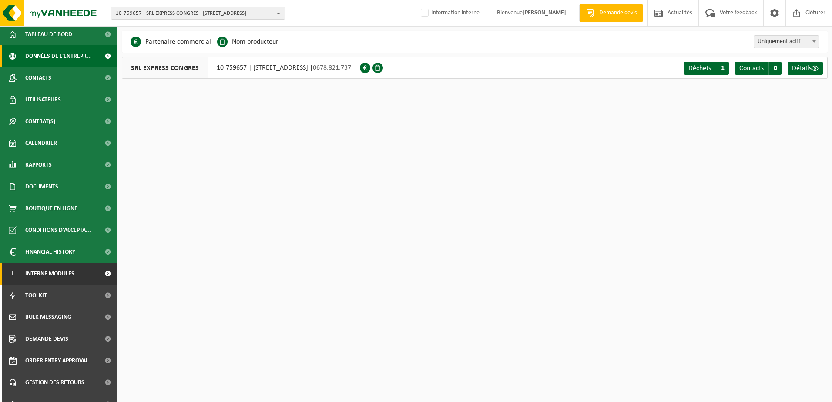
scroll to position [37, 0]
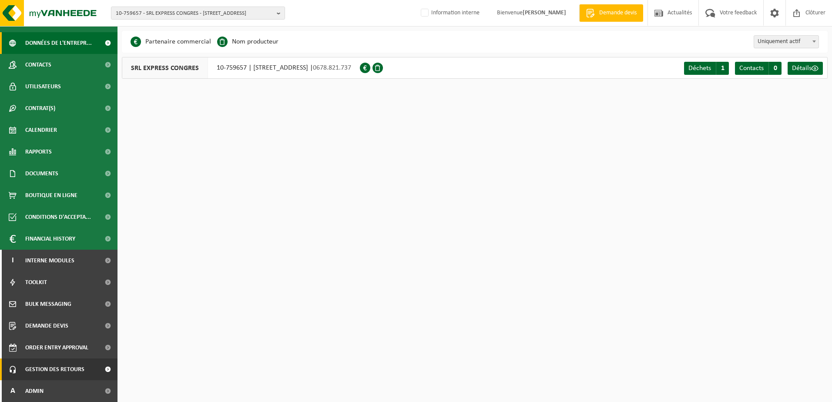
click at [73, 371] on span "Gestion des retours" at bounding box center [54, 370] width 59 height 22
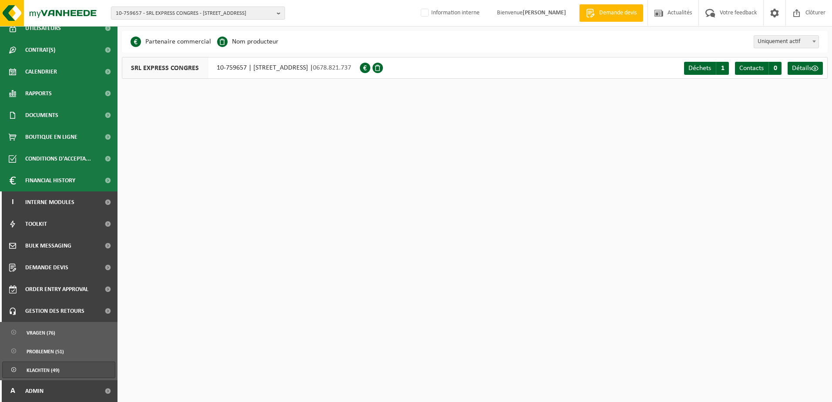
click at [57, 363] on span "Klachten (49)" at bounding box center [43, 370] width 33 height 17
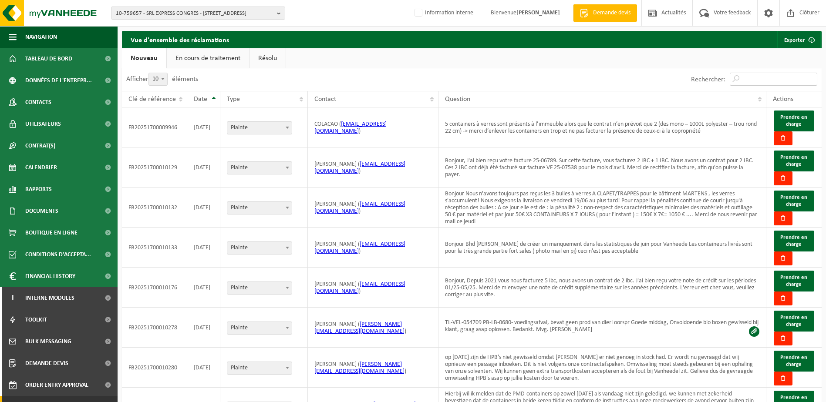
click at [742, 76] on input "Rechercher:" at bounding box center [772, 79] width 87 height 13
type input "aurelie"
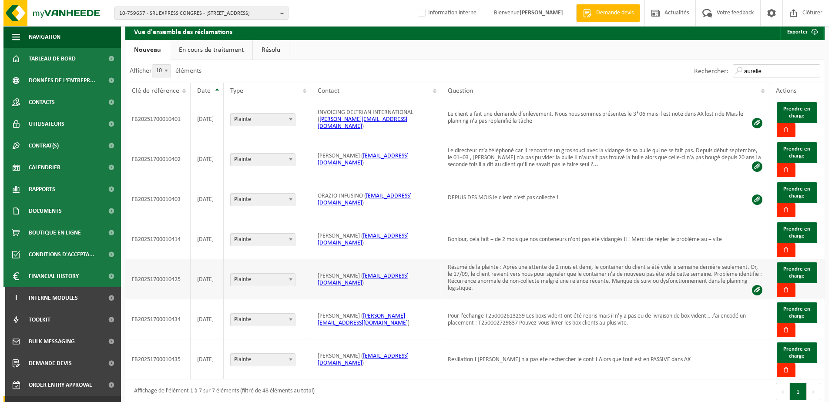
scroll to position [11, 0]
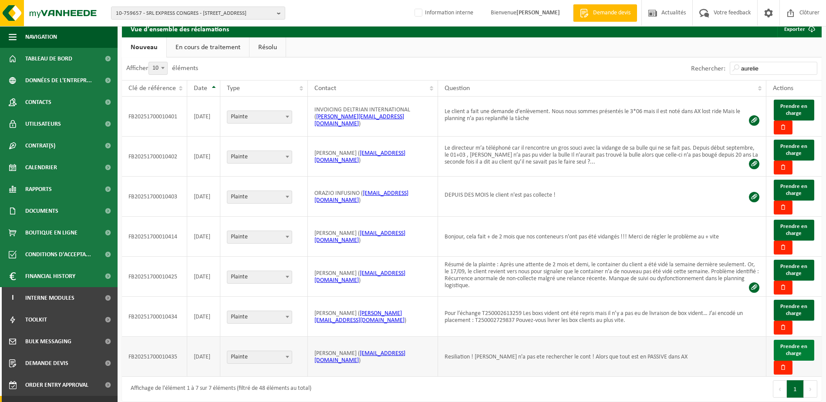
click at [800, 344] on span "Prendre en charge" at bounding box center [793, 350] width 27 height 13
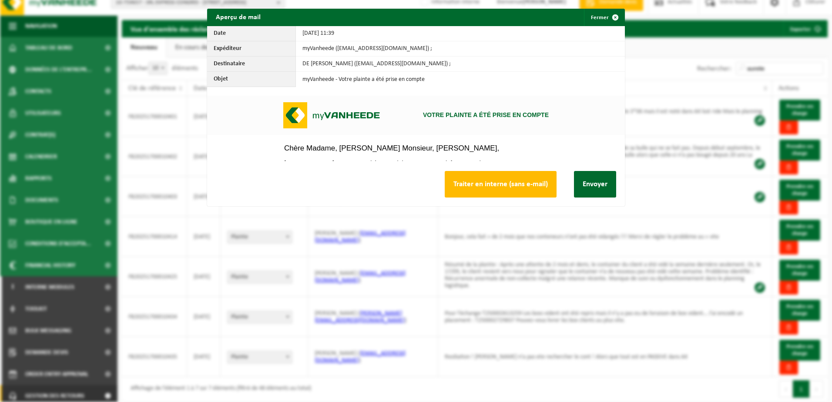
scroll to position [0, 0]
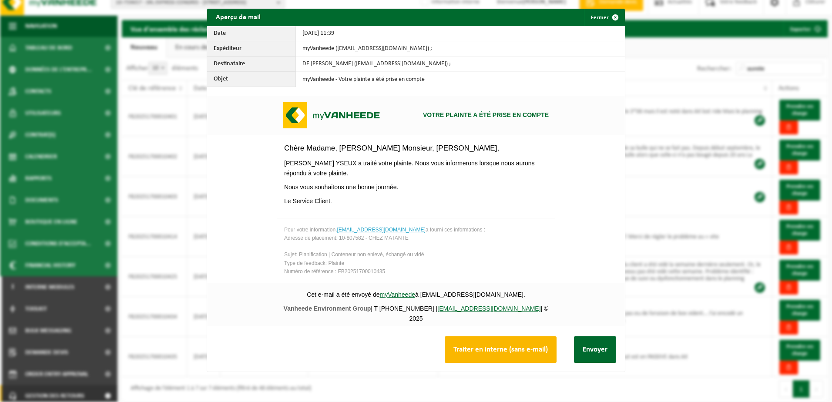
click at [521, 349] on button "Traiter en interne (sans e-mail)" at bounding box center [501, 349] width 112 height 27
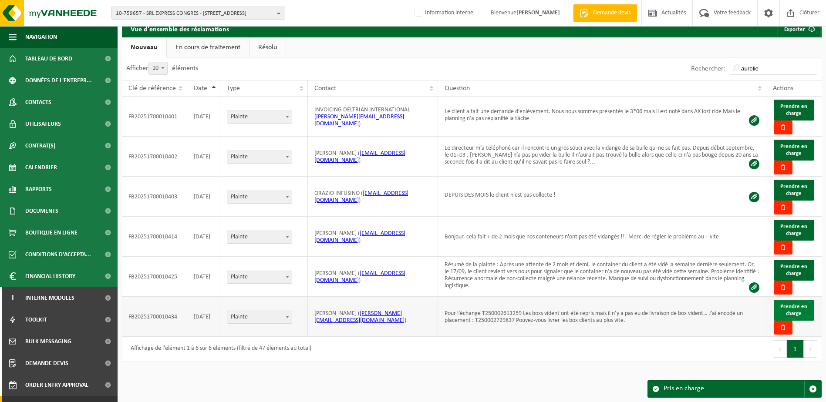
click at [795, 304] on span "Prendre en charge" at bounding box center [793, 310] width 27 height 13
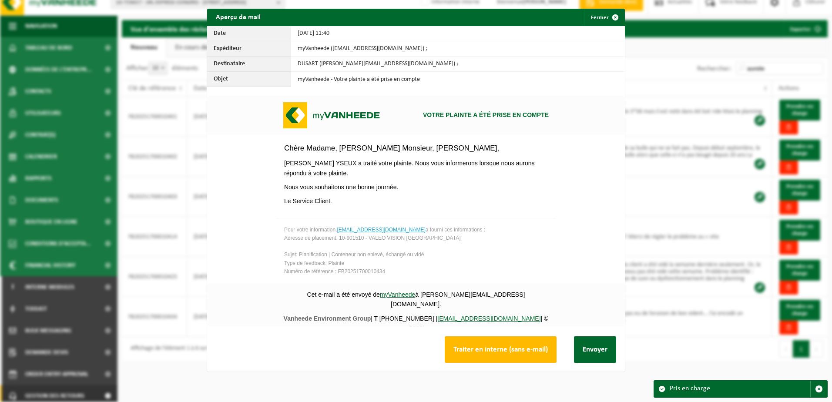
click at [519, 335] on div "Traiter en interne (sans e-mail) Envoyer" at bounding box center [416, 350] width 418 height 44
click at [489, 352] on button "Traiter en interne (sans e-mail)" at bounding box center [501, 349] width 112 height 27
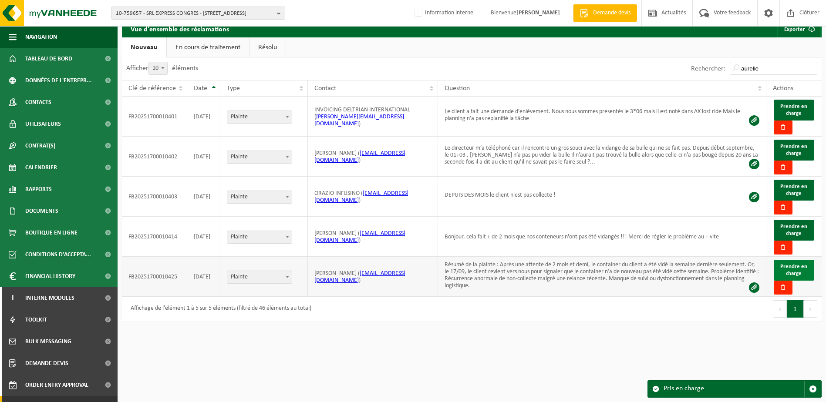
click at [788, 267] on span "Prendre en charge" at bounding box center [793, 270] width 27 height 13
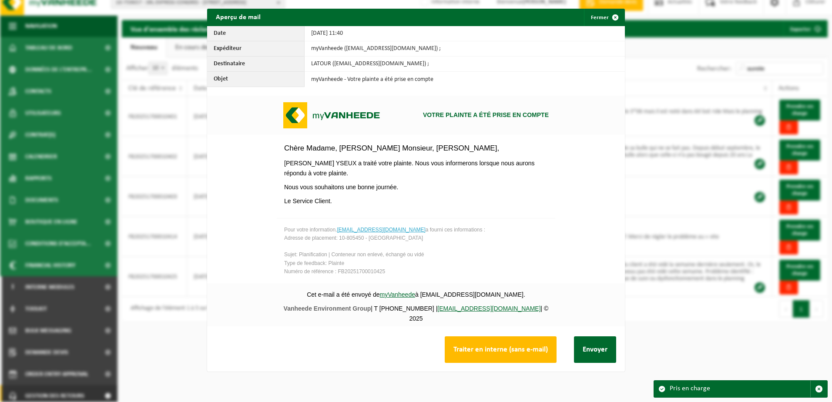
click at [509, 190] on p "Nous vous souhaitons une bonne journée." at bounding box center [416, 187] width 264 height 10
click at [501, 350] on button "Traiter en interne (sans e-mail)" at bounding box center [501, 349] width 112 height 27
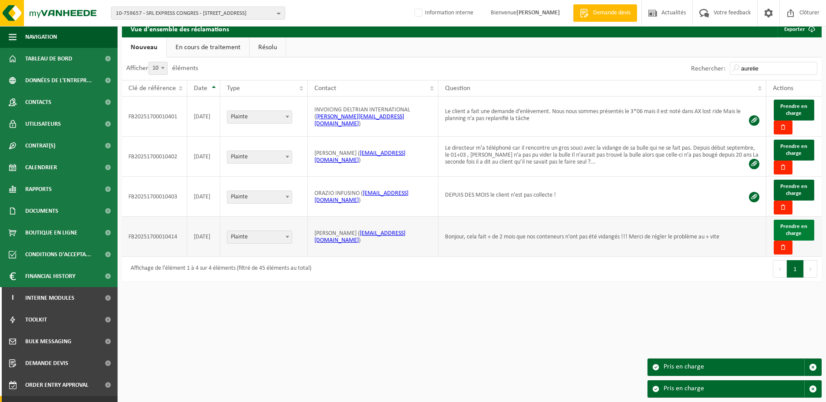
click at [788, 224] on span "Prendre en charge" at bounding box center [793, 230] width 27 height 13
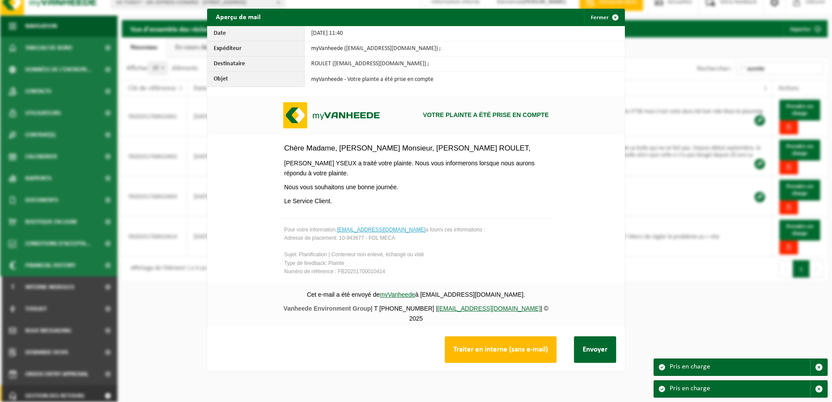
click at [498, 190] on p "Nous vous souhaitons une bonne journée." at bounding box center [416, 187] width 264 height 10
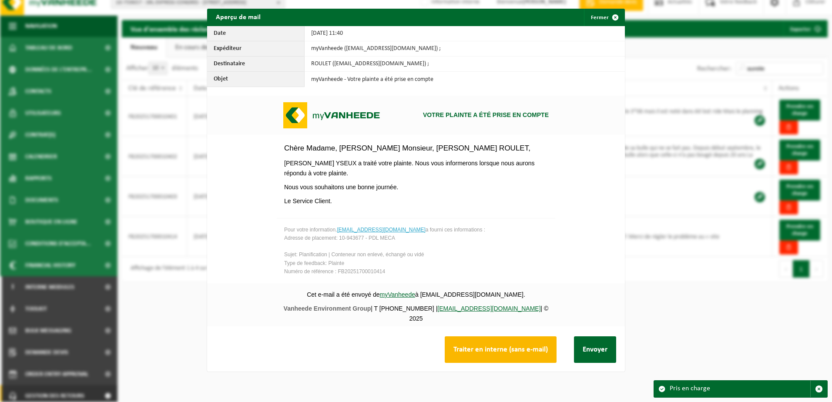
click at [514, 349] on button "Traiter en interne (sans e-mail)" at bounding box center [501, 349] width 112 height 27
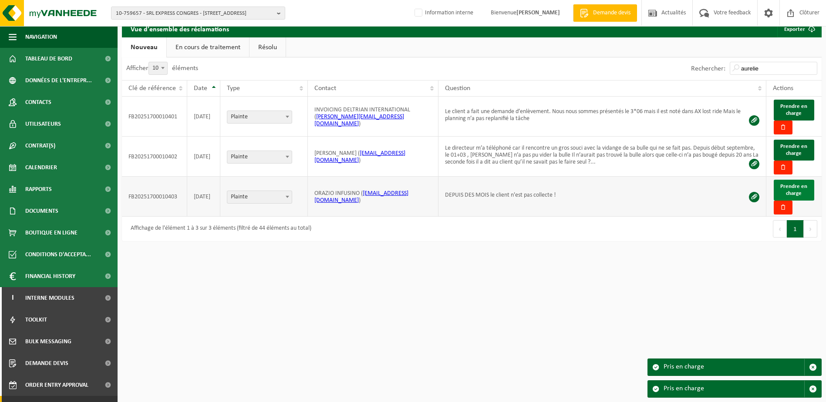
click at [803, 191] on button "Prendre en charge" at bounding box center [793, 190] width 40 height 21
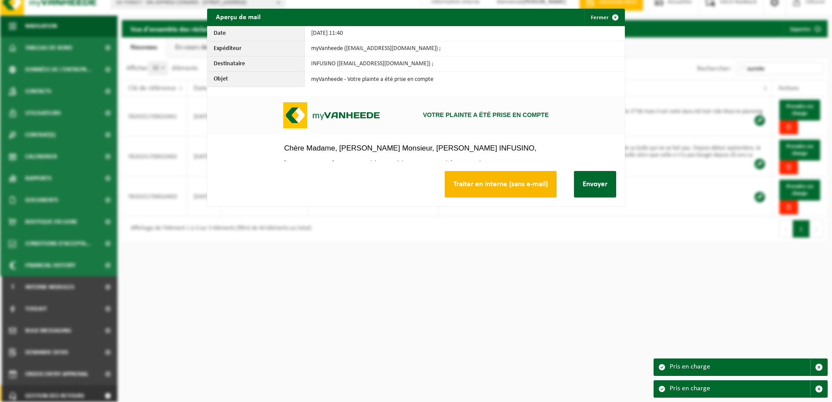
click at [521, 188] on p "Nous vous souhaitons une bonne journée." at bounding box center [416, 187] width 264 height 10
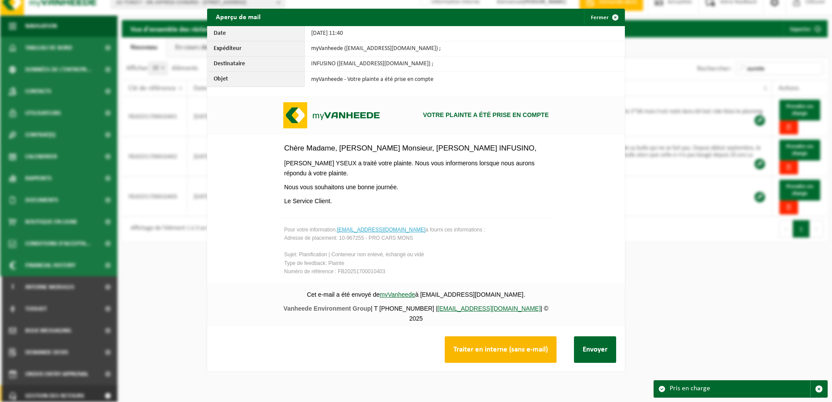
click at [511, 353] on button "Traiter en interne (sans e-mail)" at bounding box center [501, 349] width 112 height 27
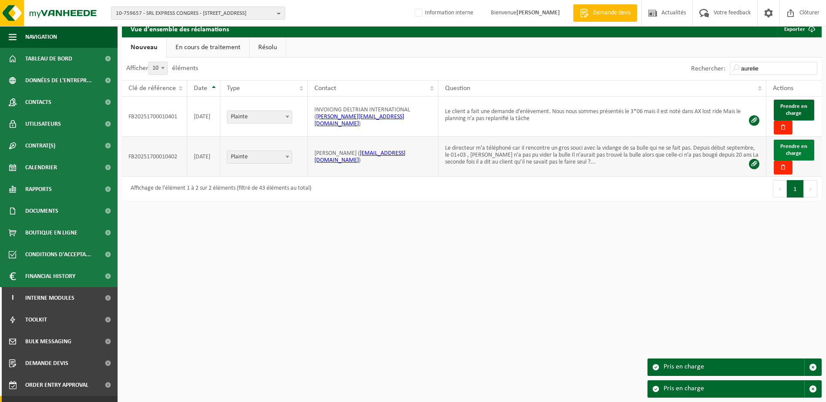
click at [793, 145] on span "Prendre en charge" at bounding box center [793, 150] width 27 height 13
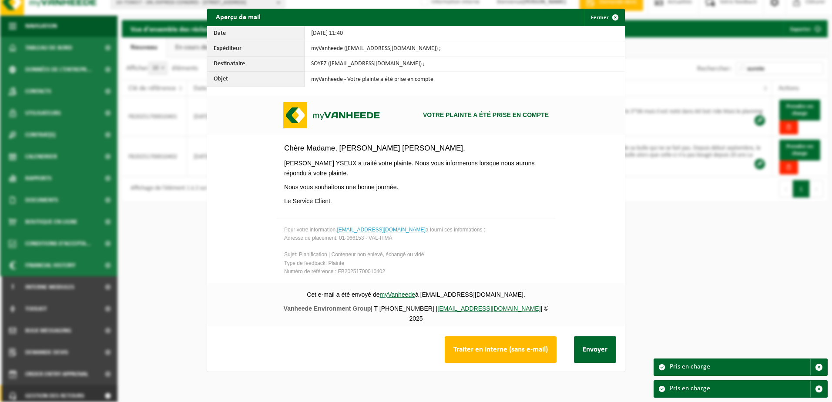
click at [540, 184] on p "Nous vous souhaitons une bonne journée." at bounding box center [416, 187] width 264 height 10
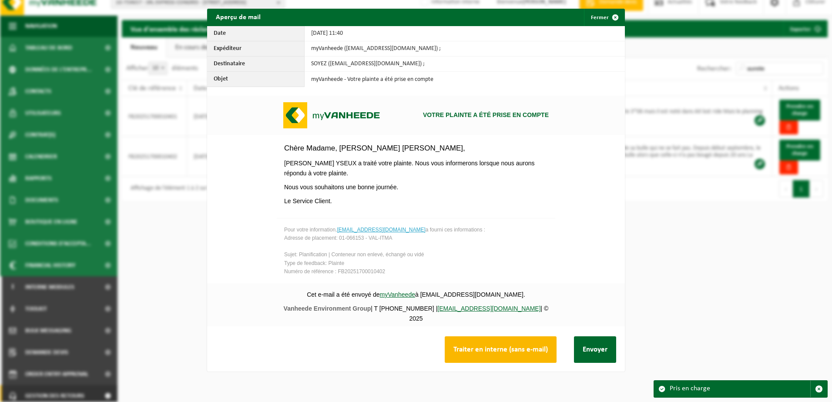
click at [509, 352] on button "Traiter en interne (sans e-mail)" at bounding box center [501, 349] width 112 height 27
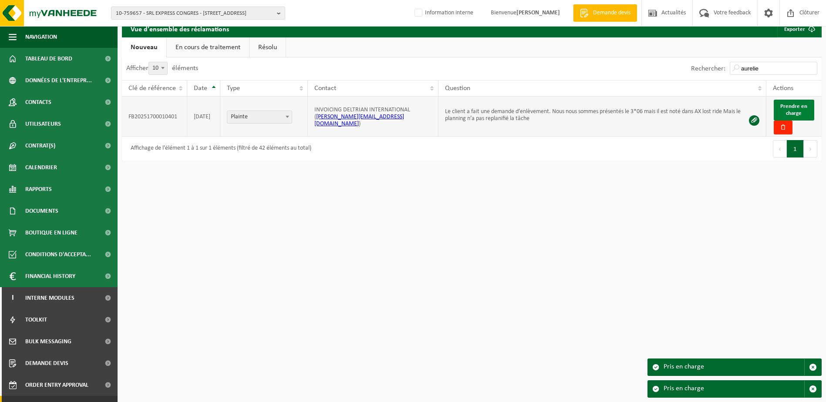
click at [794, 109] on span "Prendre en charge" at bounding box center [793, 110] width 27 height 13
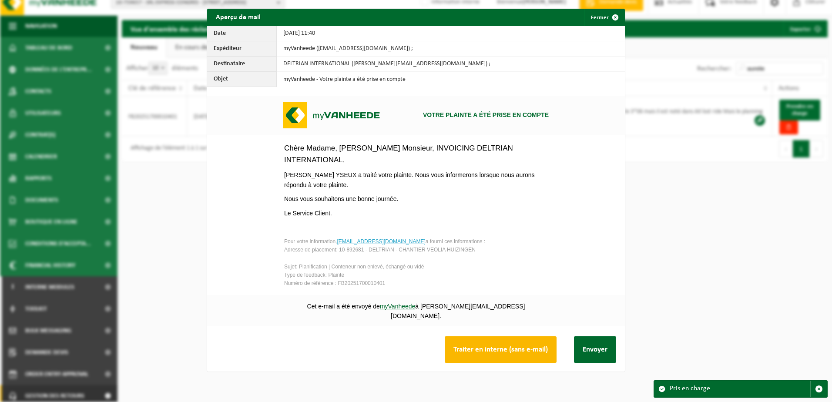
click at [497, 349] on button "Traiter en interne (sans e-mail)" at bounding box center [501, 349] width 112 height 27
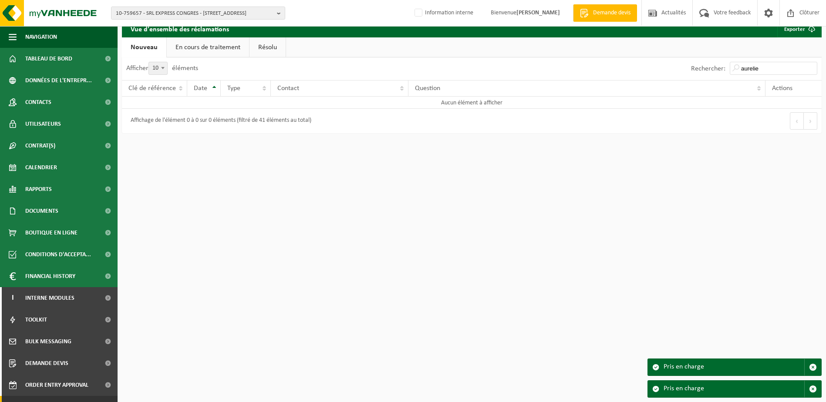
click at [432, 208] on div "10-759657 - SRL EXPRESS CONGRES - 1000 BRUXELLES, RUE ROYALE 49 10-759657 - SRL…" at bounding box center [413, 195] width 826 height 413
click at [202, 50] on link "En cours de traitement" at bounding box center [208, 47] width 82 height 20
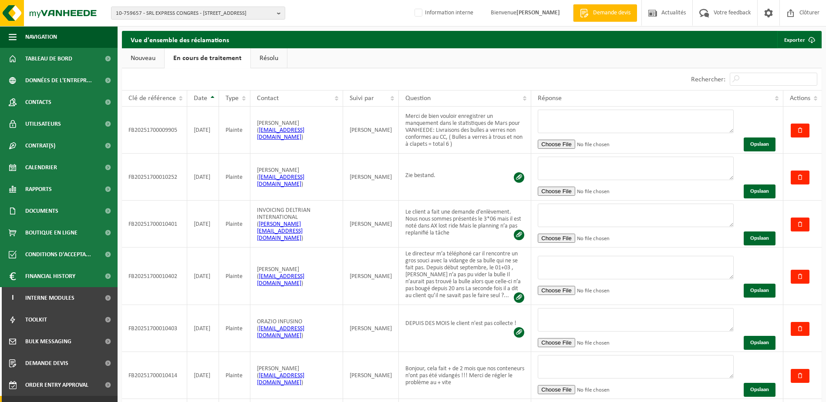
click at [269, 59] on link "Résolu" at bounding box center [269, 58] width 36 height 20
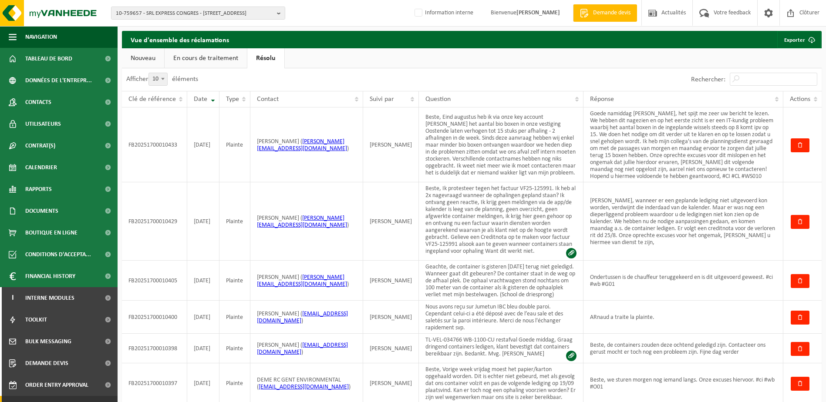
click at [145, 57] on link "Nouveau" at bounding box center [143, 58] width 42 height 20
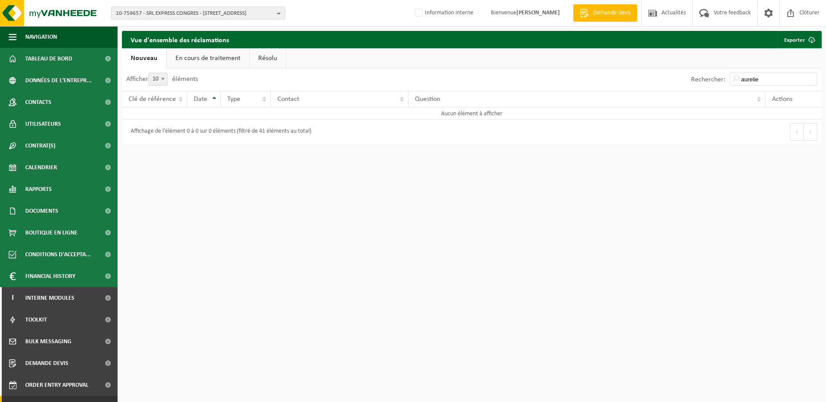
click at [222, 54] on link "En cours de traitement" at bounding box center [208, 58] width 82 height 20
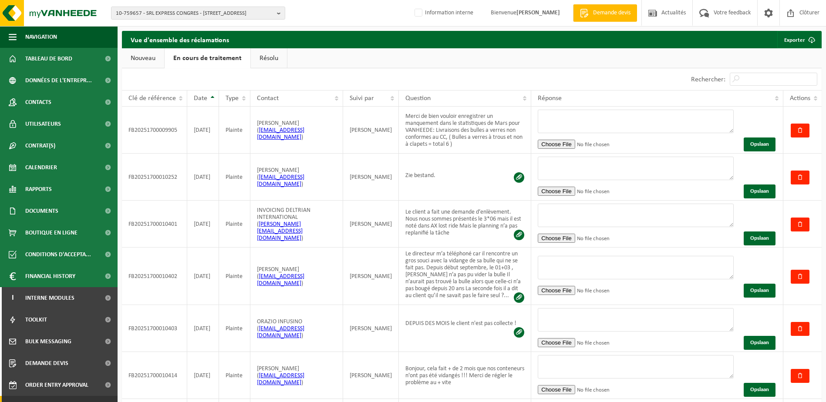
click at [149, 60] on link "Nouveau" at bounding box center [143, 58] width 42 height 20
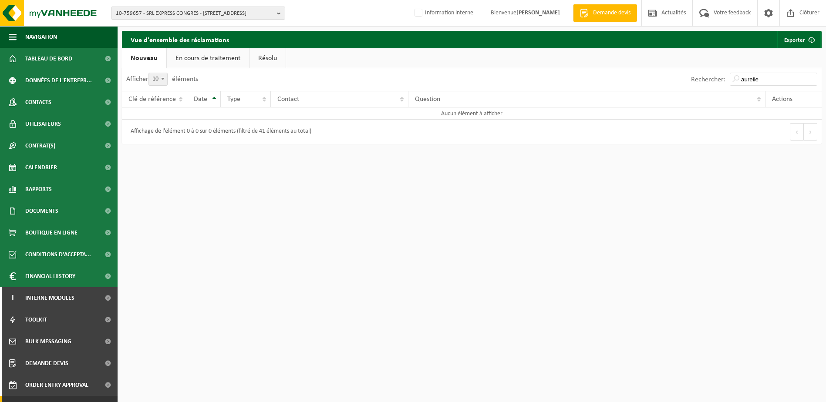
click at [301, 331] on div "10-759657 - SRL EXPRESS CONGRES - 1000 BRUXELLES, RUE ROYALE 49 10-759657 - SRL…" at bounding box center [413, 206] width 826 height 413
click at [175, 17] on span "10-759657 - SRL EXPRESS CONGRES - 1000 BRUXELLES, RUE ROYALE 49" at bounding box center [195, 13] width 158 height 13
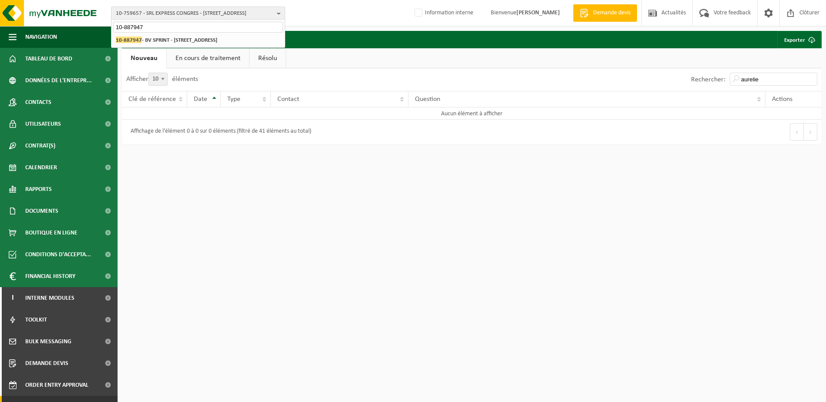
type input "10-887947"
click at [191, 39] on strong "10-887947 - BV SPRINT - 7370 DOUR, PLACE VERTE 37" at bounding box center [166, 40] width 101 height 7
